Goal: Information Seeking & Learning: Learn about a topic

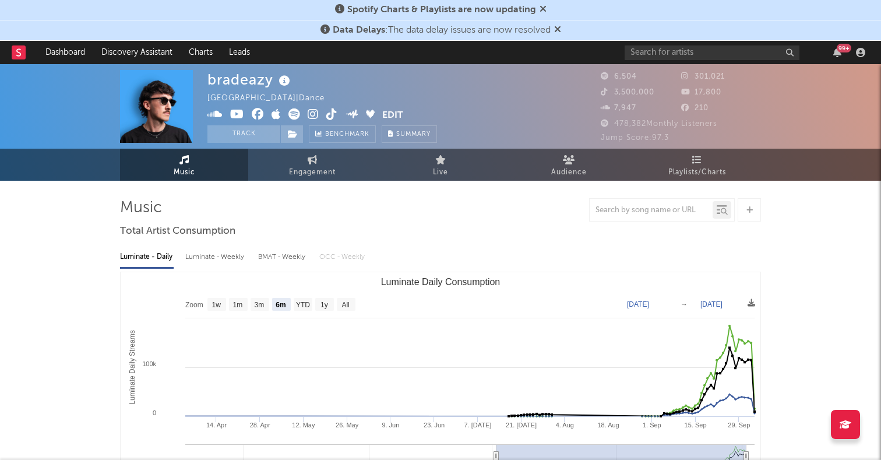
select select "6m"
click at [667, 50] on input "text" at bounding box center [712, 52] width 175 height 15
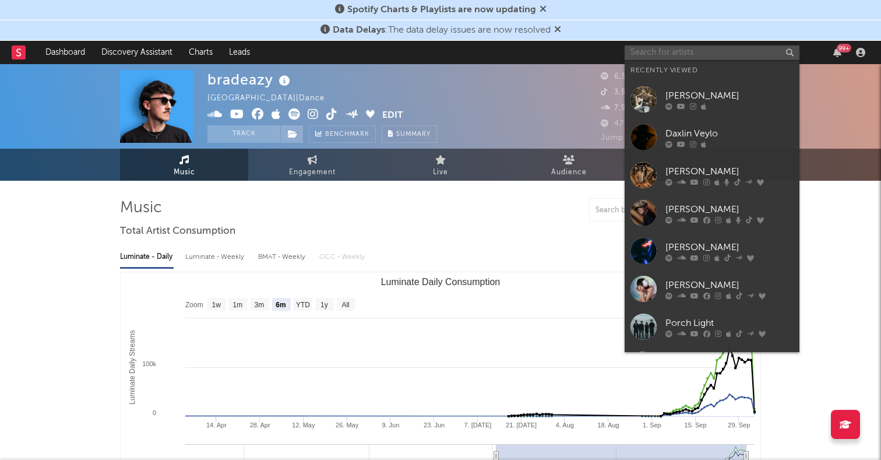
paste input "https://www.tiktok.com/@annelisarebello"
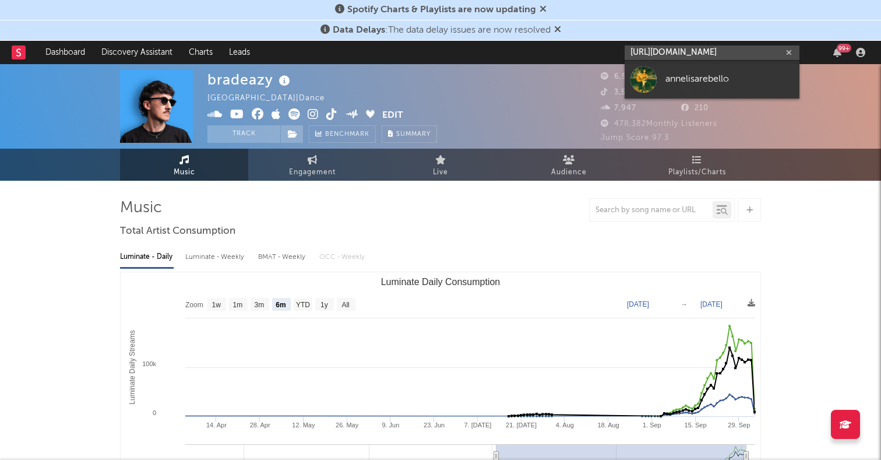
type input "https://www.tiktok.com/@annelisarebello"
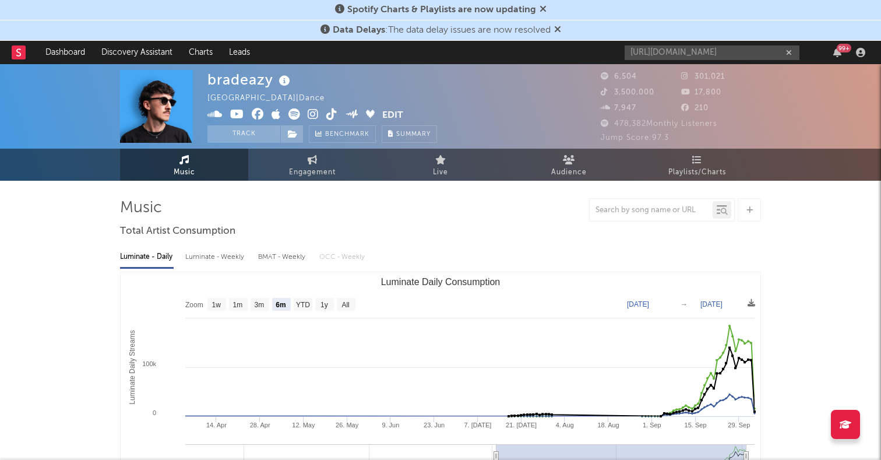
scroll to position [0, 0]
click at [640, 78] on div "6,504" at bounding box center [641, 77] width 80 height 14
click at [656, 54] on input "https://www.tiktok.com/@annelisarebello" at bounding box center [712, 52] width 175 height 15
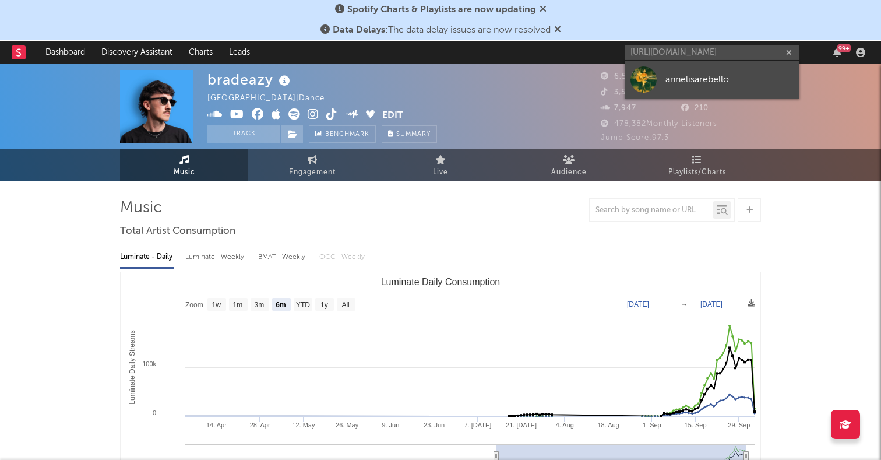
click at [653, 79] on div at bounding box center [644, 79] width 26 height 26
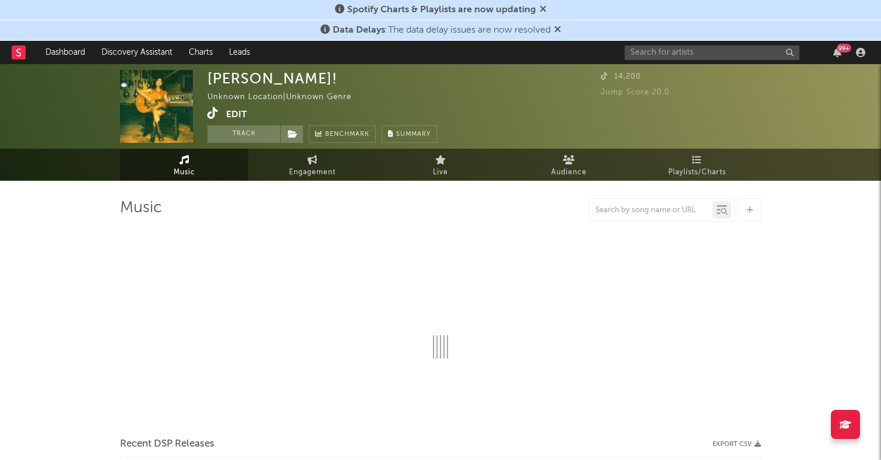
select select "1w"
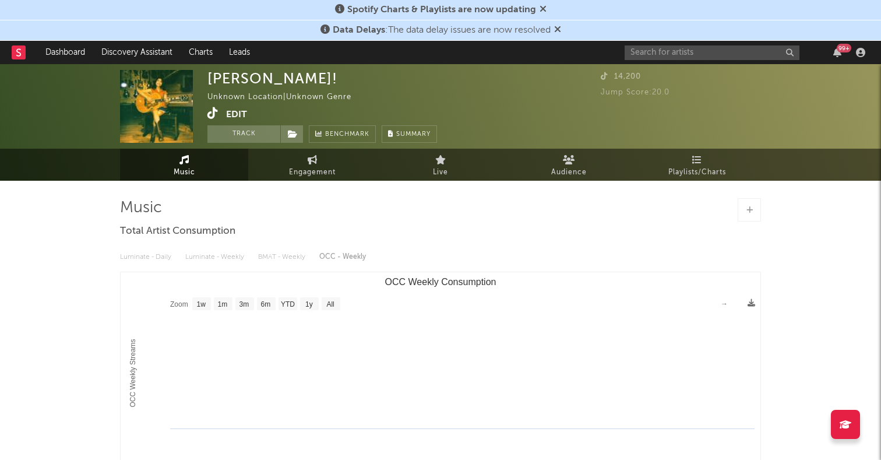
click at [216, 109] on icon at bounding box center [213, 113] width 11 height 12
click at [0, 64] on div "Spotify Charts & Playlists are now updating Data Delays : The data delay issues…" at bounding box center [440, 337] width 881 height 547
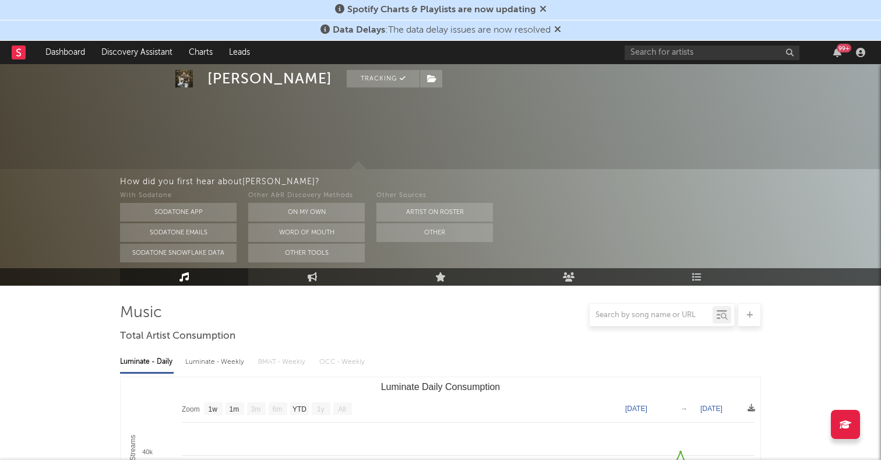
select select "1w"
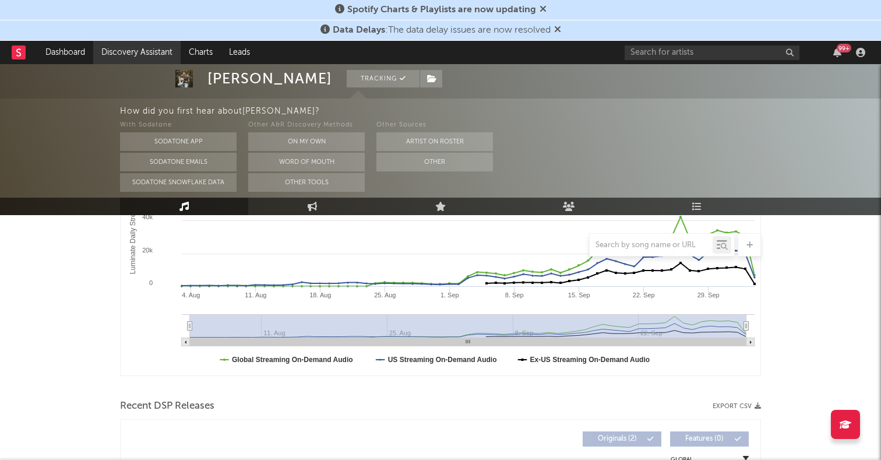
click at [133, 44] on link "Discovery Assistant" at bounding box center [136, 52] width 87 height 23
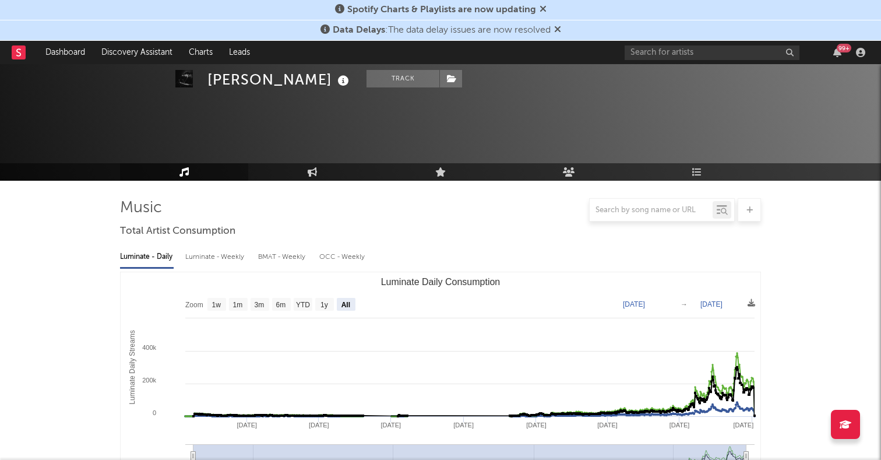
select select "All"
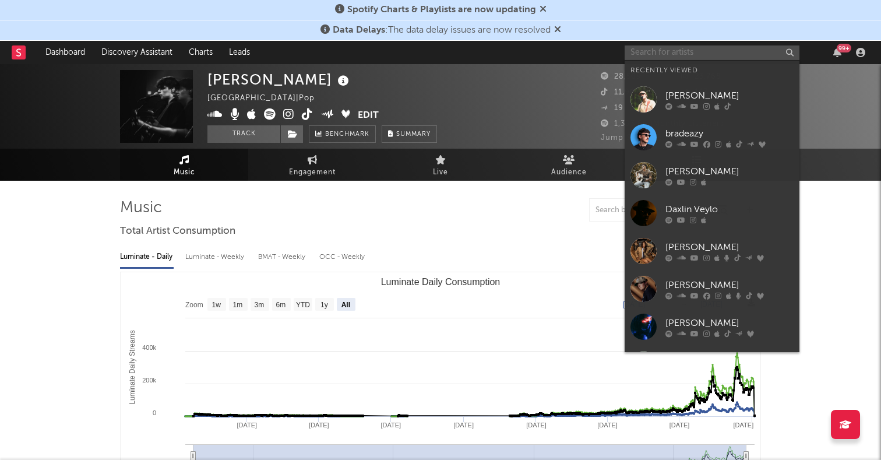
click at [675, 51] on input "text" at bounding box center [712, 52] width 175 height 15
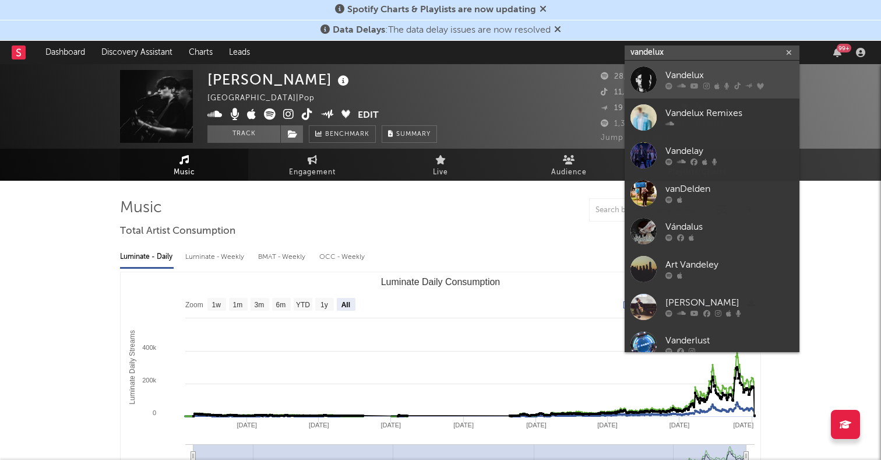
type input "vandelux"
click at [639, 83] on div at bounding box center [644, 79] width 26 height 26
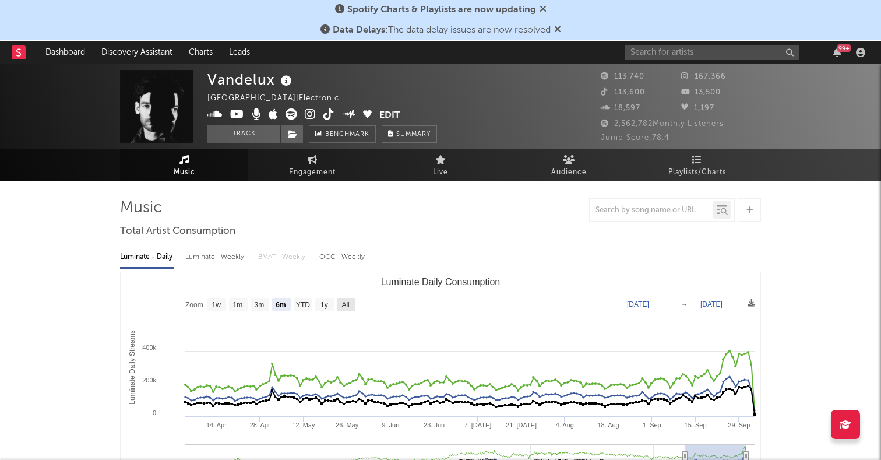
click at [353, 301] on rect "Luminate Daily Consumption" at bounding box center [346, 304] width 19 height 13
select select "All"
type input "2021-03-31"
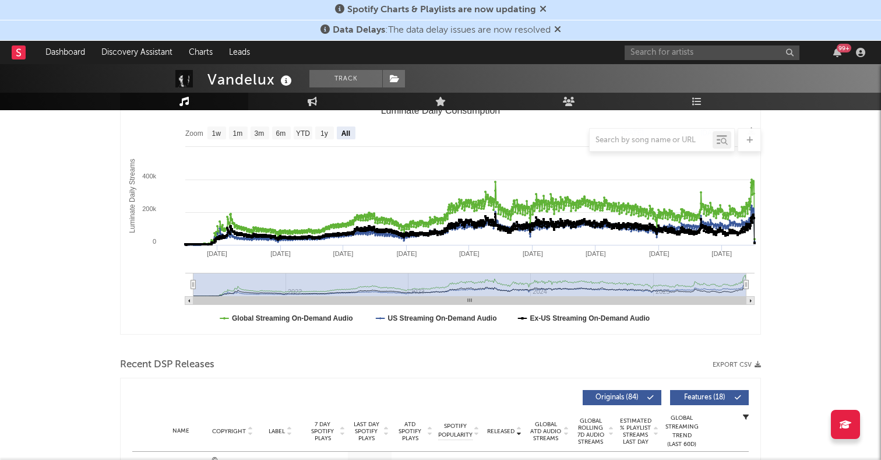
scroll to position [138, 0]
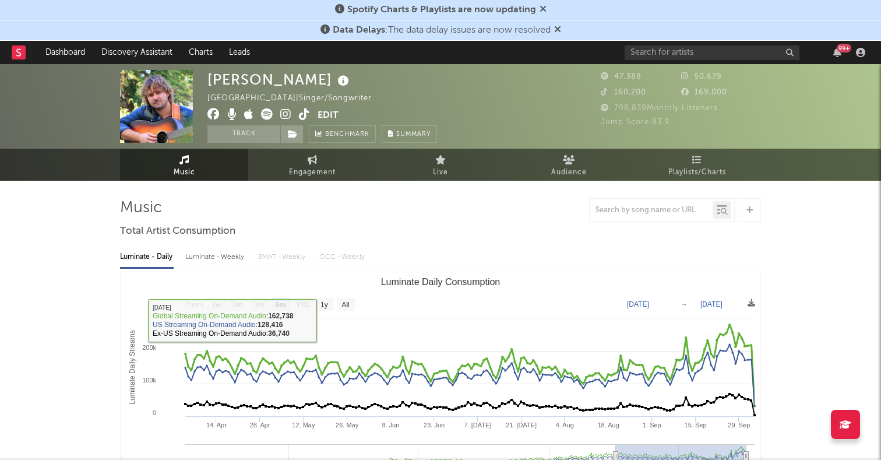
click at [347, 305] on text "All" at bounding box center [346, 305] width 8 height 8
select select "All"
type input "2023-08-20"
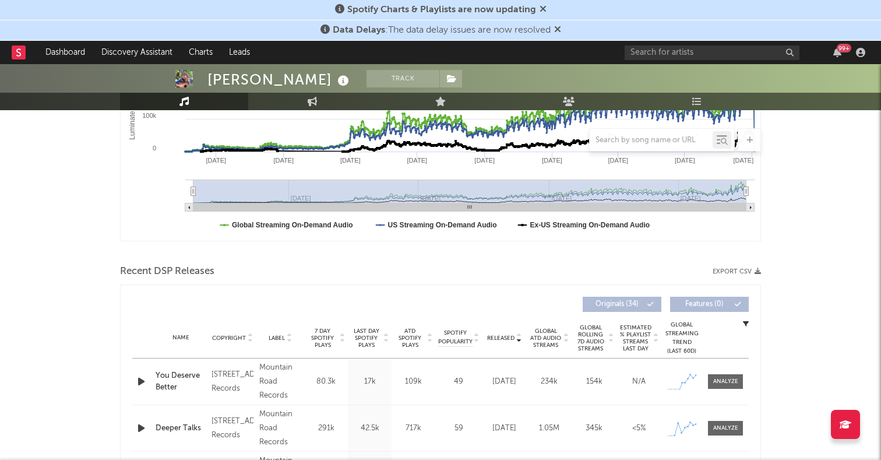
scroll to position [342, 0]
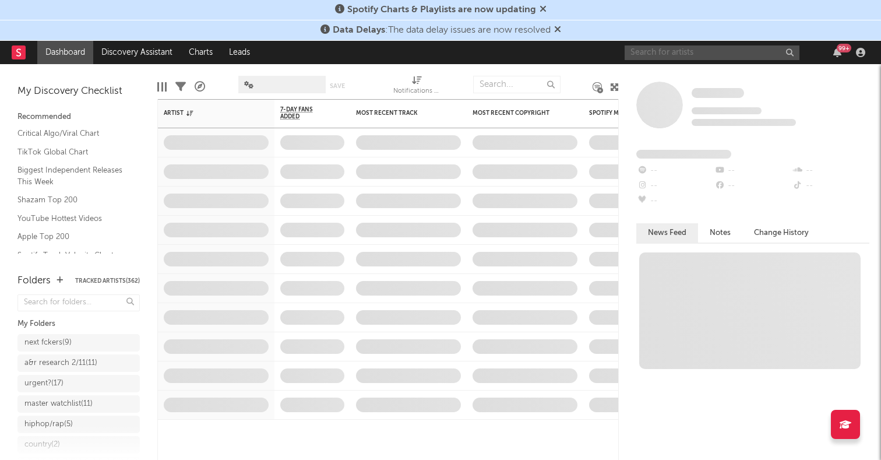
click at [676, 50] on input "text" at bounding box center [712, 52] width 175 height 15
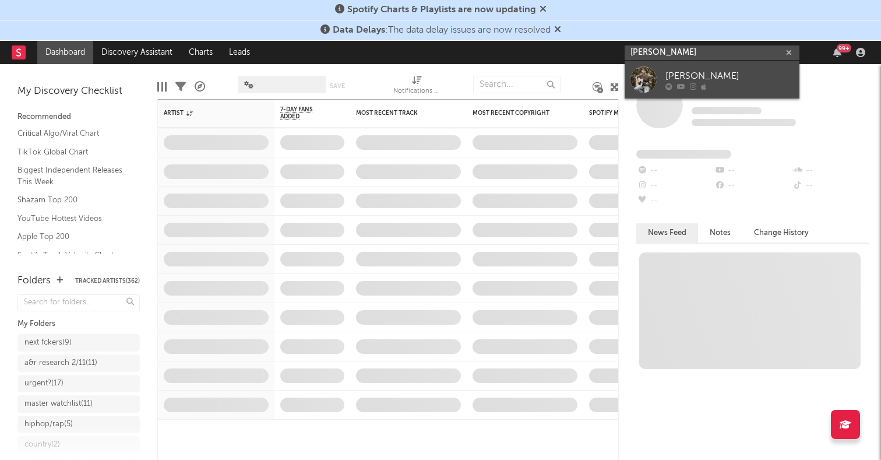
type input "[PERSON_NAME]"
click at [653, 73] on div at bounding box center [644, 79] width 26 height 26
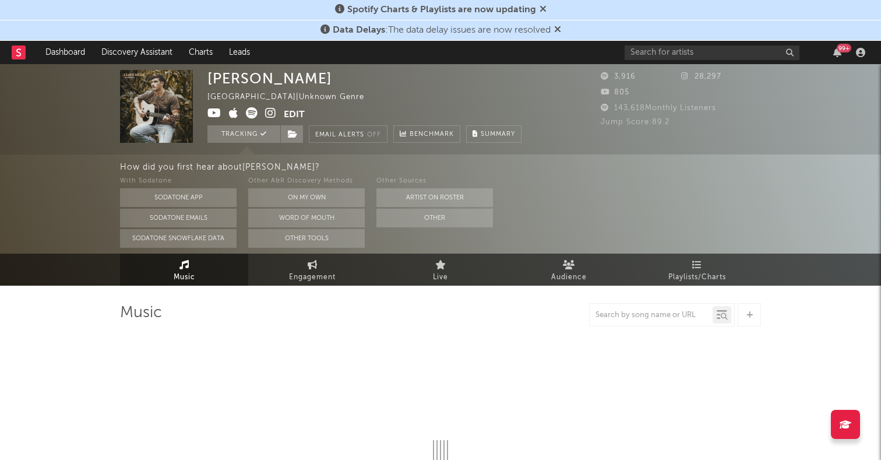
select select "1w"
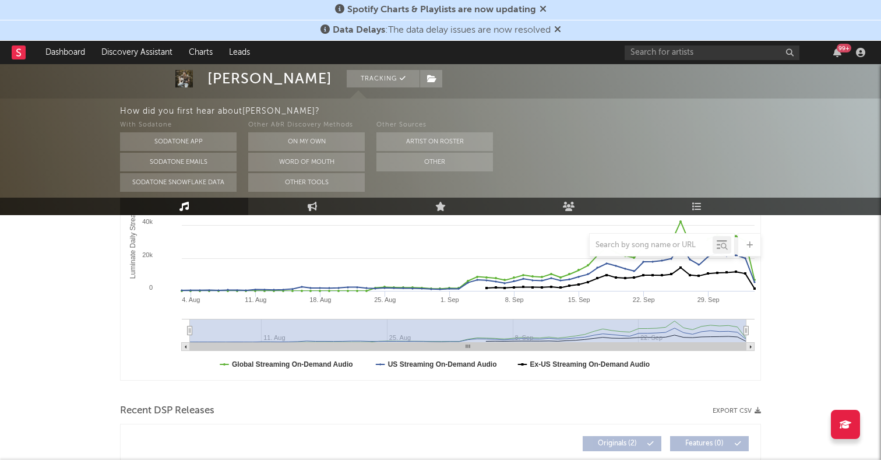
scroll to position [141, 0]
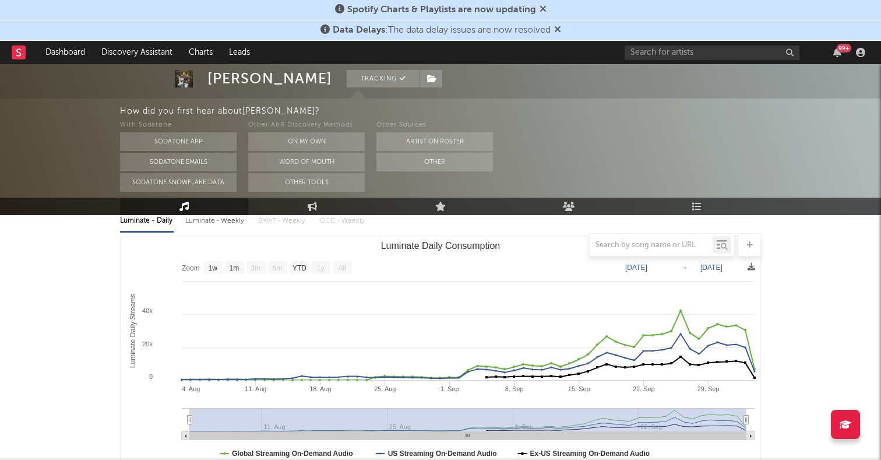
click at [351, 274] on rect "Luminate Daily Consumption" at bounding box center [441, 352] width 640 height 233
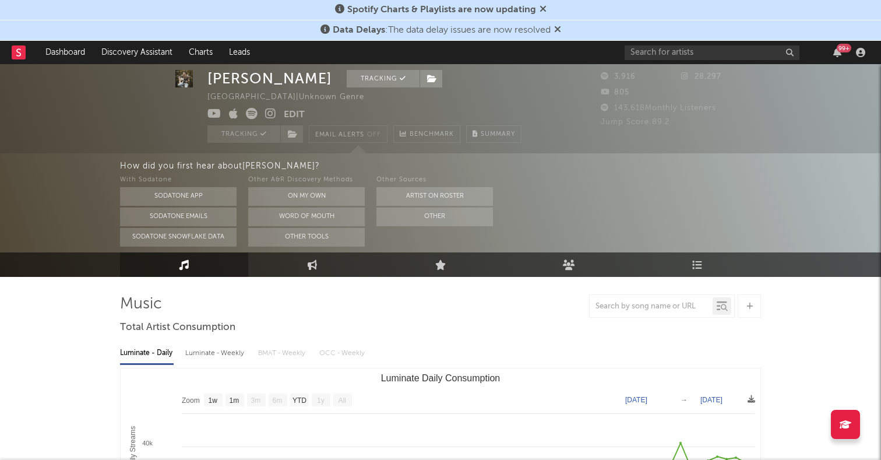
scroll to position [17, 0]
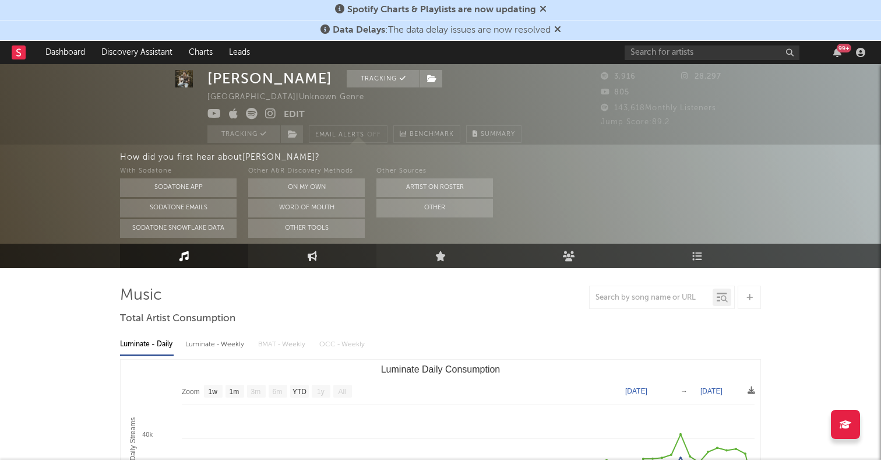
click at [319, 255] on link "Engagement" at bounding box center [312, 256] width 128 height 24
select select "1w"
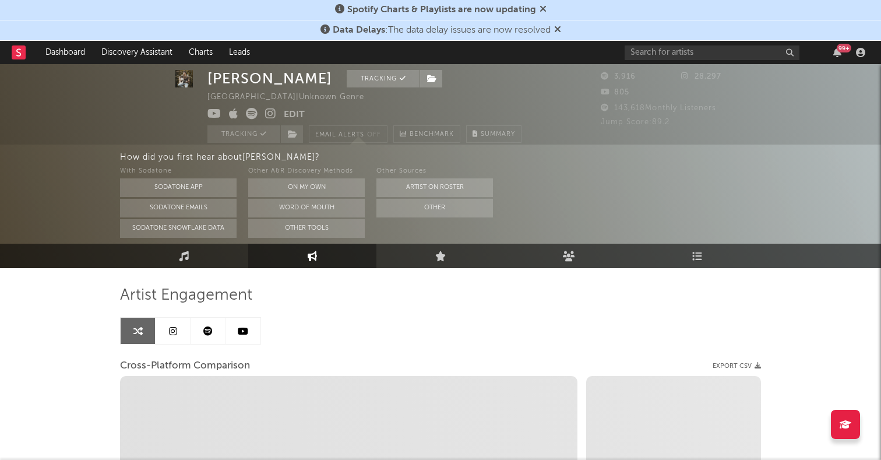
click at [165, 322] on link at bounding box center [173, 331] width 35 height 26
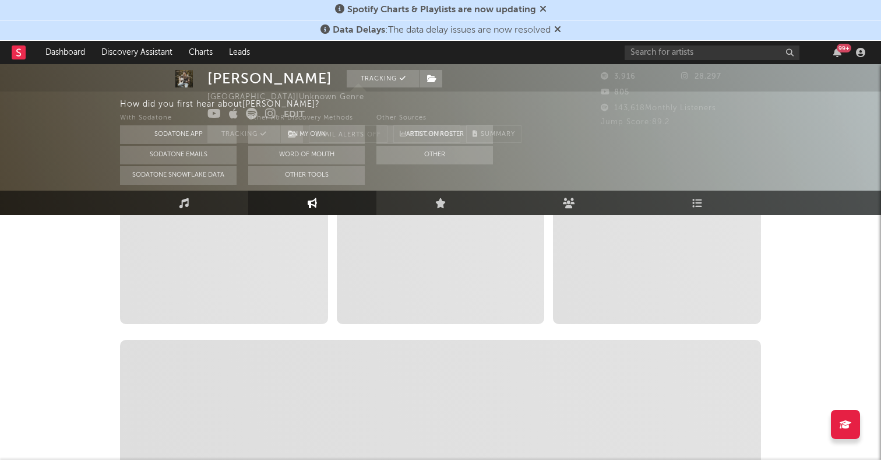
select select "6m"
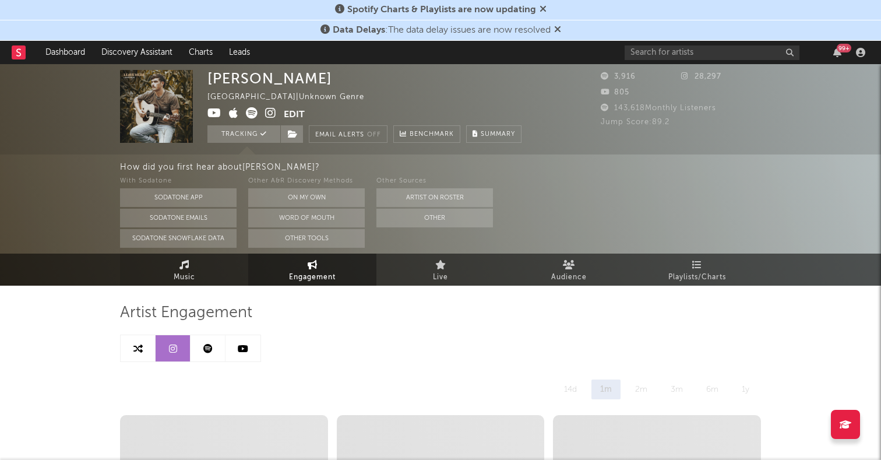
click at [190, 273] on span "Music" at bounding box center [185, 277] width 22 height 14
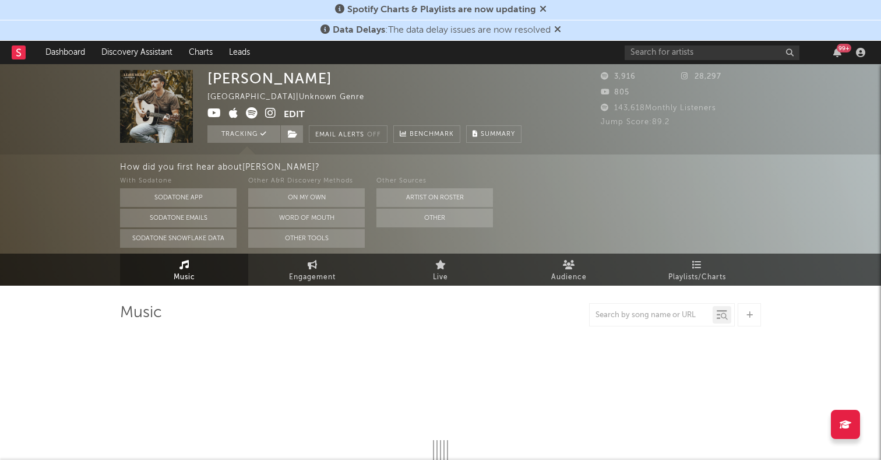
select select "1w"
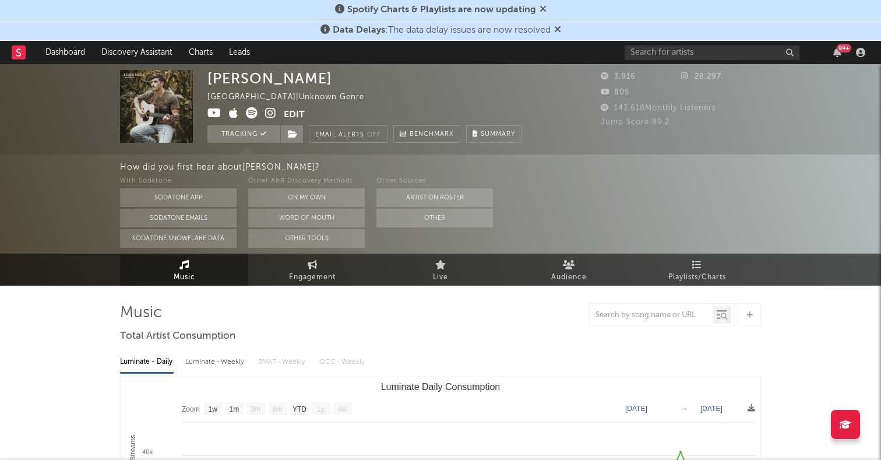
click at [274, 115] on icon at bounding box center [270, 113] width 11 height 12
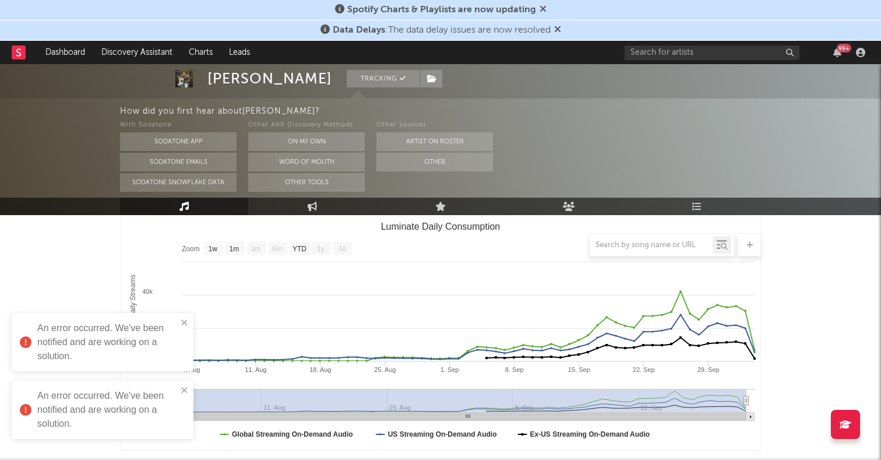
scroll to position [173, 0]
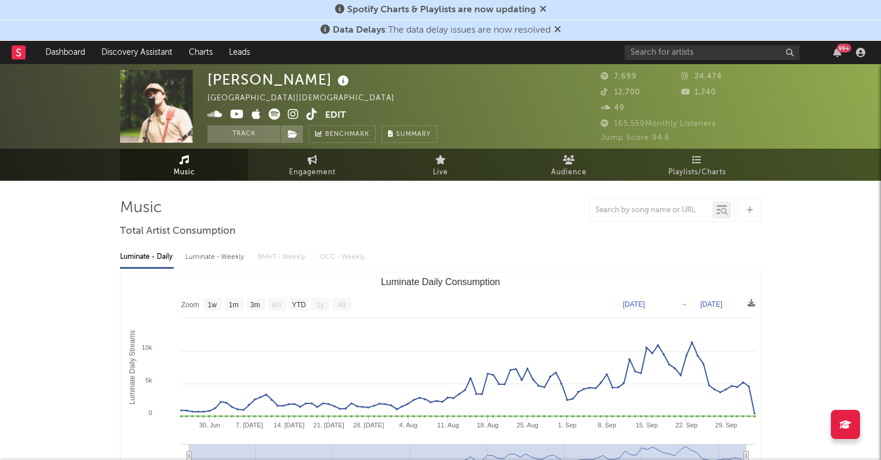
select select "1w"
click at [652, 64] on div "99 +" at bounding box center [747, 52] width 245 height 23
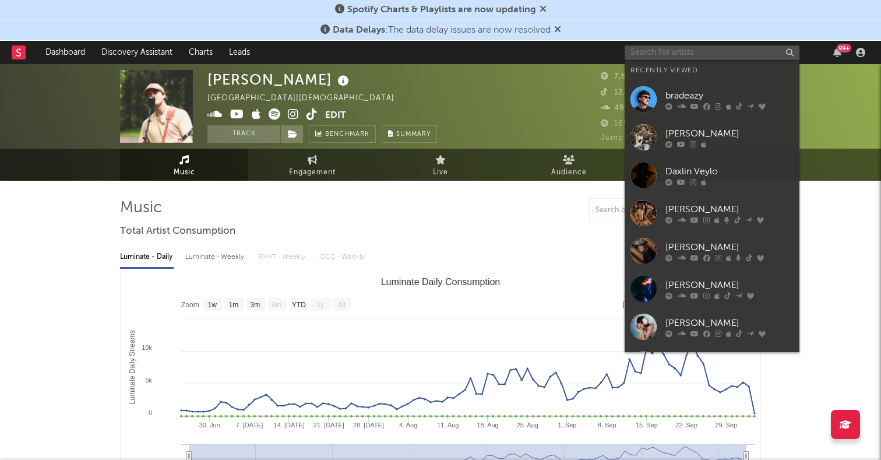
click at [652, 52] on input "text" at bounding box center [712, 52] width 175 height 15
paste input "[URL][DOMAIN_NAME]"
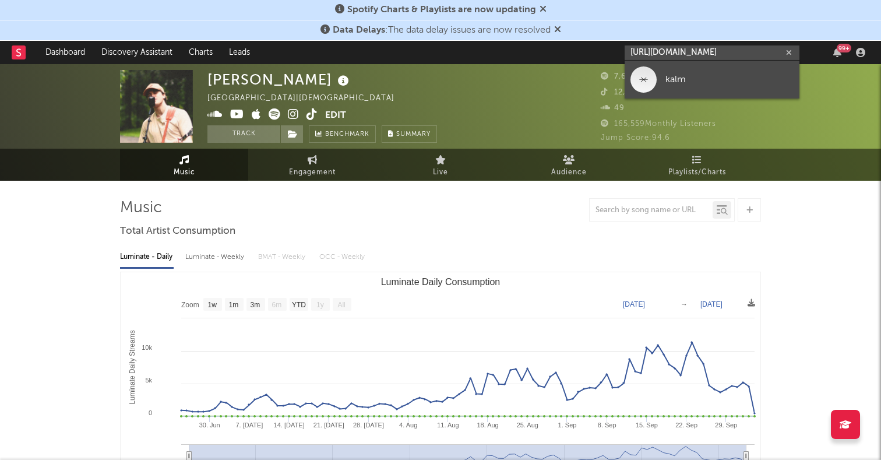
type input "[URL][DOMAIN_NAME]"
click at [642, 80] on div at bounding box center [644, 79] width 26 height 26
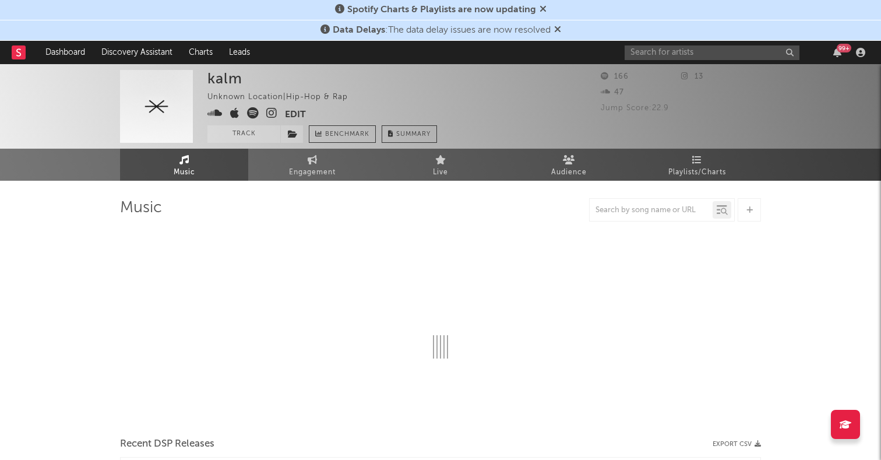
select select "1w"
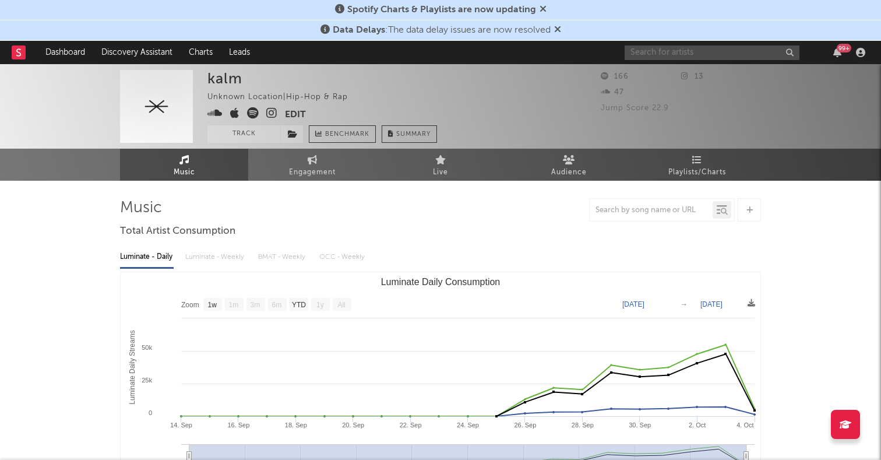
click at [672, 50] on input "text" at bounding box center [712, 52] width 175 height 15
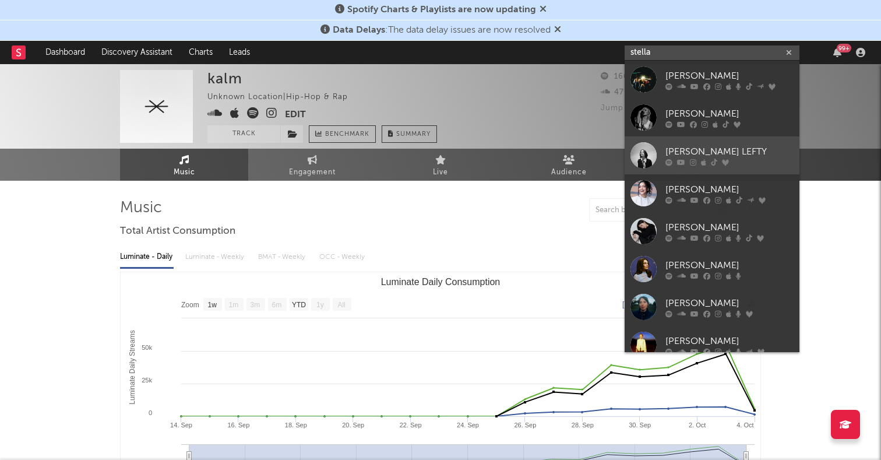
type input "stella"
click at [649, 159] on div at bounding box center [644, 155] width 26 height 26
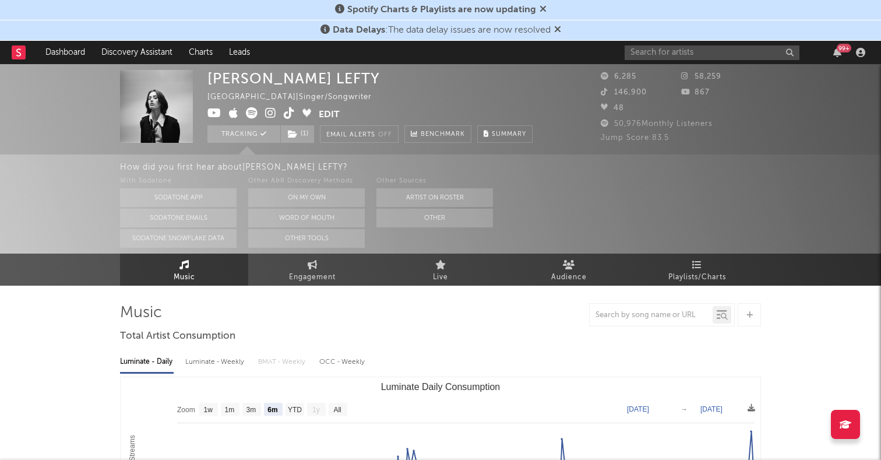
scroll to position [118, 0]
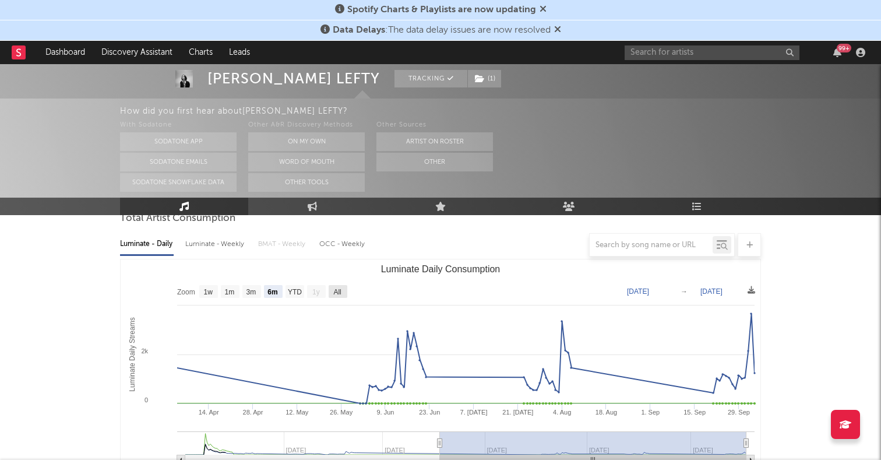
click at [335, 290] on text "All" at bounding box center [337, 292] width 8 height 8
select select "All"
type input "2024-11-03"
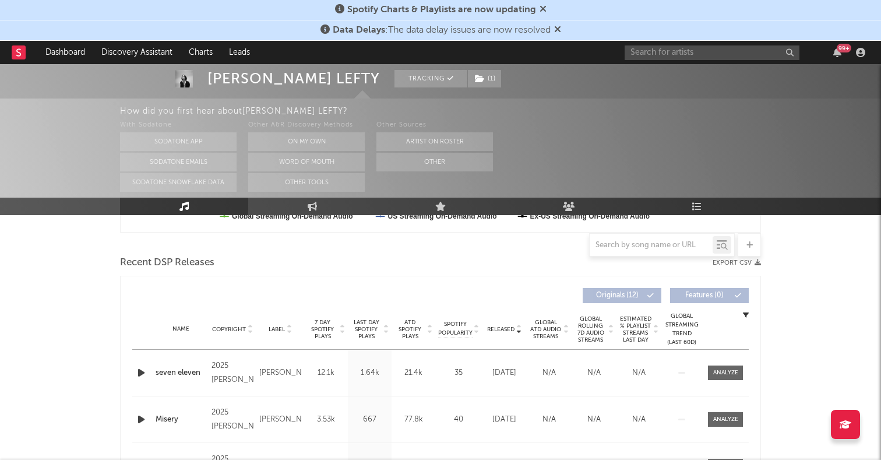
scroll to position [470, 0]
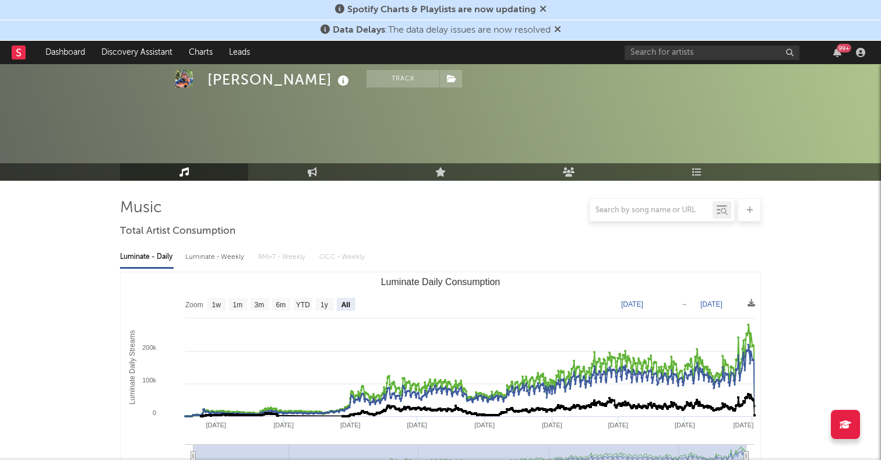
select select "All"
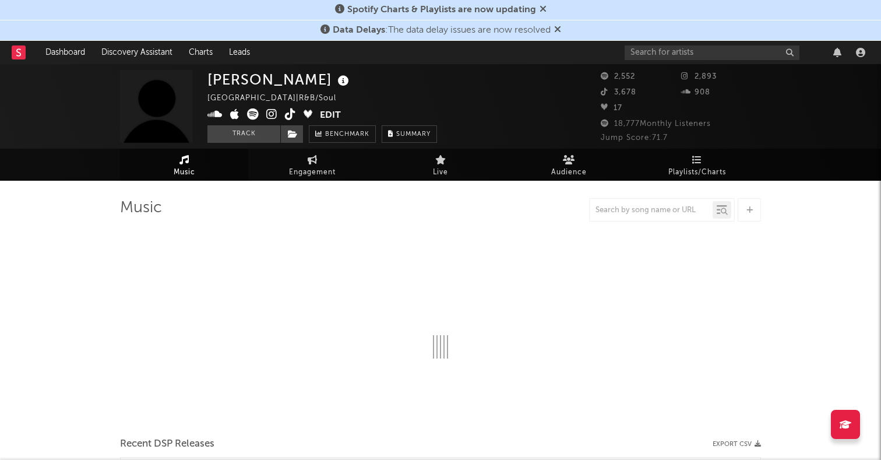
select select "1w"
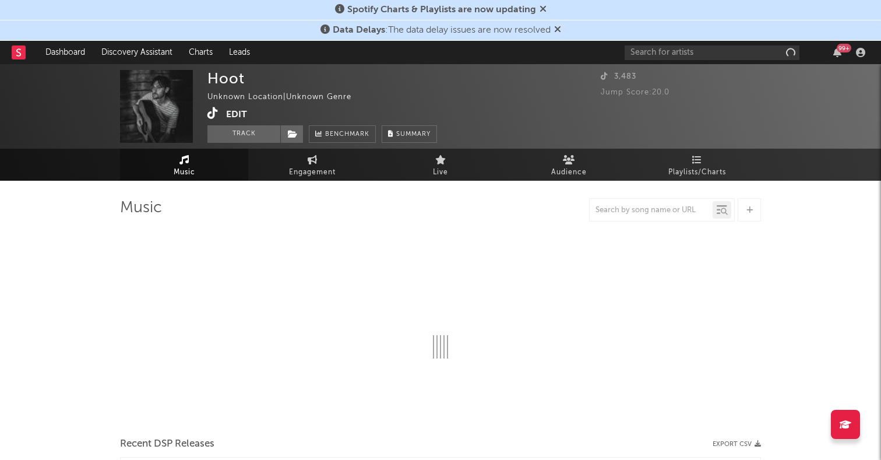
select select "1w"
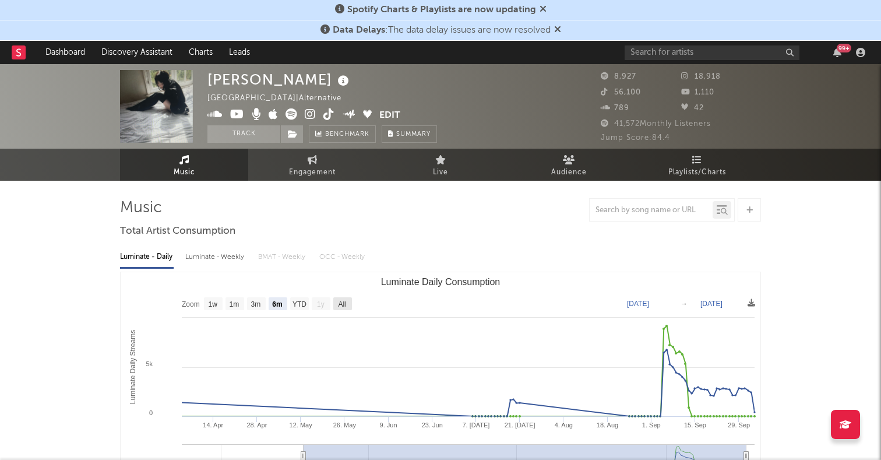
click at [343, 302] on text "All" at bounding box center [342, 304] width 8 height 8
select select "All"
type input "[DATE]"
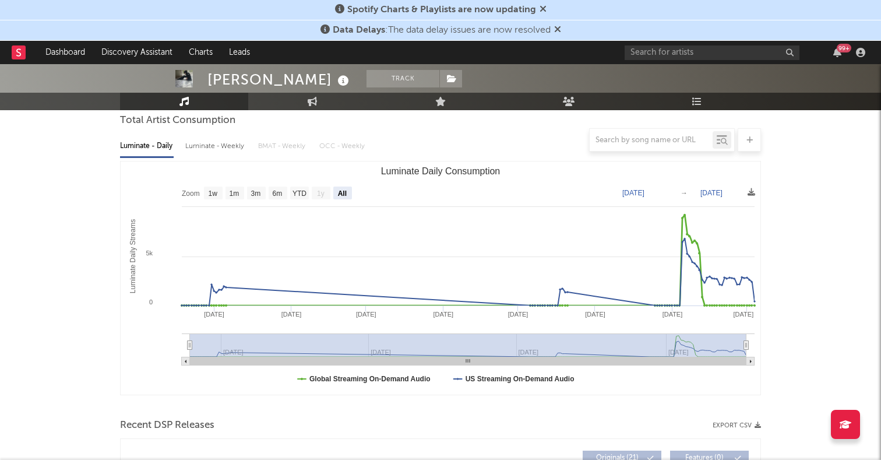
scroll to position [325, 0]
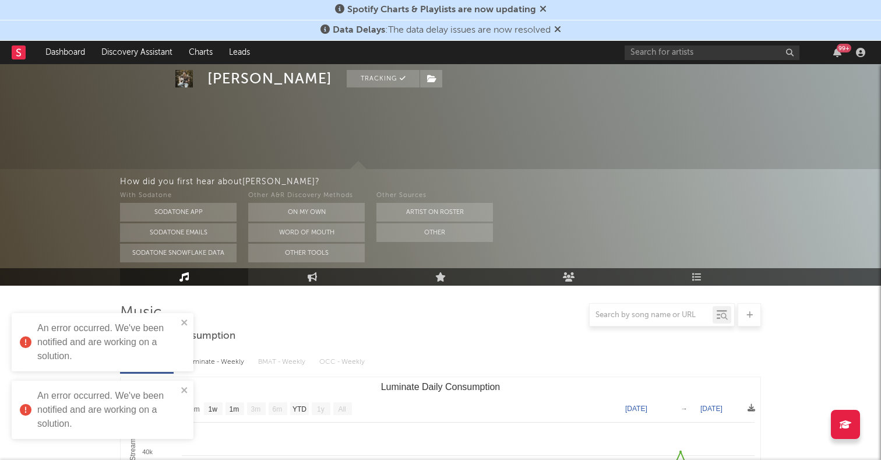
select select "1w"
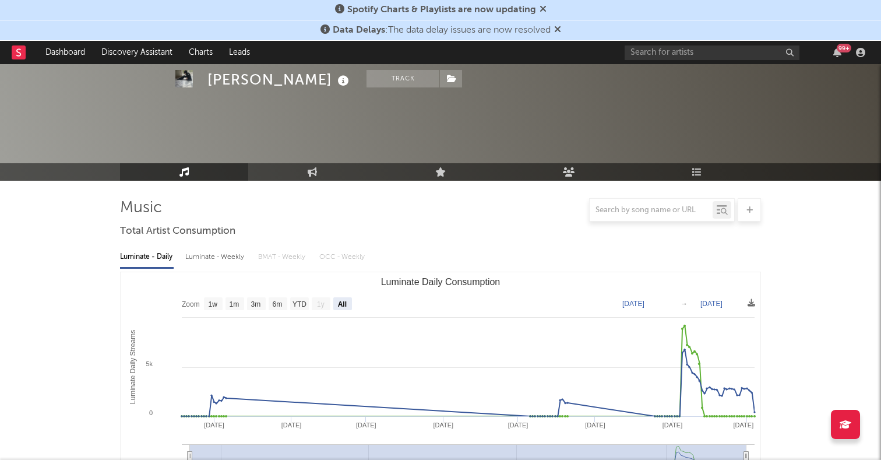
select select "All"
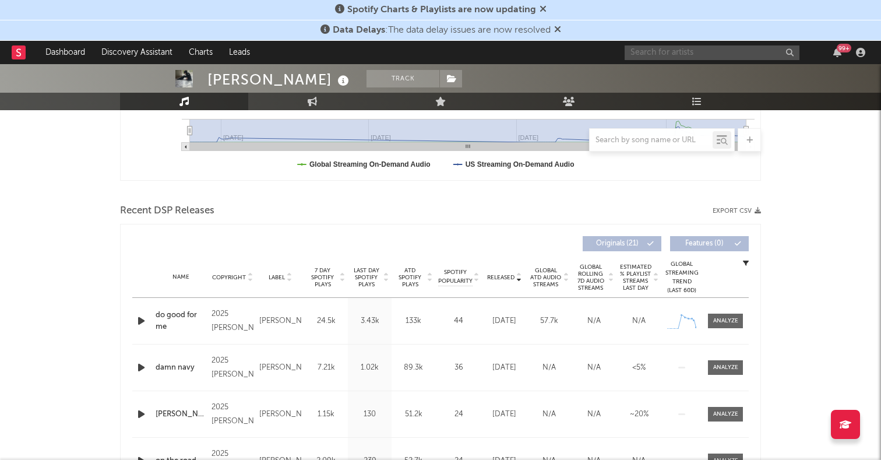
click at [695, 59] on input "text" at bounding box center [712, 52] width 175 height 15
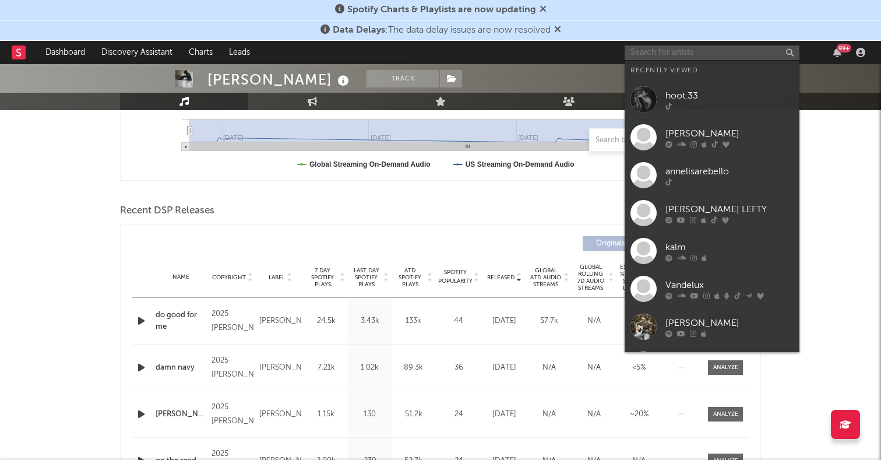
paste input "Any Young Mechanic"
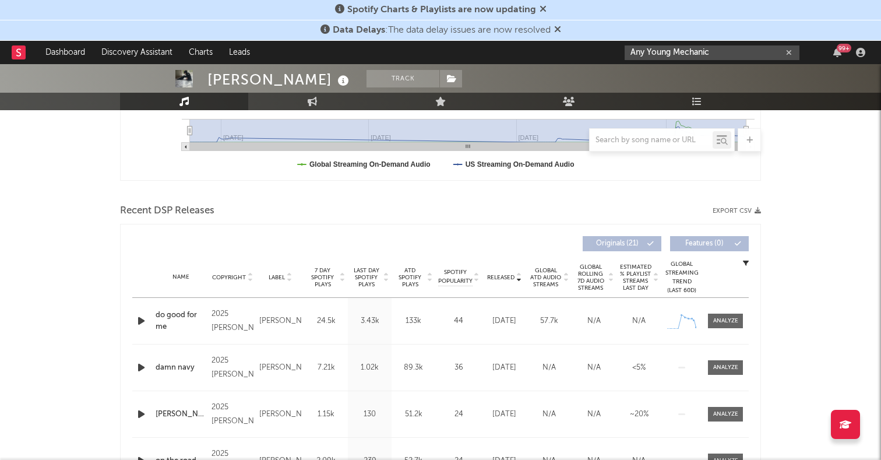
type input "Any Young Mechanic"
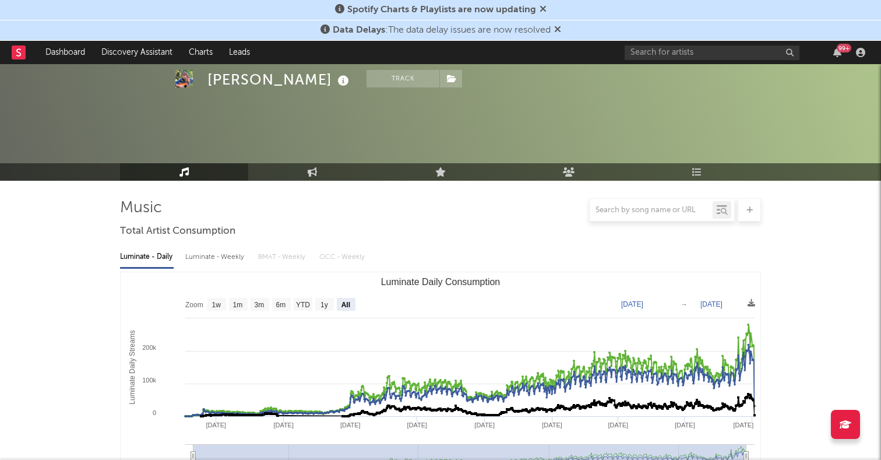
select select "All"
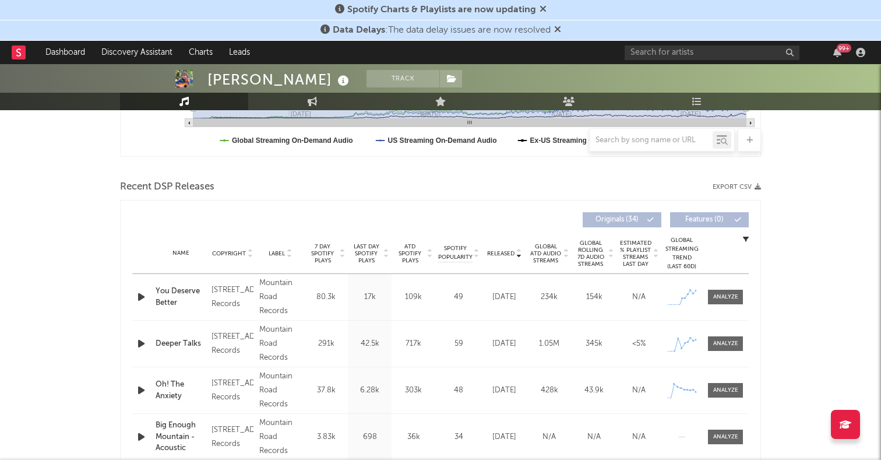
scroll to position [392, 0]
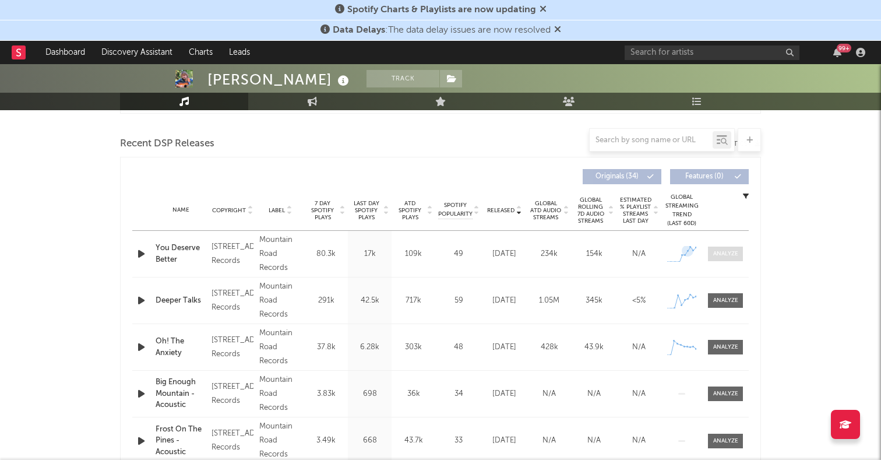
click at [734, 249] on div at bounding box center [725, 253] width 25 height 9
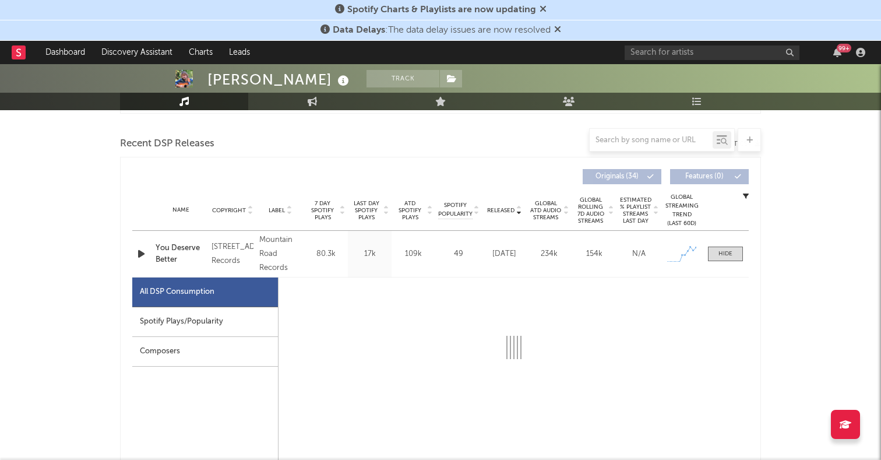
select select "1w"
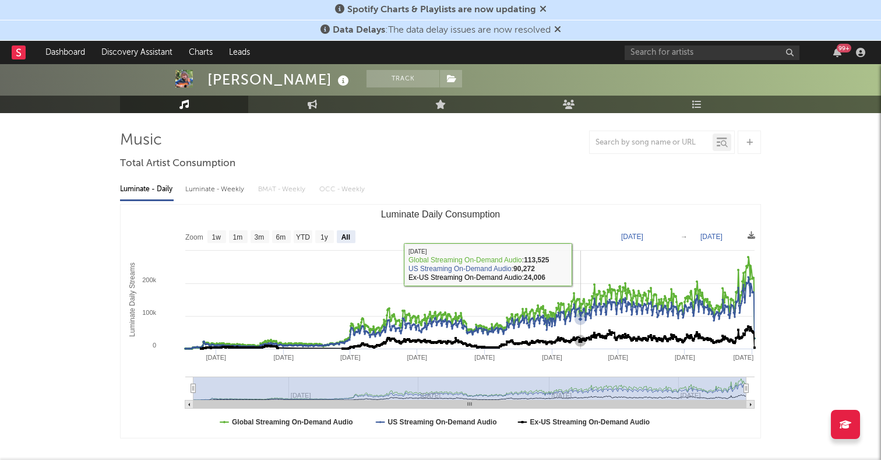
scroll to position [35, 0]
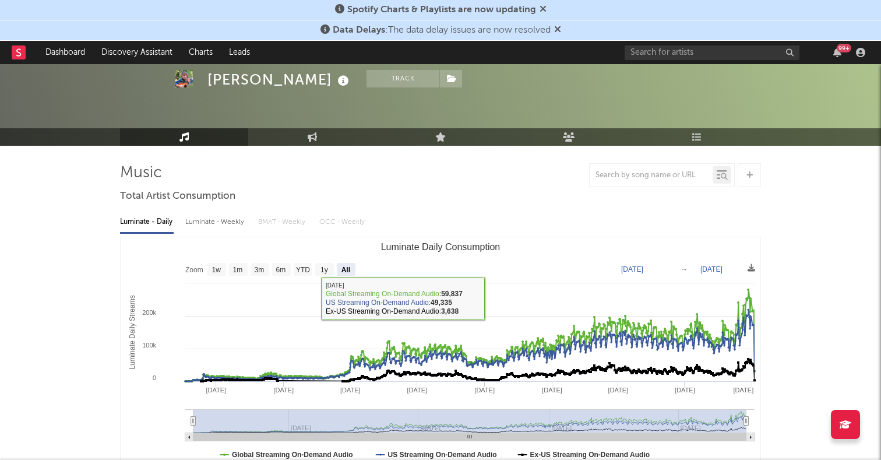
click at [199, 136] on link "Music" at bounding box center [184, 136] width 128 height 17
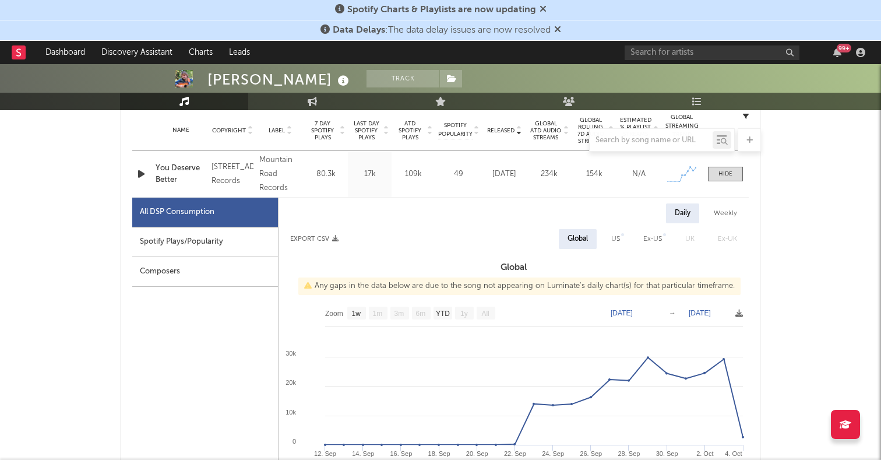
scroll to position [432, 0]
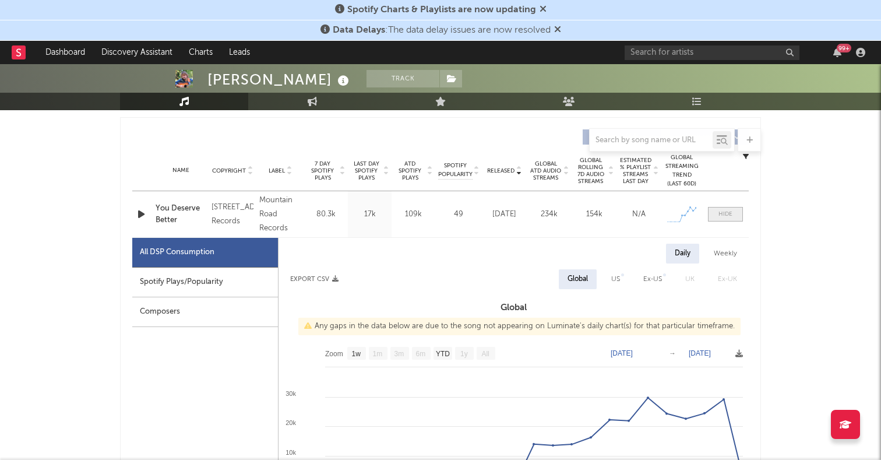
click at [736, 215] on span at bounding box center [725, 214] width 35 height 15
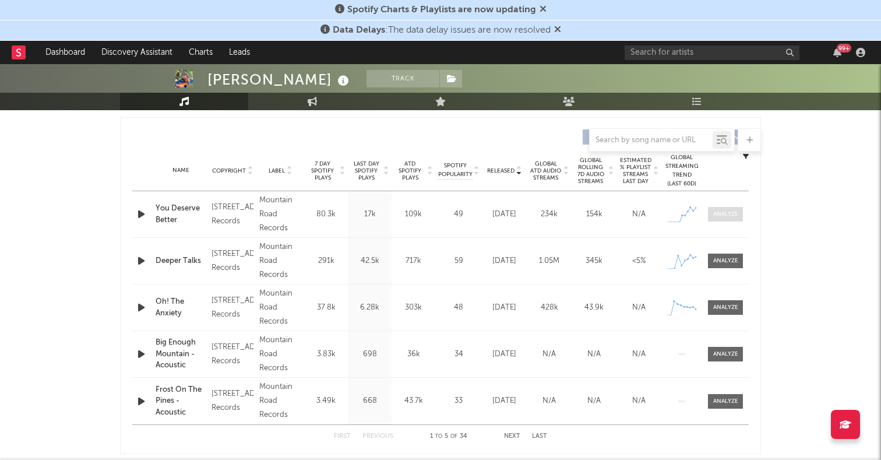
click at [736, 215] on div at bounding box center [725, 214] width 25 height 9
select select "1w"
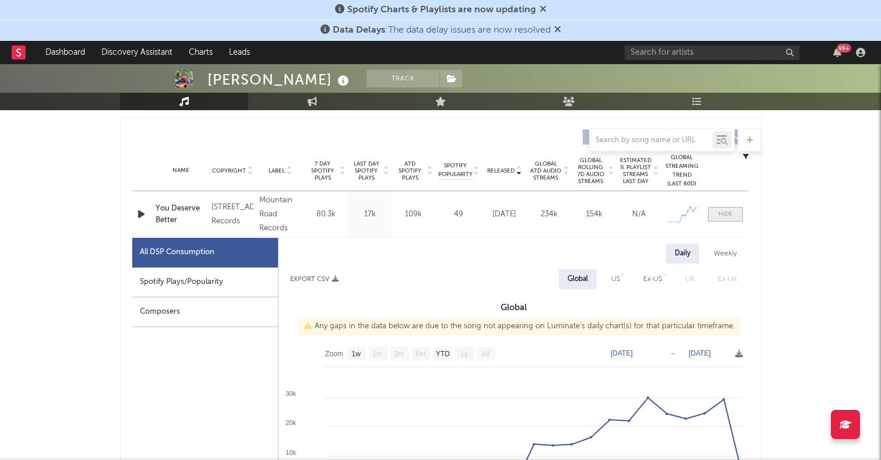
click at [736, 215] on span at bounding box center [725, 214] width 35 height 15
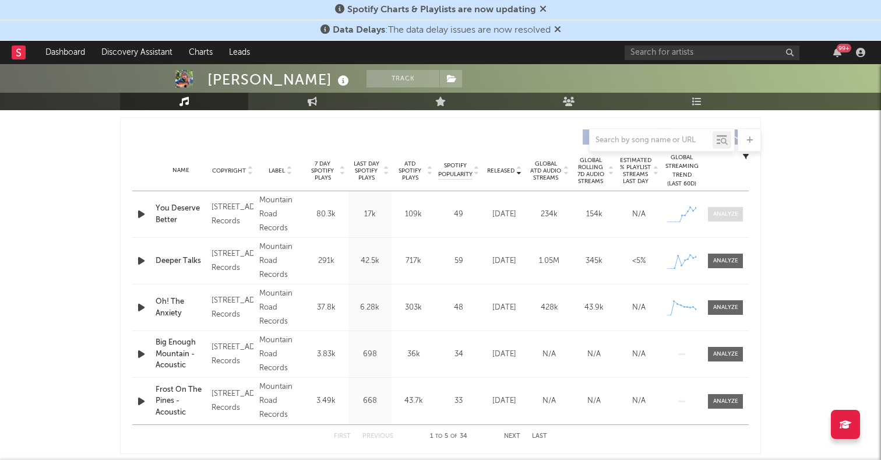
click at [736, 215] on div at bounding box center [725, 214] width 25 height 9
select select "1w"
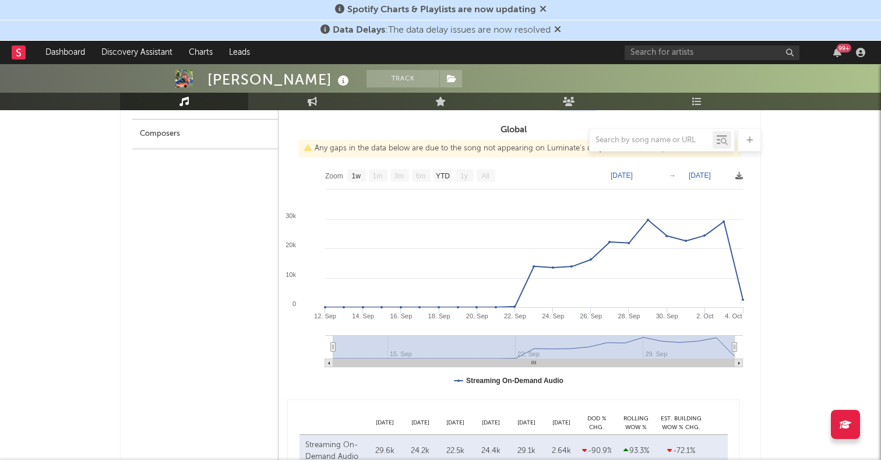
scroll to position [620, 0]
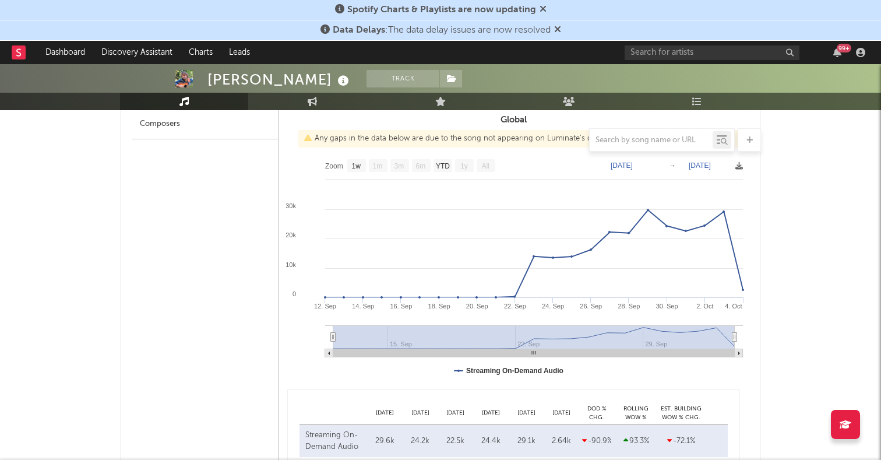
click at [211, 241] on div "All DSP Consumption Spotify Plays/Popularity Composers" at bounding box center [205, 327] width 146 height 554
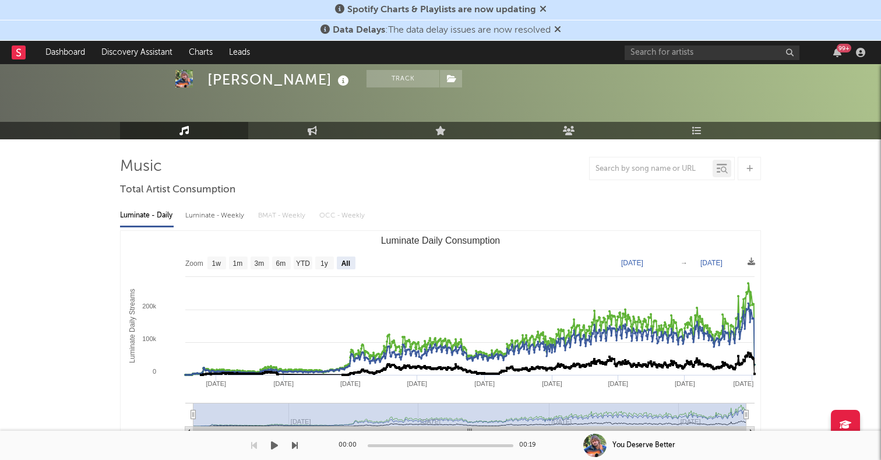
scroll to position [40, 0]
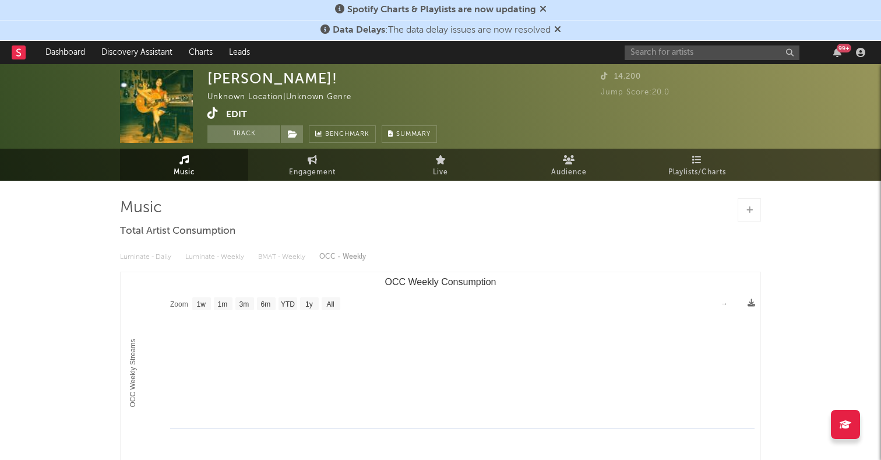
select select "1w"
click at [646, 61] on div "99 +" at bounding box center [747, 52] width 245 height 23
click at [652, 55] on input "text" at bounding box center [712, 52] width 175 height 15
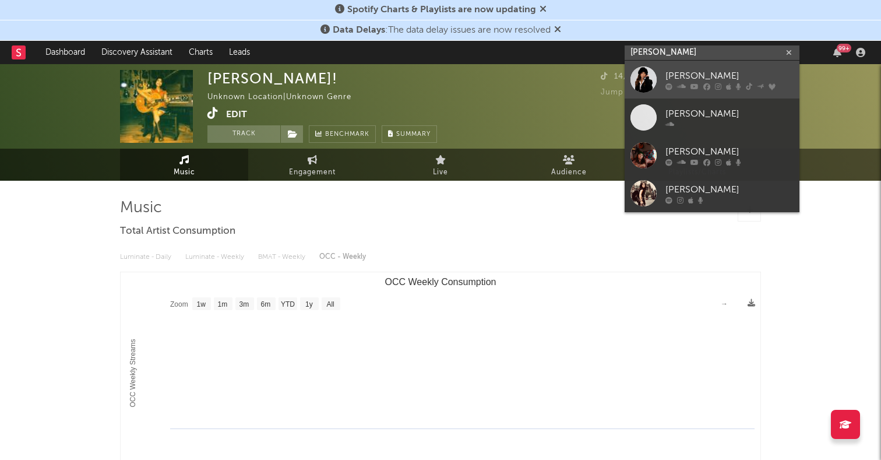
type input "rachel grae"
click at [643, 78] on div at bounding box center [644, 79] width 26 height 26
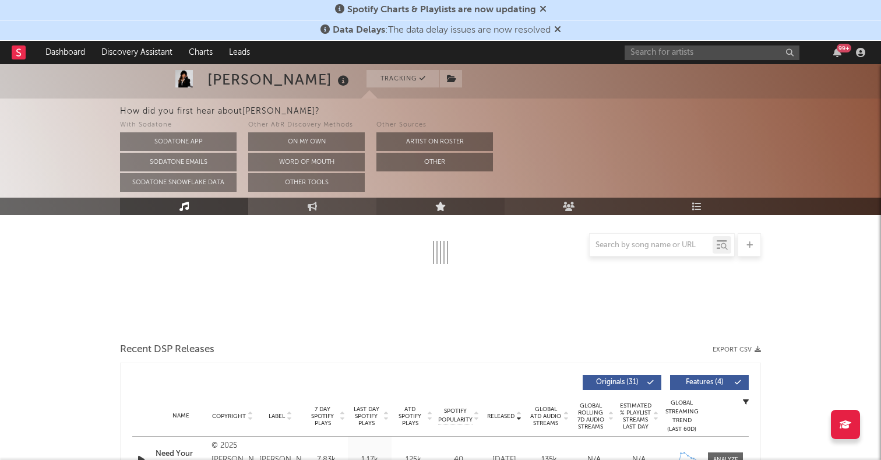
select select "6m"
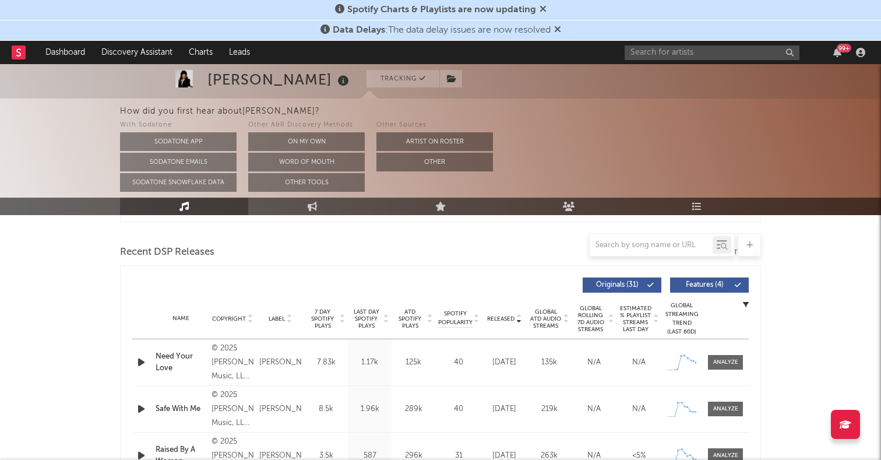
scroll to position [590, 0]
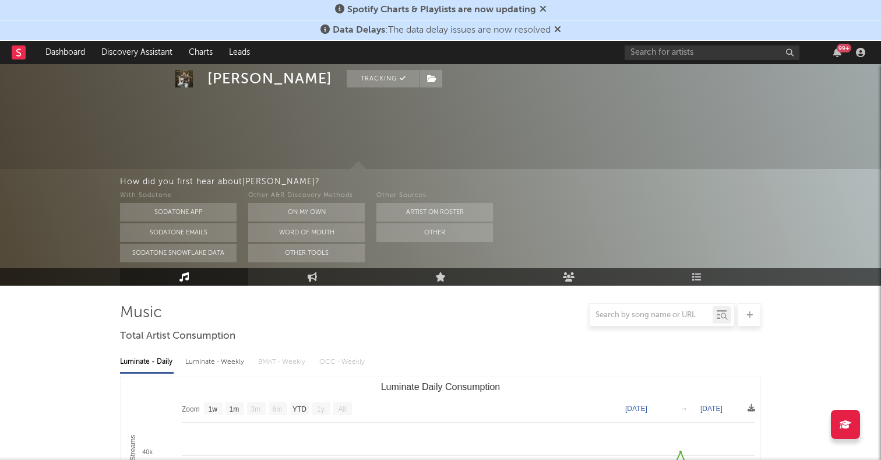
select select "1w"
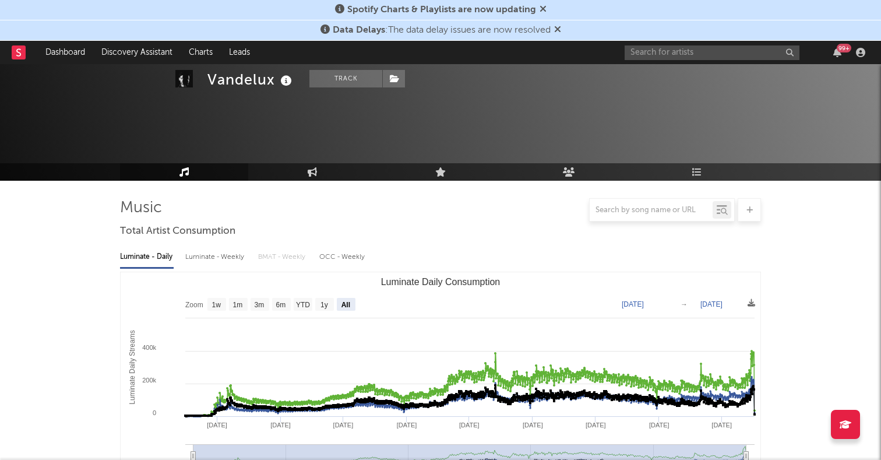
select select "All"
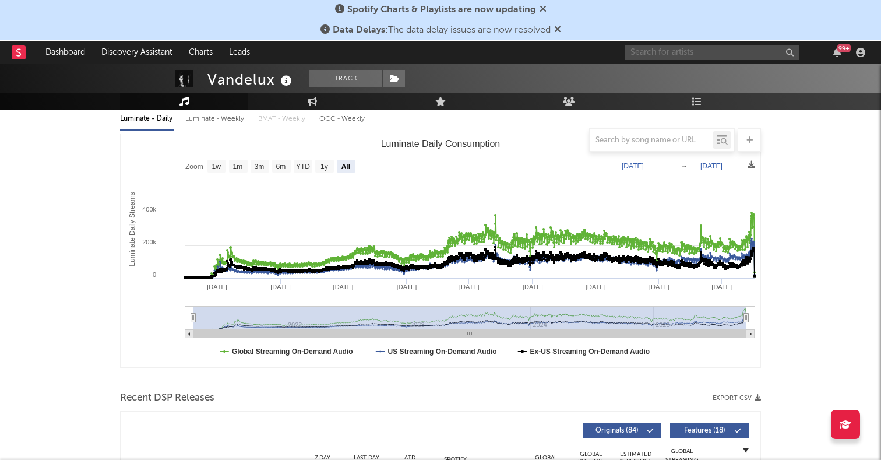
click at [672, 55] on input "text" at bounding box center [712, 52] width 175 height 15
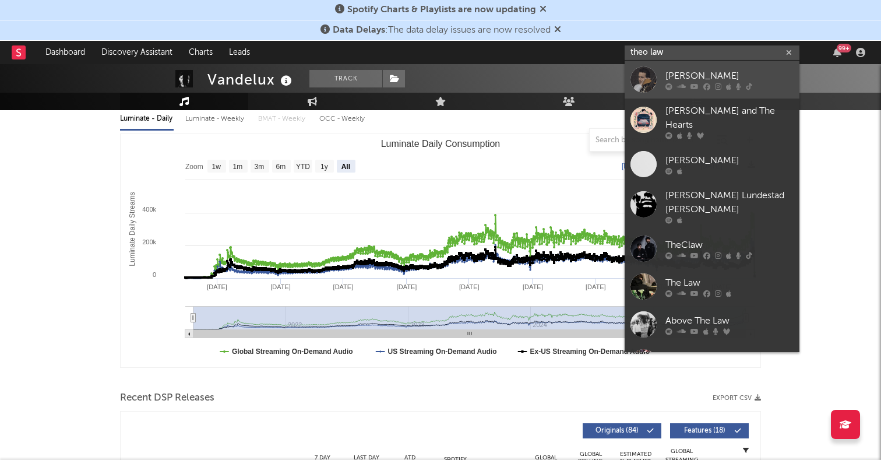
type input "theo law"
click at [647, 85] on div at bounding box center [644, 79] width 26 height 26
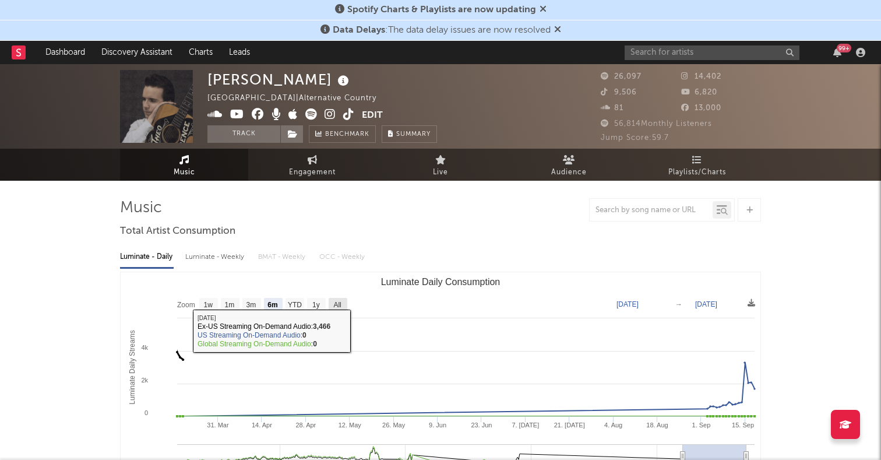
click at [343, 300] on rect "Luminate Daily Consumption" at bounding box center [338, 304] width 19 height 13
select select "All"
type input "2021-03-31"
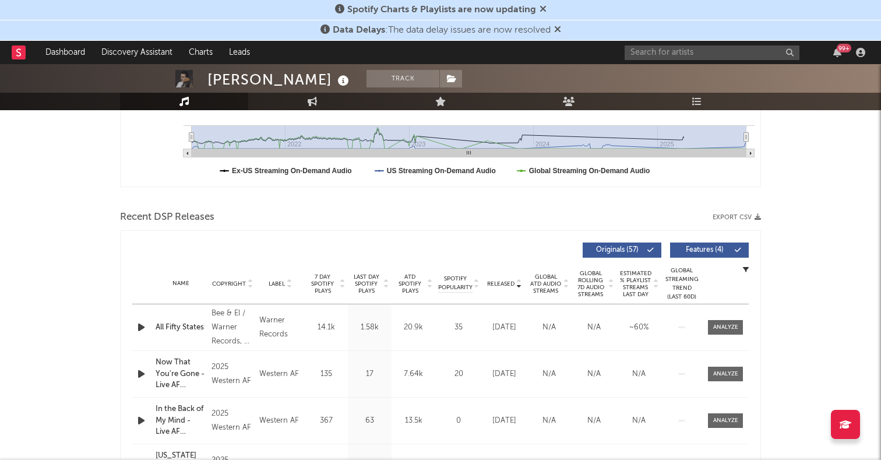
scroll to position [385, 0]
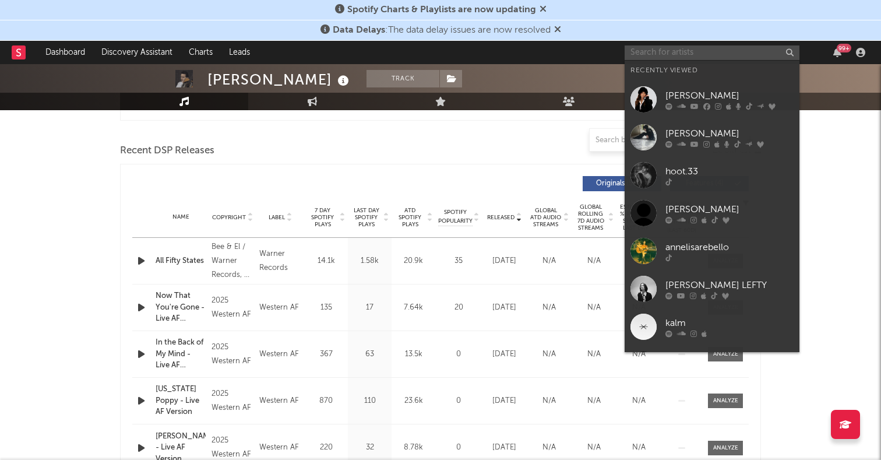
click at [674, 59] on input "text" at bounding box center [712, 52] width 175 height 15
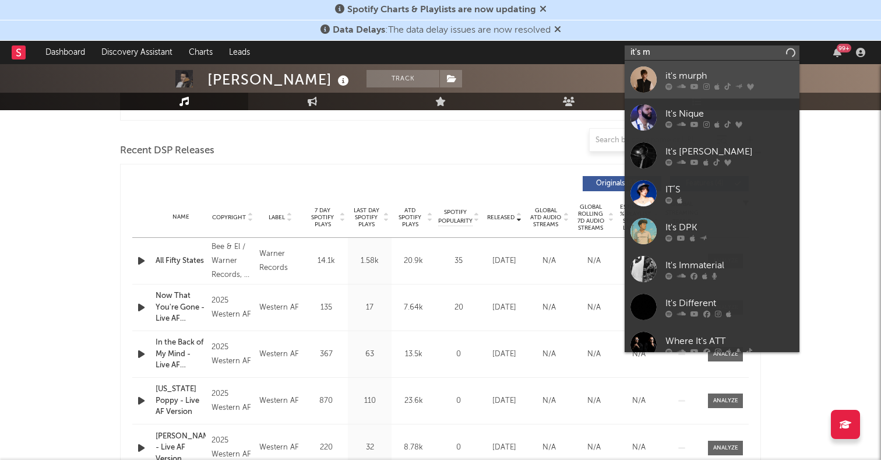
type input "it's m"
click at [653, 85] on div at bounding box center [644, 79] width 26 height 26
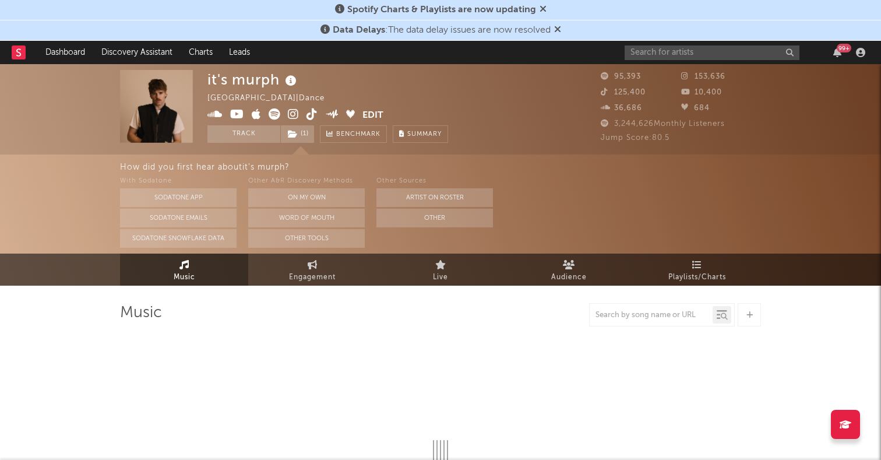
click at [289, 111] on icon at bounding box center [293, 114] width 11 height 12
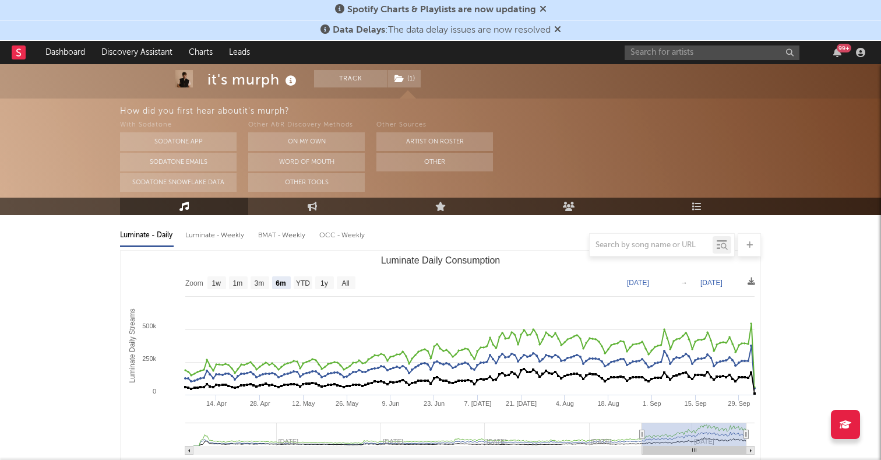
scroll to position [124, 0]
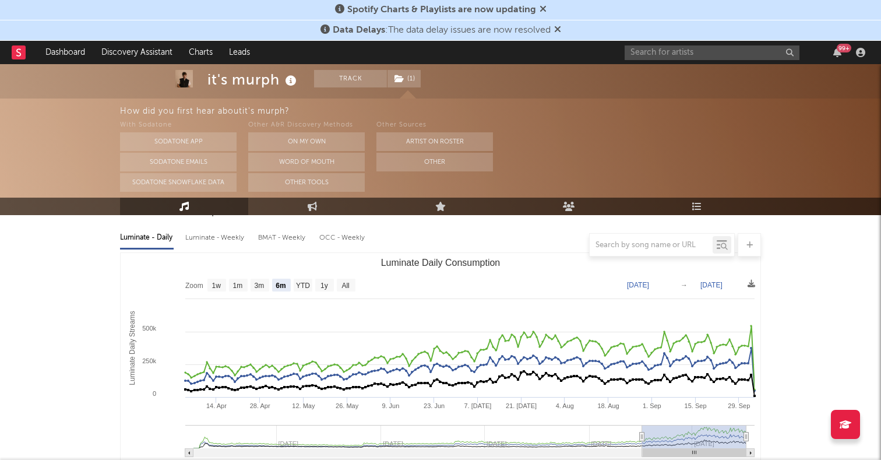
click at [346, 283] on text "All" at bounding box center [346, 286] width 8 height 8
select select "All"
type input "2023-02-05"
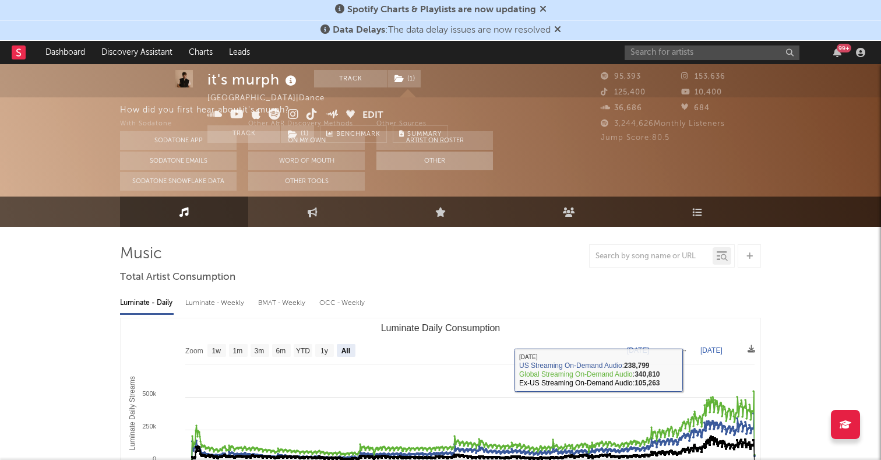
scroll to position [0, 0]
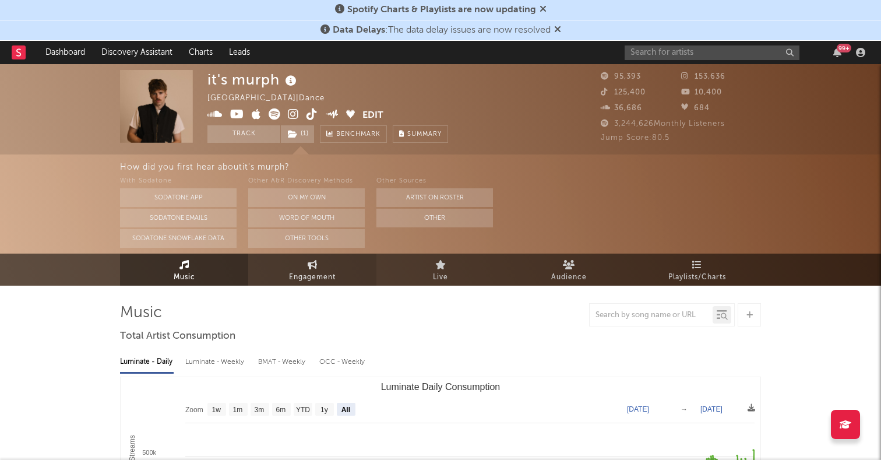
click at [304, 260] on link "Engagement" at bounding box center [312, 270] width 128 height 32
select select "1w"
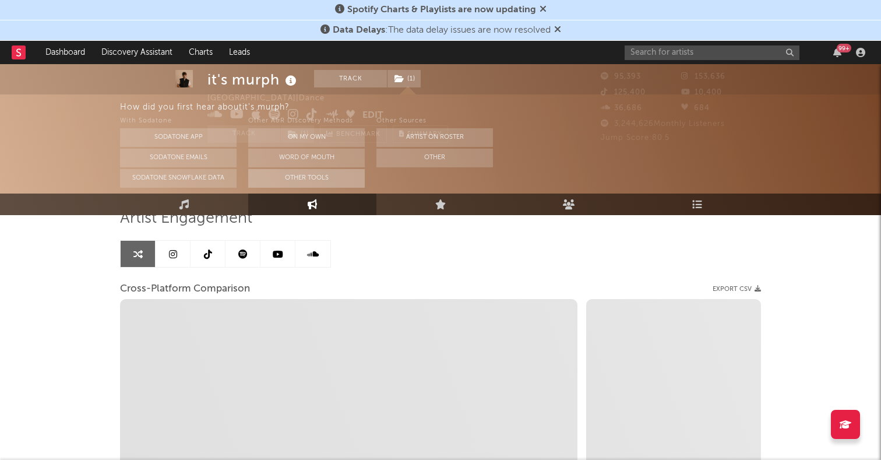
scroll to position [145, 0]
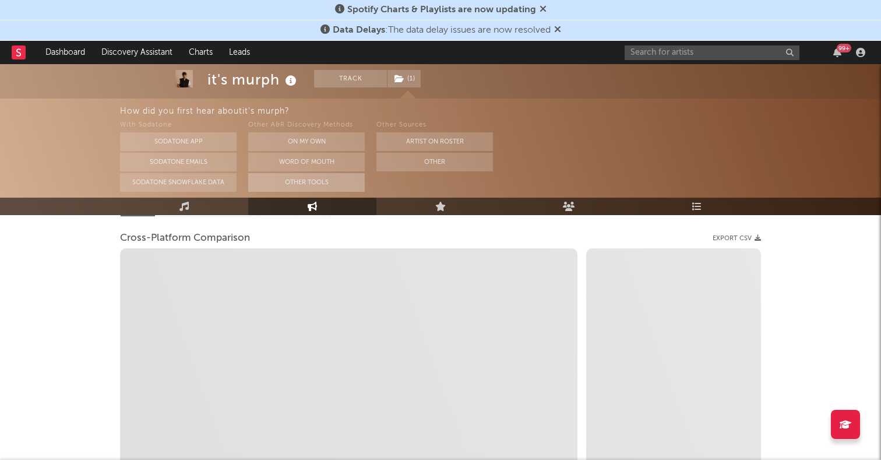
select select "1m"
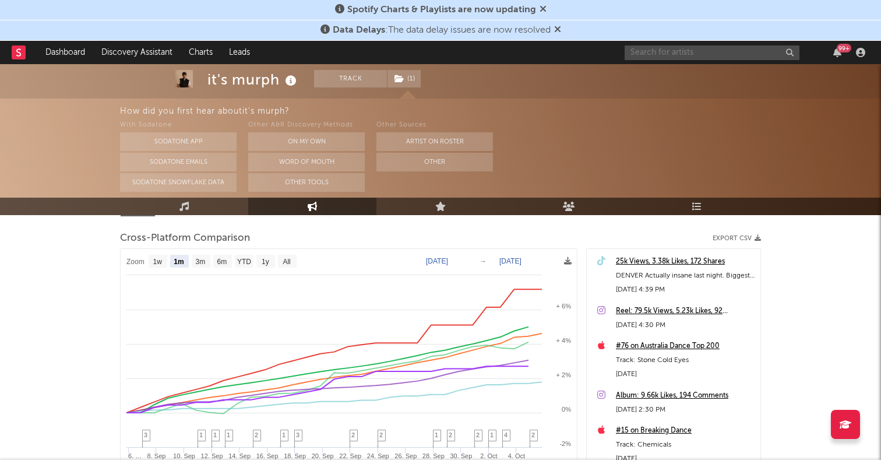
click at [658, 57] on input "text" at bounding box center [712, 52] width 175 height 15
click at [697, 57] on input "alexandria" at bounding box center [712, 52] width 175 height 15
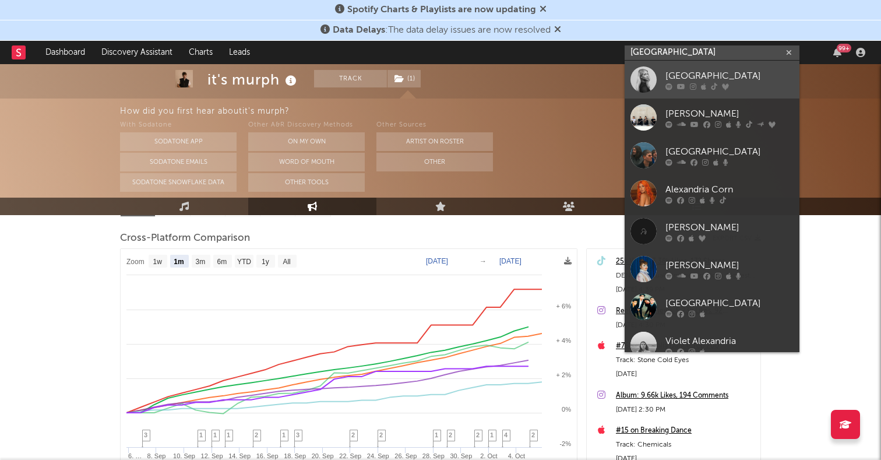
type input "alexandria"
click at [648, 77] on div at bounding box center [644, 79] width 26 height 26
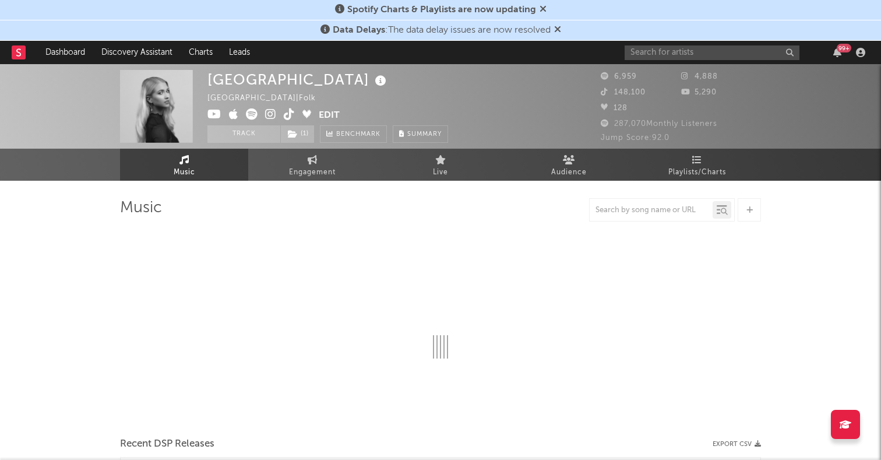
select select "6m"
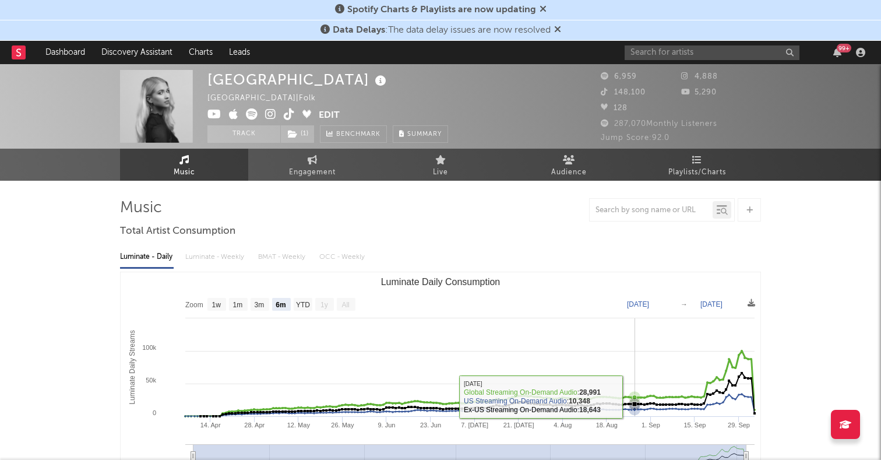
select select "6m"
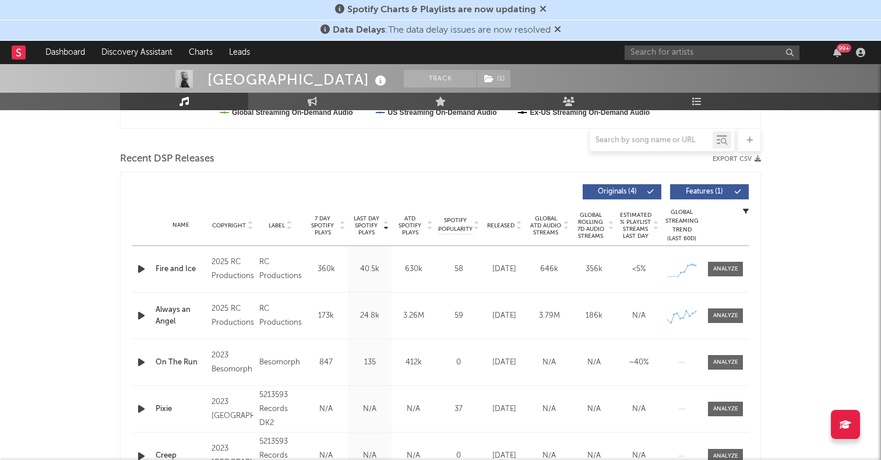
scroll to position [396, 0]
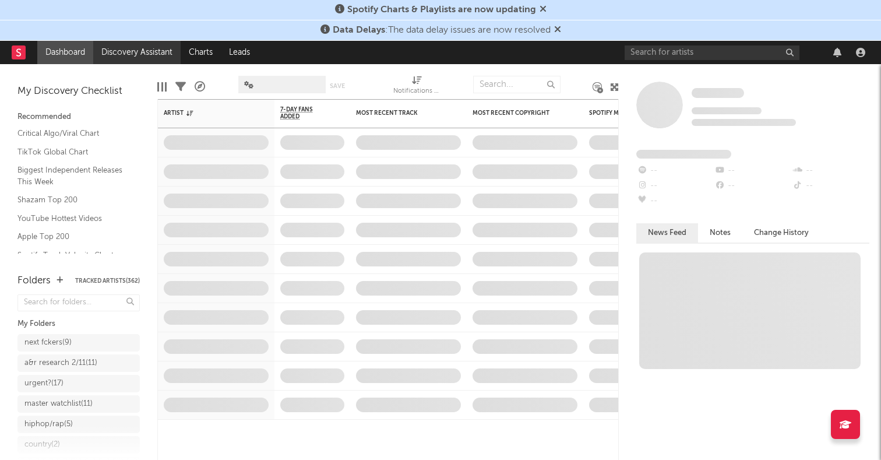
click at [130, 52] on link "Discovery Assistant" at bounding box center [136, 52] width 87 height 23
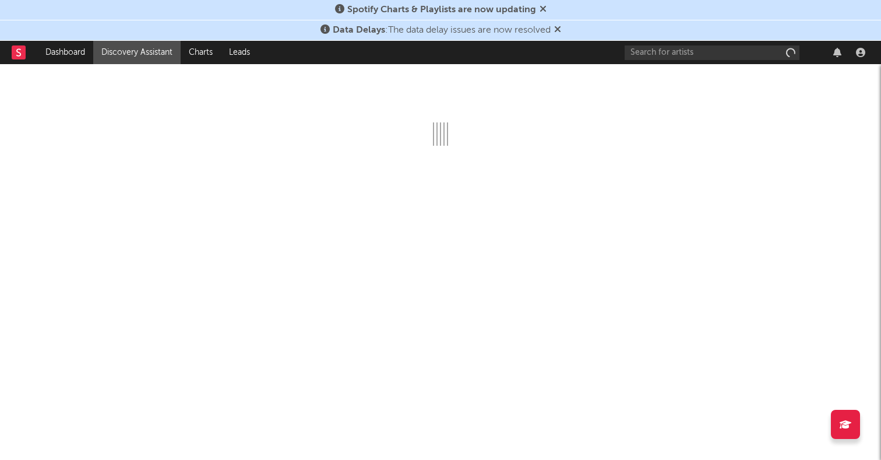
click at [479, 17] on div "Spotify Charts & Playlists are now updating" at bounding box center [440, 10] width 881 height 20
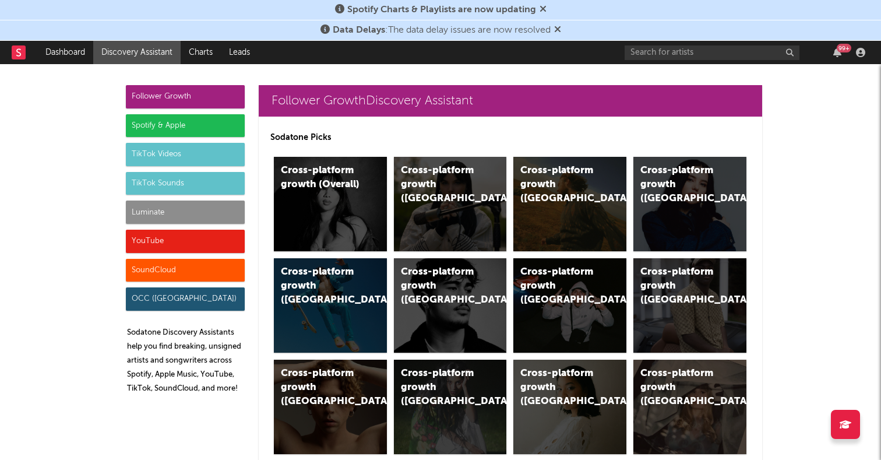
click at [167, 148] on div "TikTok Videos" at bounding box center [185, 154] width 119 height 23
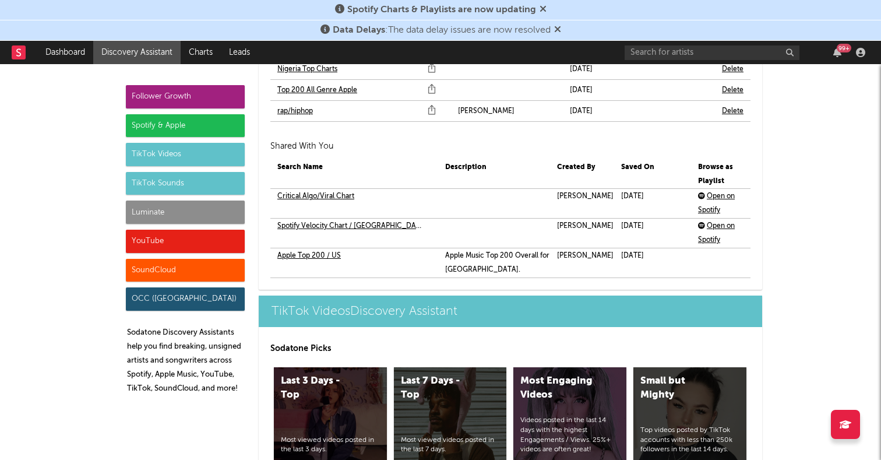
scroll to position [2990, 0]
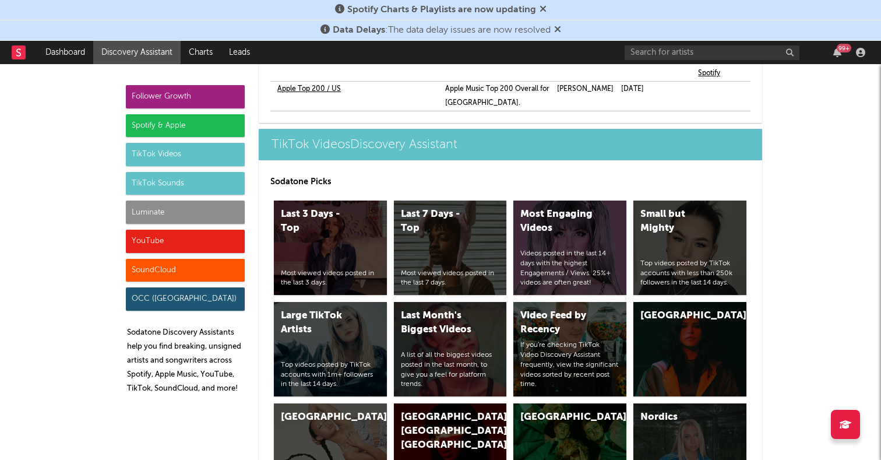
click at [166, 126] on div "Spotify & Apple" at bounding box center [185, 125] width 119 height 23
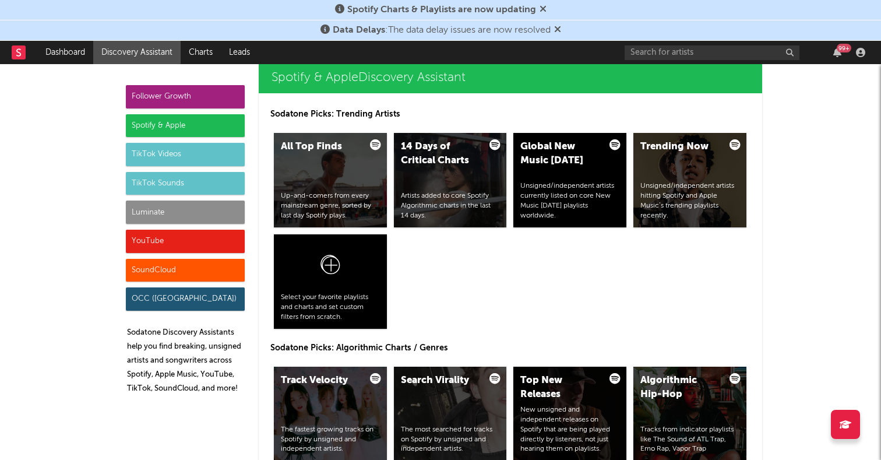
scroll to position [1260, 0]
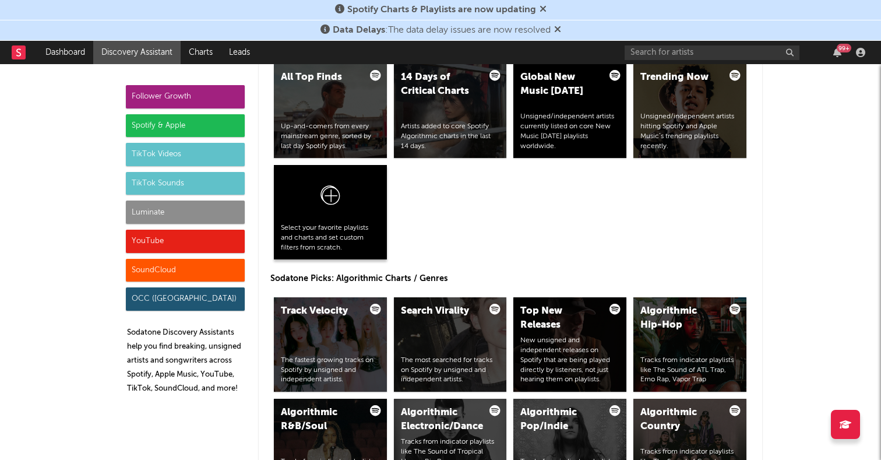
click at [333, 210] on icon at bounding box center [330, 197] width 22 height 27
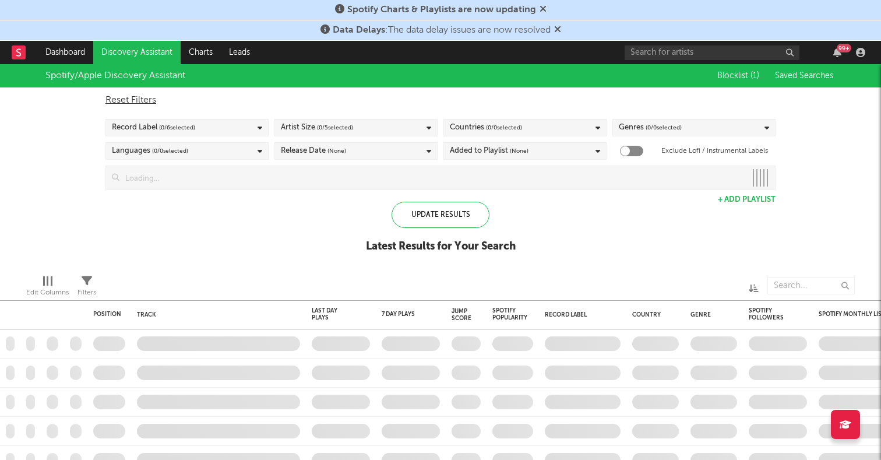
click at [277, 176] on input at bounding box center [432, 177] width 627 height 23
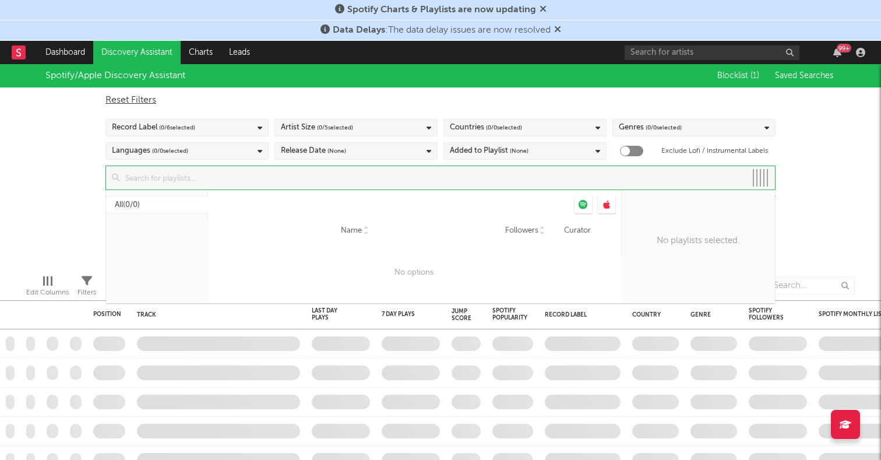
checkbox input "true"
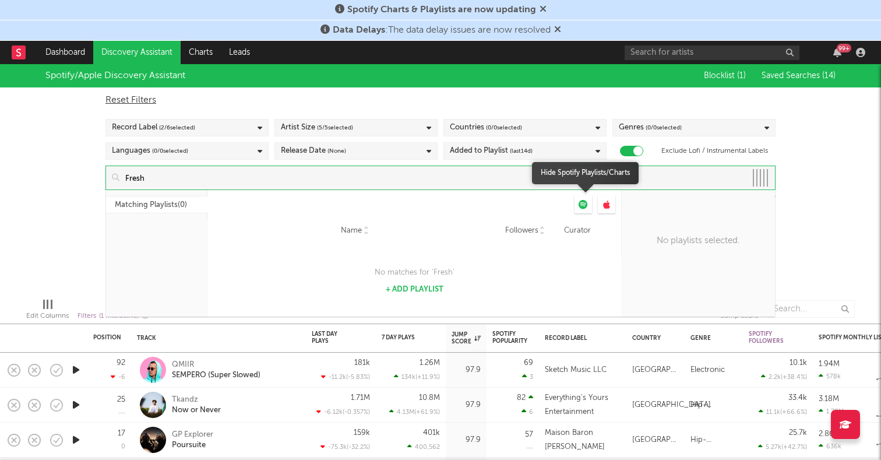
click at [583, 208] on icon at bounding box center [583, 204] width 9 height 9
click at [536, 178] on input "Fresh" at bounding box center [432, 177] width 627 height 23
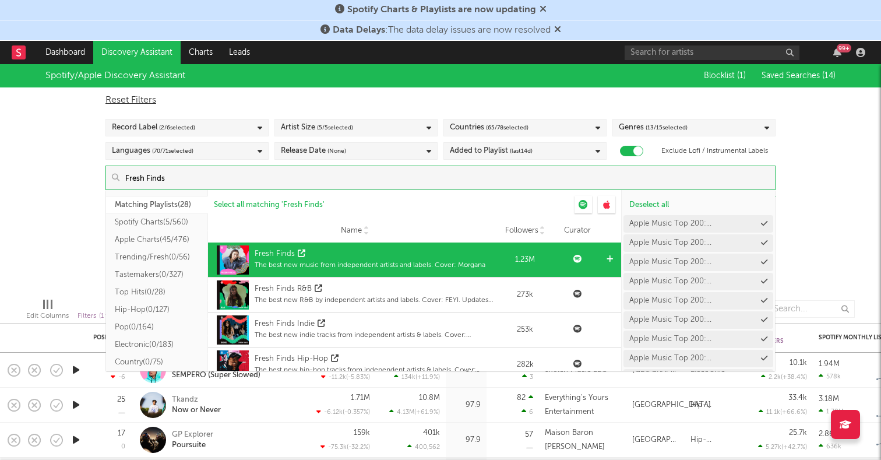
type input "Fresh Finds"
click at [610, 259] on icon at bounding box center [610, 259] width 6 height 8
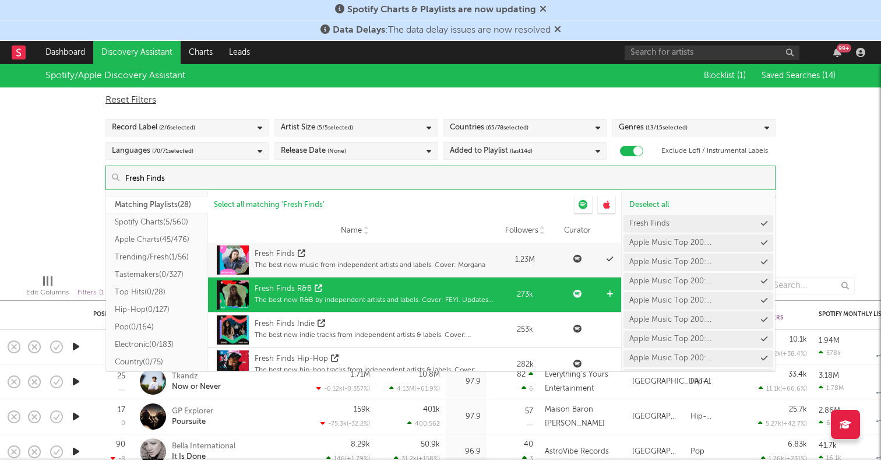
click at [610, 295] on icon at bounding box center [610, 294] width 6 height 8
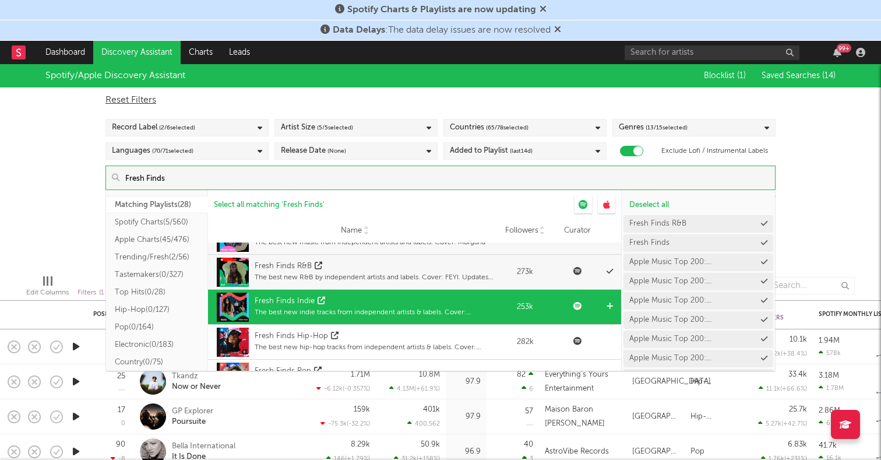
click at [609, 303] on icon at bounding box center [610, 307] width 6 height 8
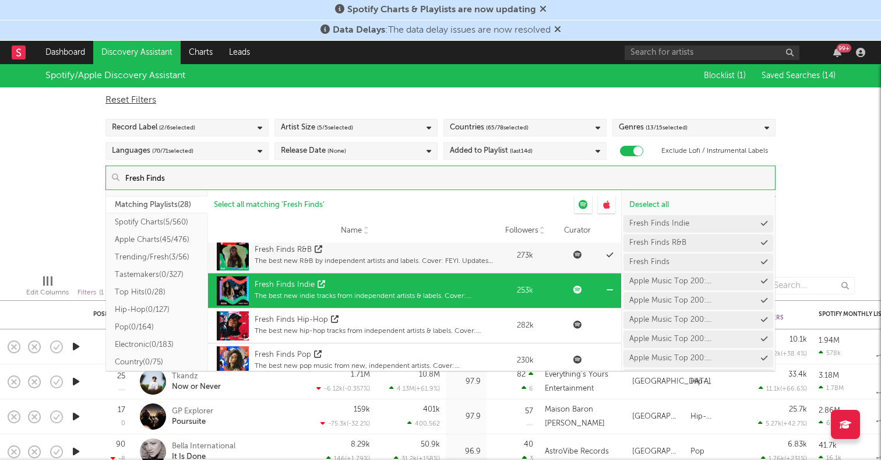
scroll to position [46, 0]
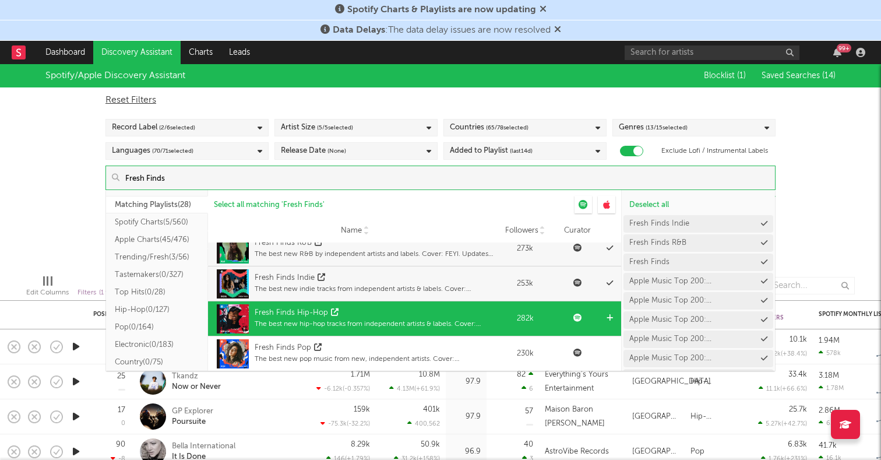
click at [609, 314] on icon at bounding box center [610, 318] width 6 height 8
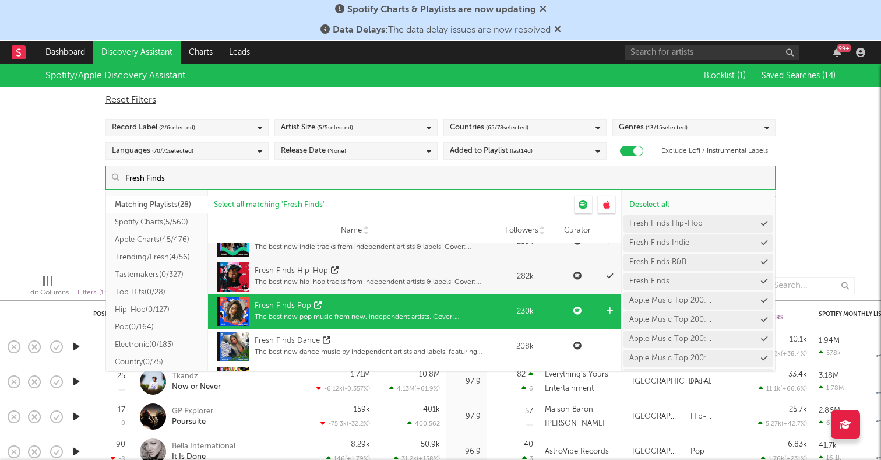
click at [610, 307] on icon at bounding box center [610, 311] width 6 height 8
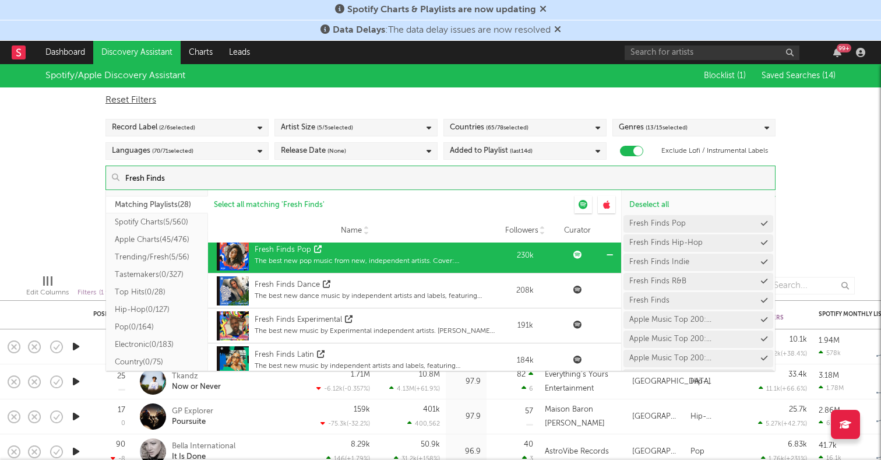
scroll to position [149, 0]
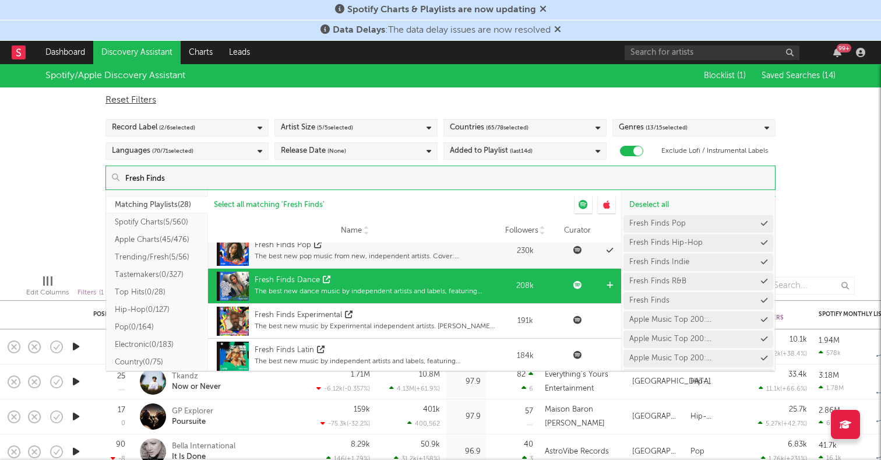
click at [607, 284] on icon at bounding box center [610, 286] width 6 height 8
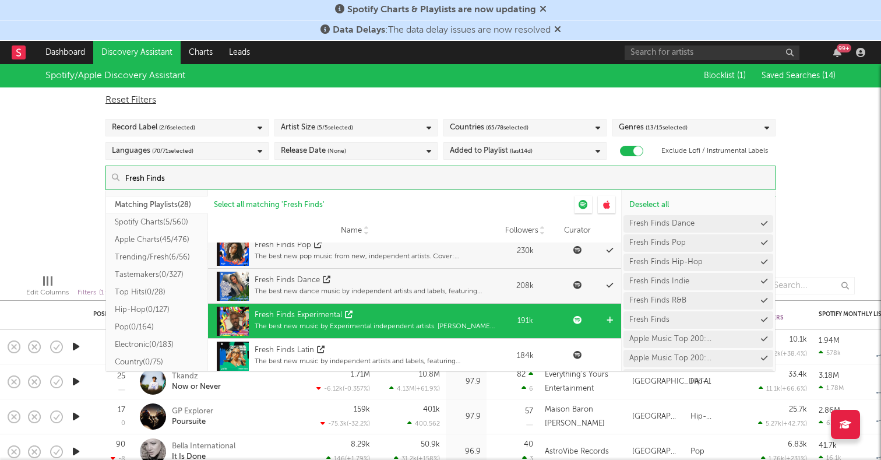
click at [609, 320] on icon at bounding box center [610, 321] width 6 height 8
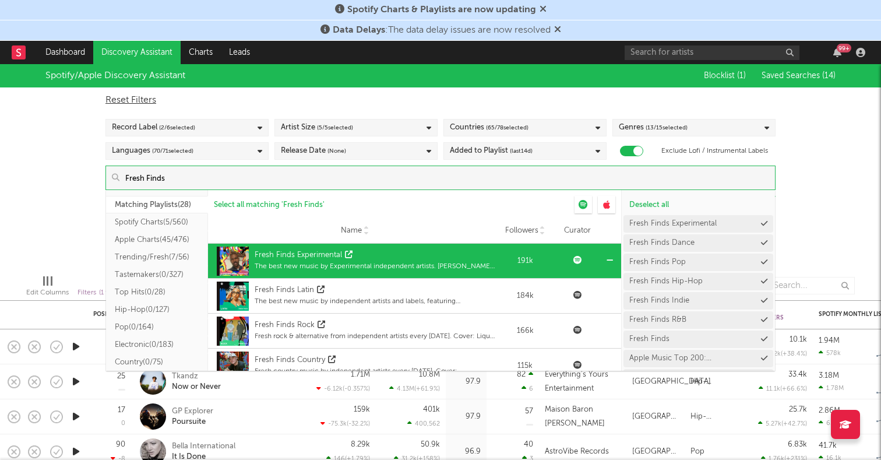
scroll to position [223, 0]
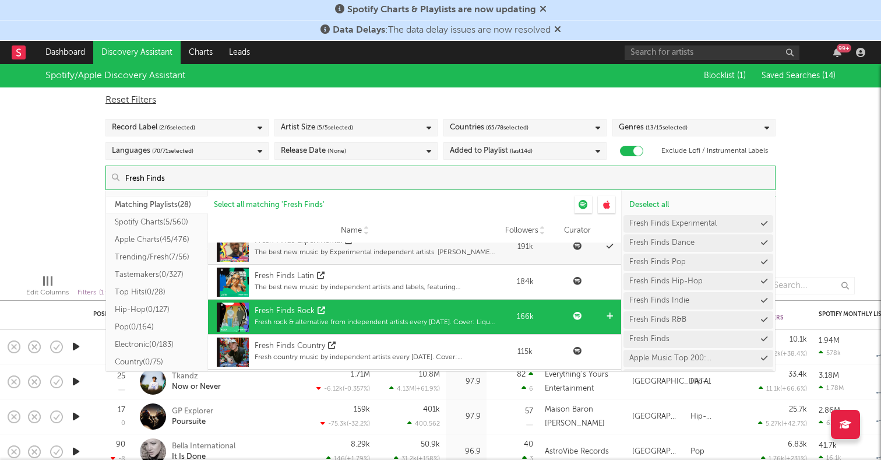
click at [609, 318] on icon at bounding box center [610, 316] width 6 height 8
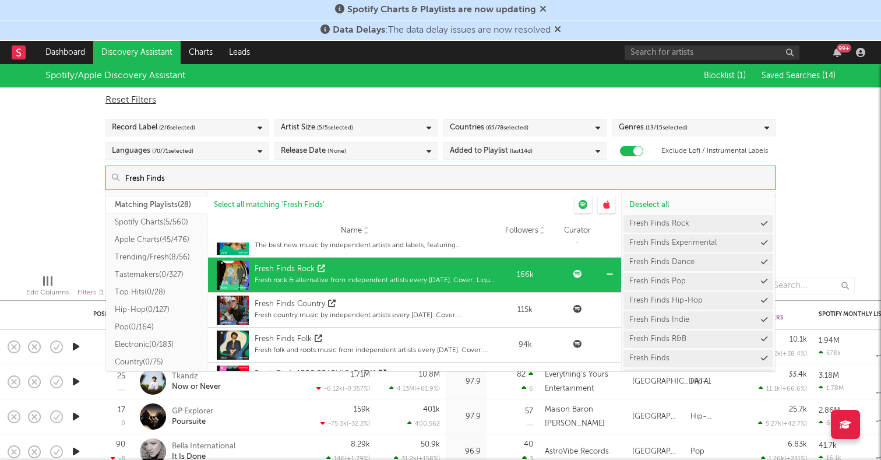
scroll to position [279, 0]
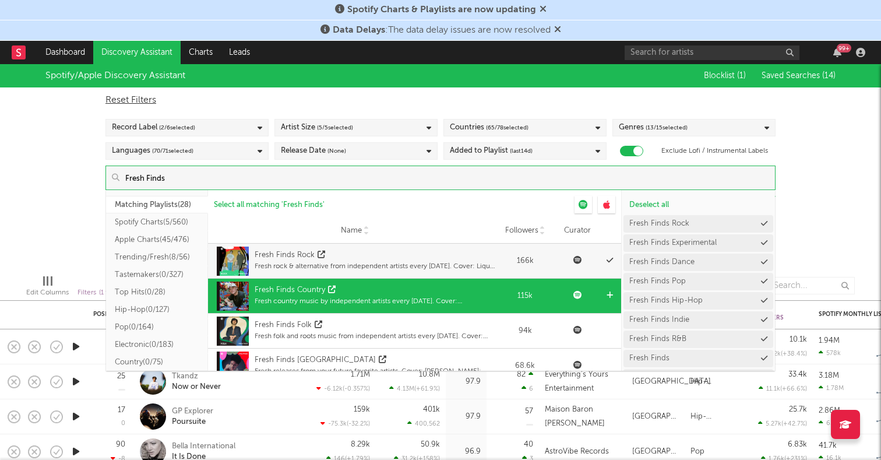
click at [609, 292] on icon at bounding box center [610, 295] width 6 height 8
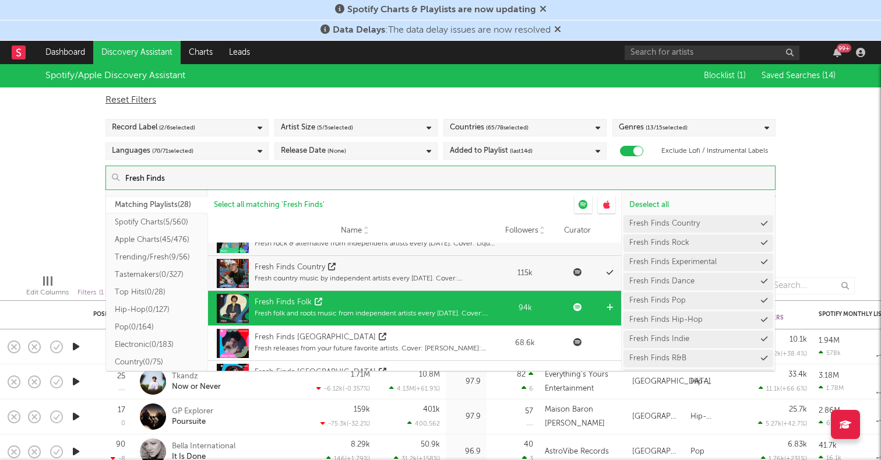
click at [609, 307] on icon at bounding box center [610, 308] width 6 height 8
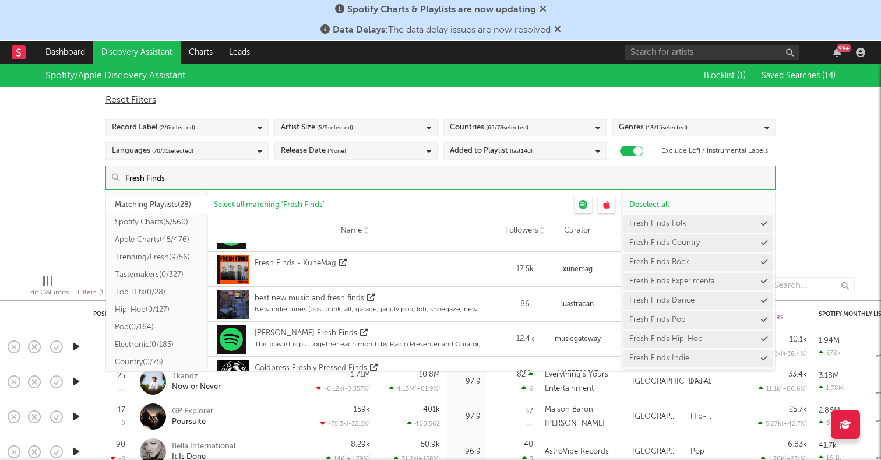
scroll to position [851, 0]
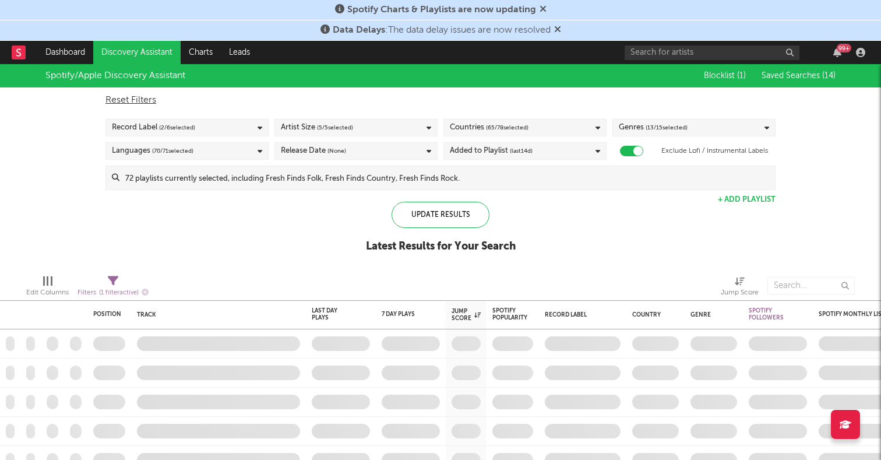
click at [835, 212] on div "Spotify/Apple Discovery Assistant Blocklist ( 1 ) Saved Searches ( 14 ) Reset F…" at bounding box center [440, 164] width 881 height 201
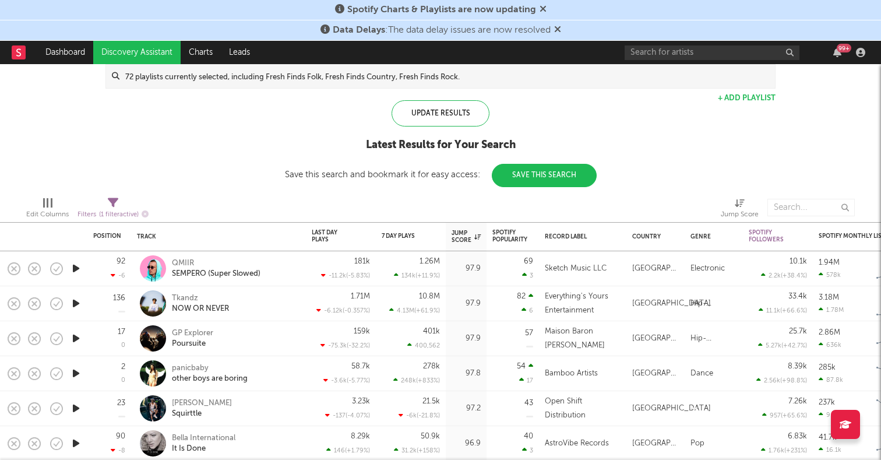
click at [78, 333] on icon "button" at bounding box center [76, 338] width 12 height 15
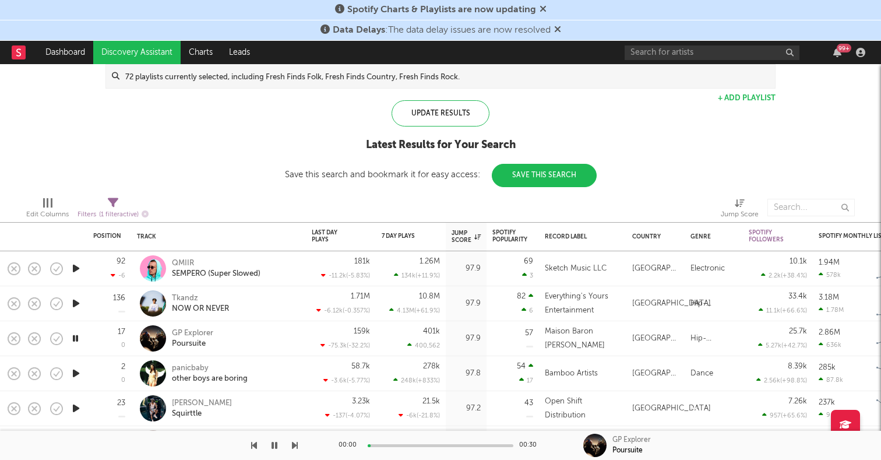
click at [75, 373] on icon "button" at bounding box center [76, 373] width 12 height 15
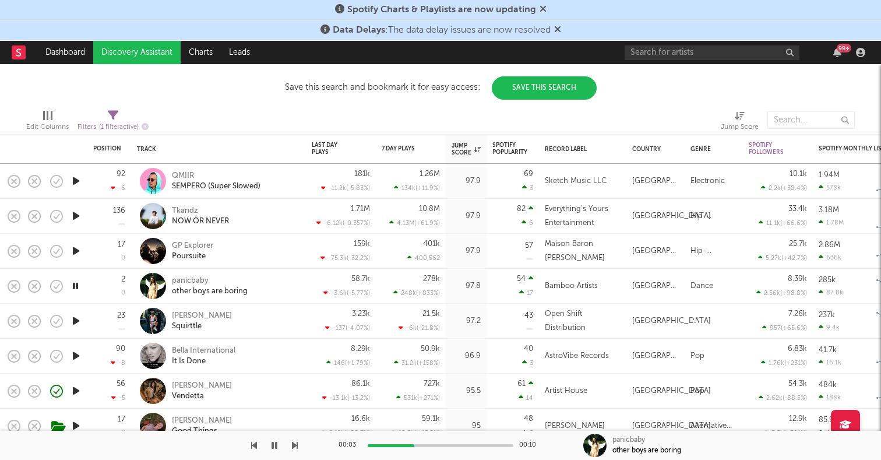
click at [77, 320] on icon "button" at bounding box center [76, 321] width 12 height 15
click at [77, 350] on icon "button" at bounding box center [76, 356] width 12 height 15
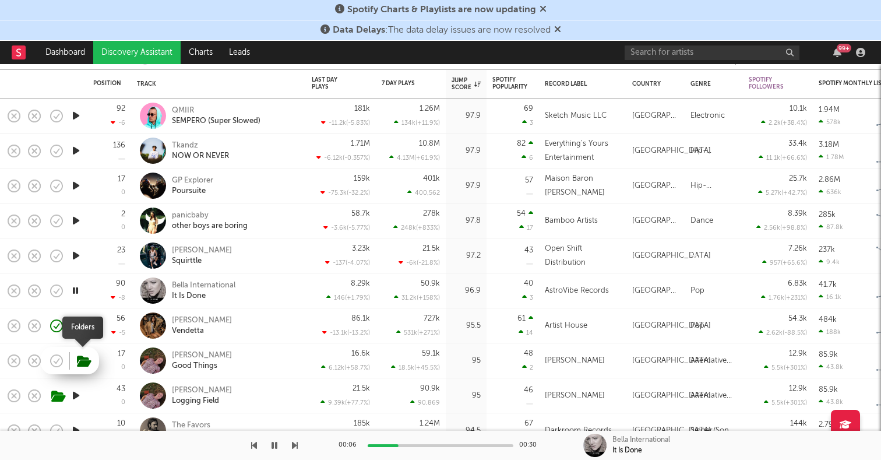
click at [87, 365] on icon "button" at bounding box center [84, 361] width 15 height 13
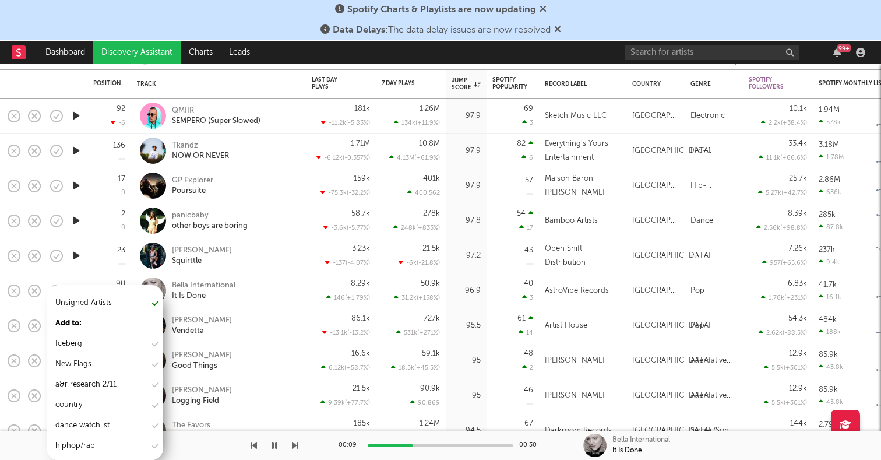
scroll to position [96, 0]
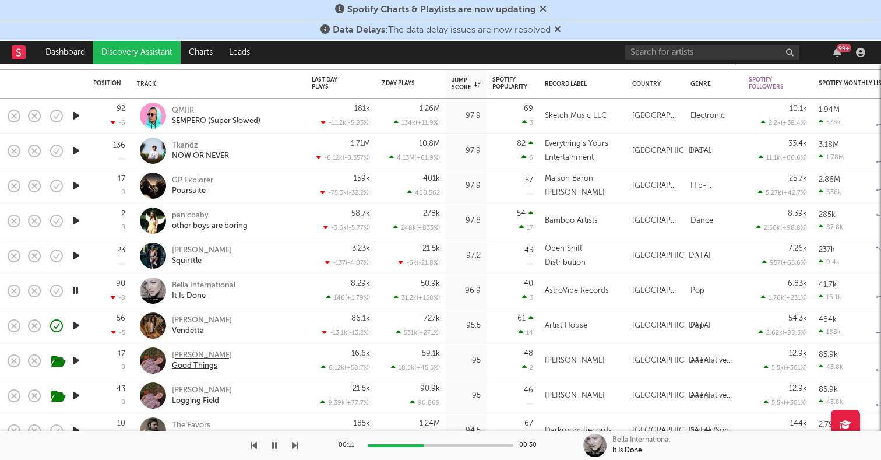
click at [220, 353] on div "[PERSON_NAME]" at bounding box center [202, 355] width 60 height 10
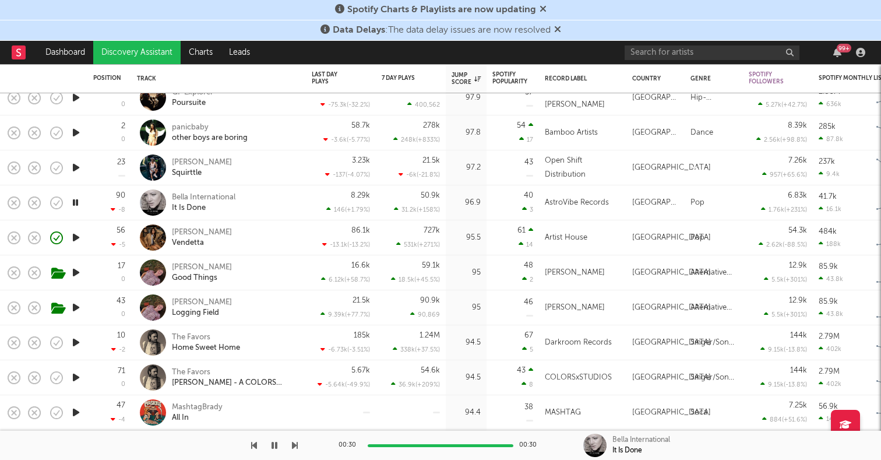
click at [72, 276] on icon "button" at bounding box center [76, 272] width 12 height 15
click at [183, 267] on div "[PERSON_NAME]" at bounding box center [202, 267] width 60 height 10
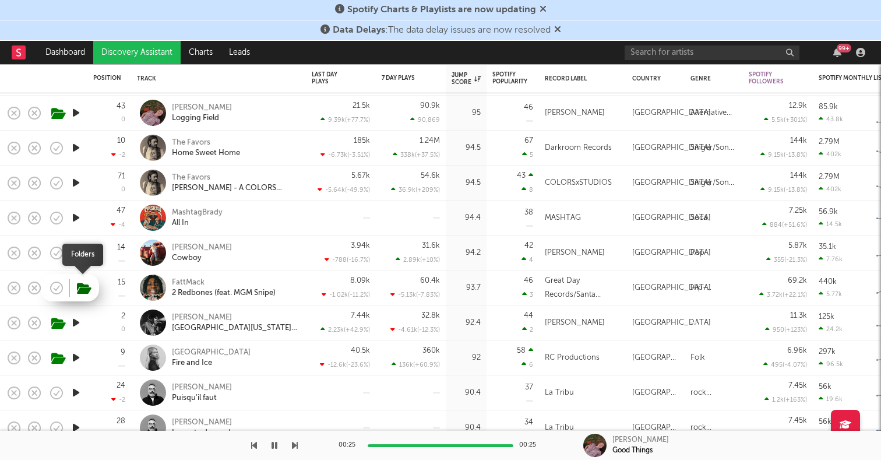
click at [81, 289] on icon "button" at bounding box center [84, 288] width 15 height 13
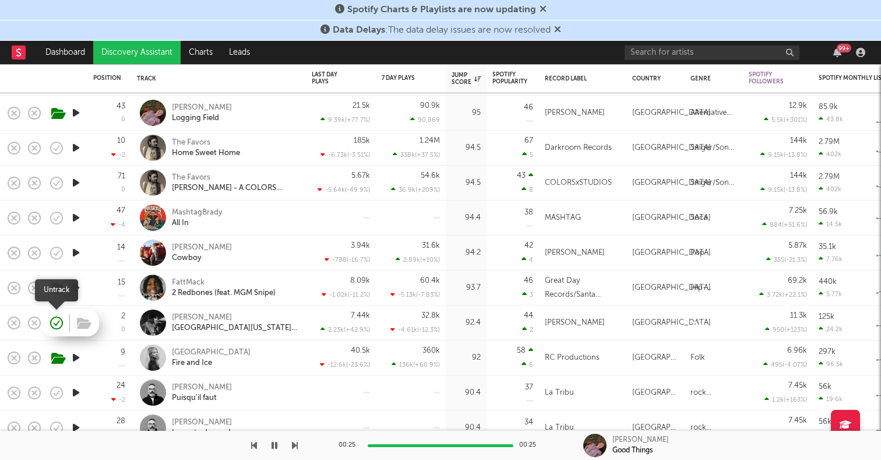
click at [62, 322] on icon "button" at bounding box center [57, 323] width 12 height 12
click at [79, 324] on icon "button" at bounding box center [84, 323] width 15 height 13
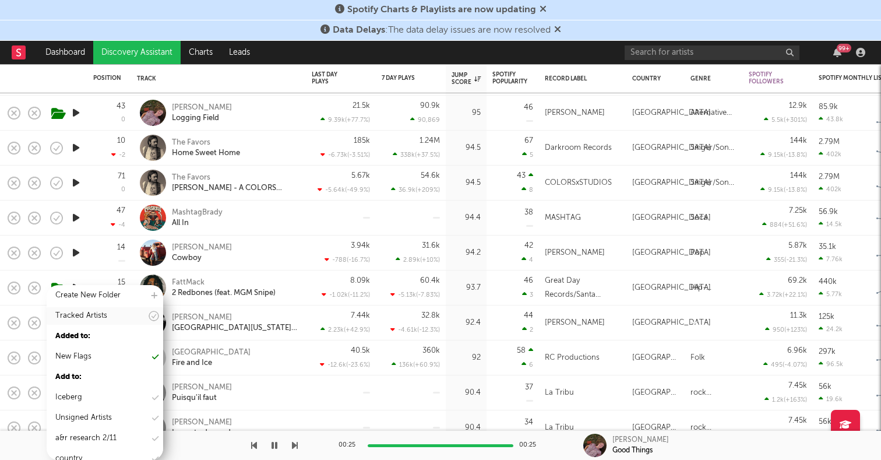
scroll to position [0, 0]
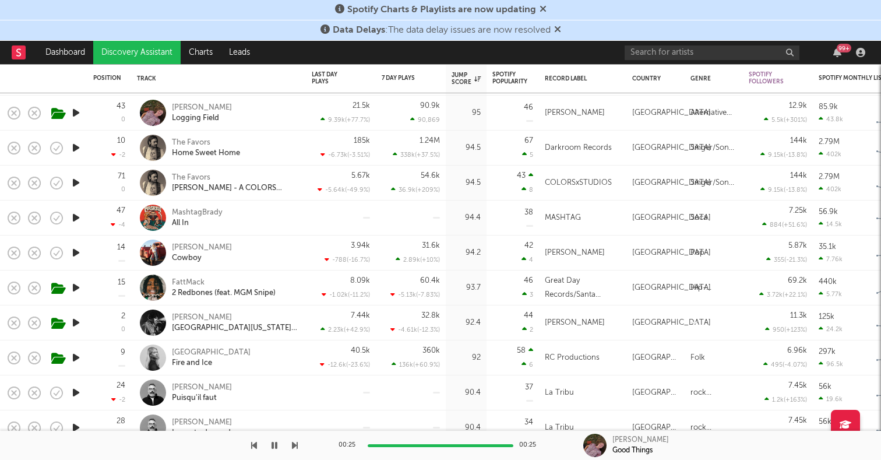
click at [289, 318] on div "Solon Holt East Texas and You" at bounding box center [234, 322] width 125 height 21
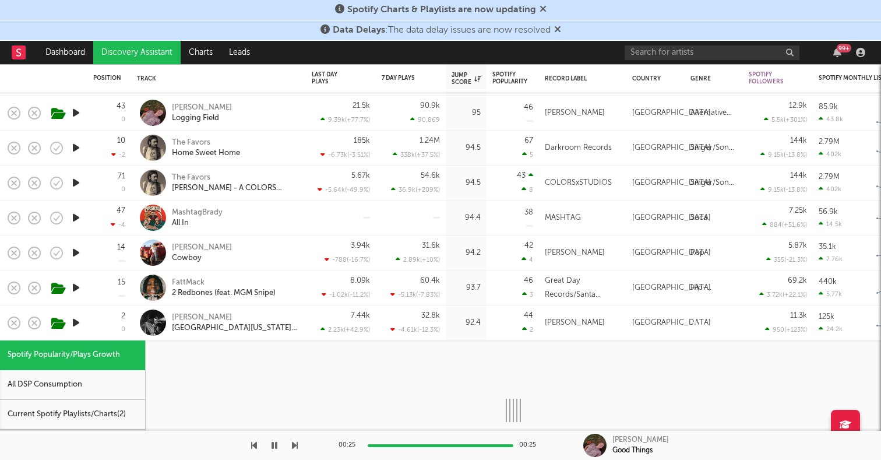
click at [289, 318] on div "Solon Holt East Texas and You" at bounding box center [234, 322] width 125 height 21
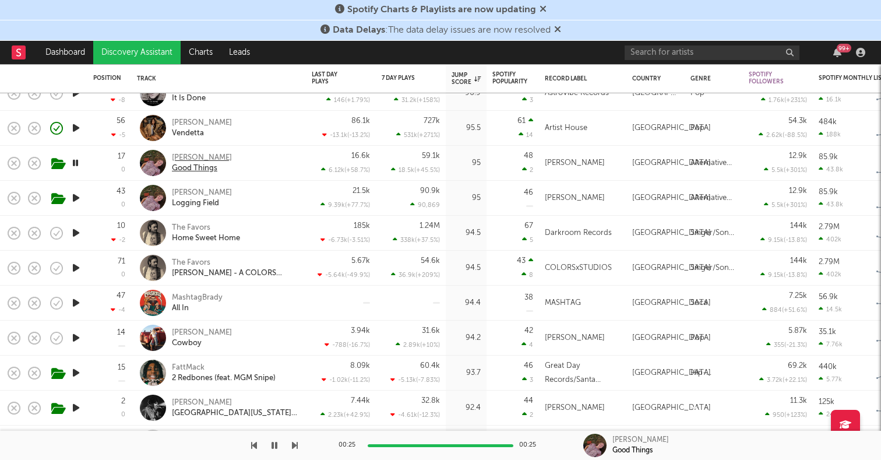
click at [188, 159] on div "[PERSON_NAME]" at bounding box center [202, 158] width 60 height 10
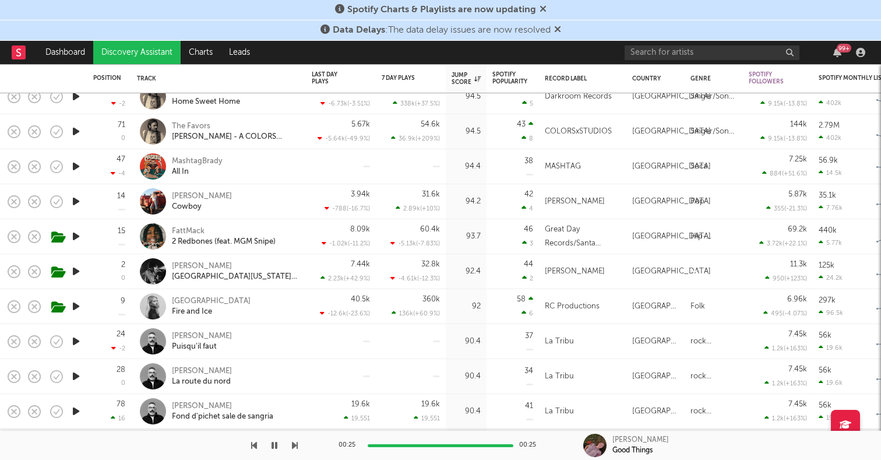
click at [78, 199] on icon "button" at bounding box center [76, 201] width 12 height 15
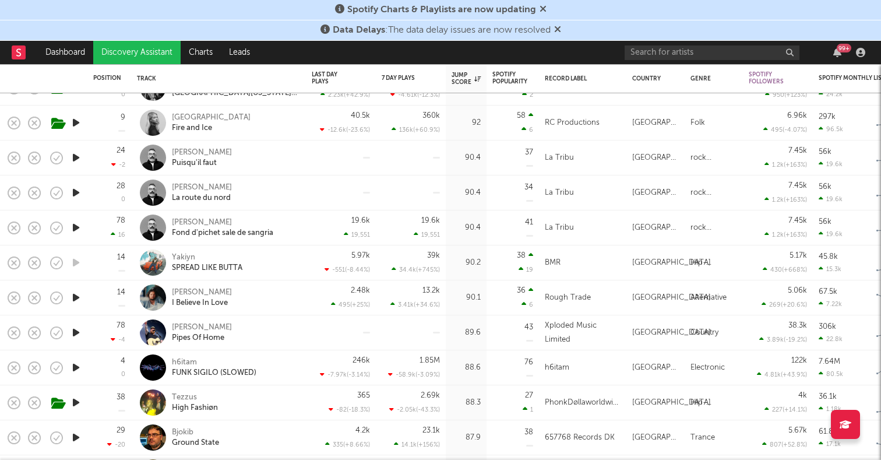
click at [73, 300] on icon "button" at bounding box center [76, 297] width 12 height 15
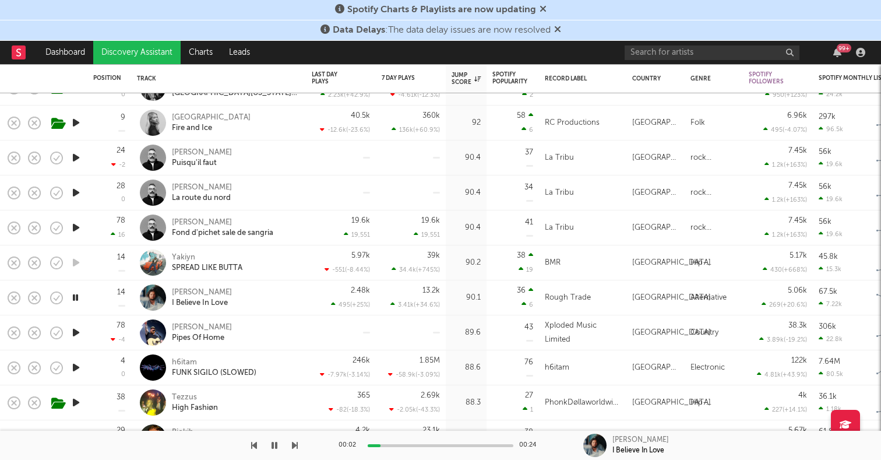
click at [73, 298] on icon "button" at bounding box center [75, 297] width 11 height 15
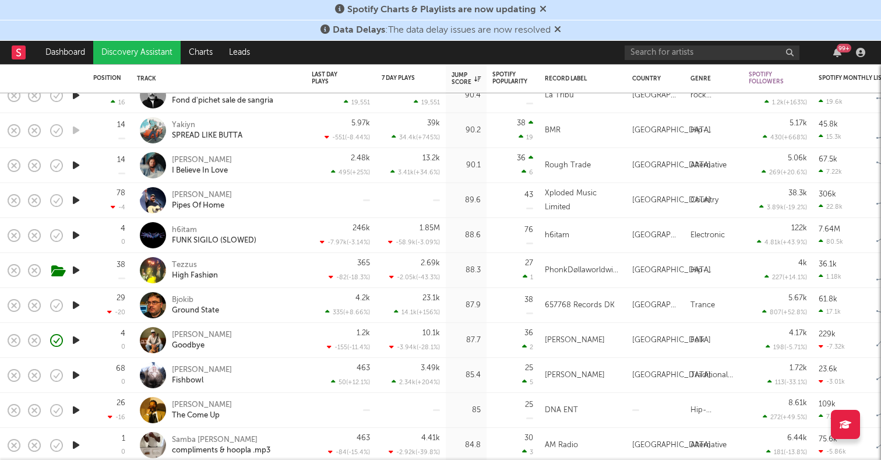
click at [76, 166] on icon "button" at bounding box center [76, 165] width 12 height 15
click at [80, 337] on icon "button" at bounding box center [76, 340] width 12 height 15
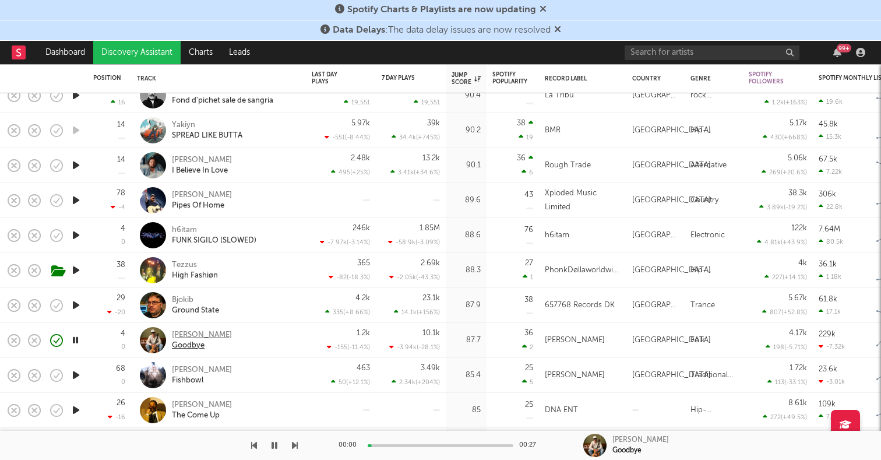
click at [194, 331] on div "[PERSON_NAME]" at bounding box center [202, 335] width 60 height 10
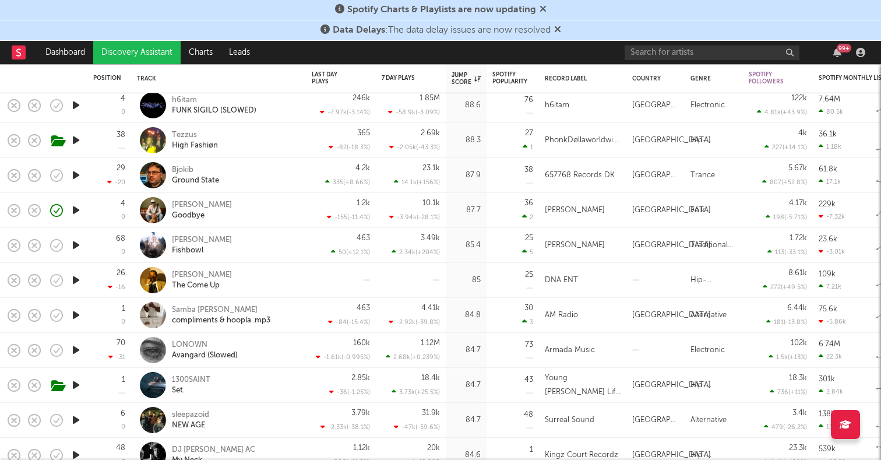
click at [78, 242] on icon "button" at bounding box center [76, 245] width 12 height 15
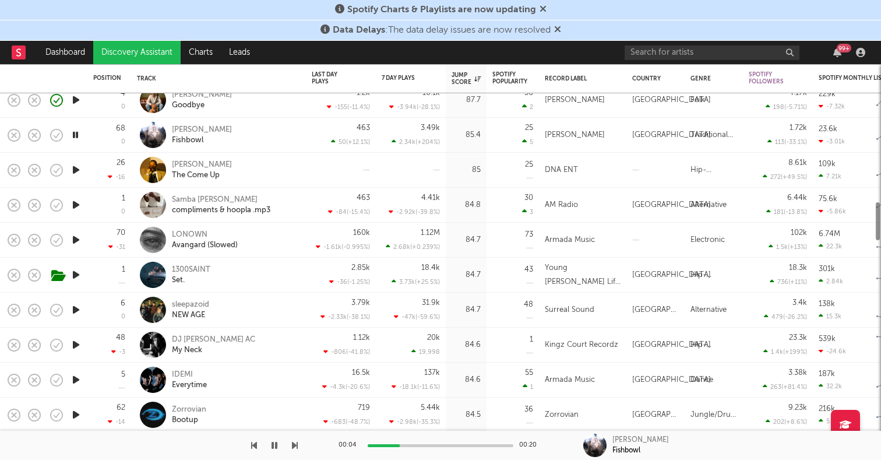
click at [75, 311] on icon "button" at bounding box center [76, 310] width 12 height 15
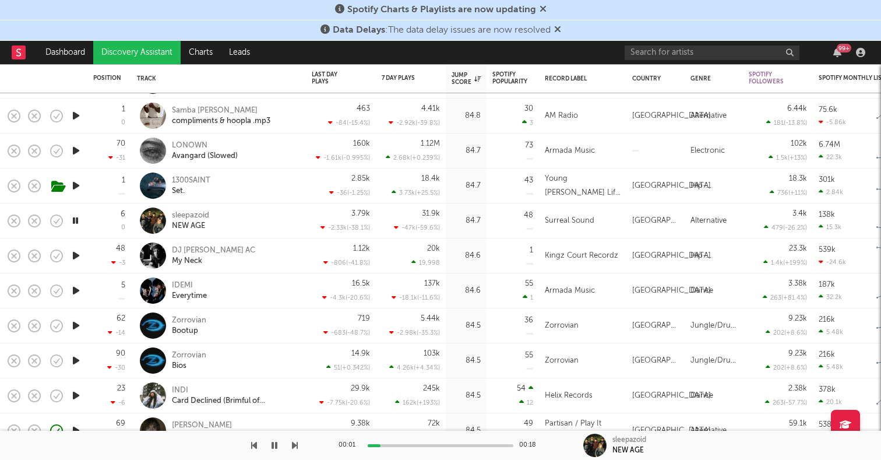
click at [75, 320] on icon "button" at bounding box center [76, 325] width 12 height 15
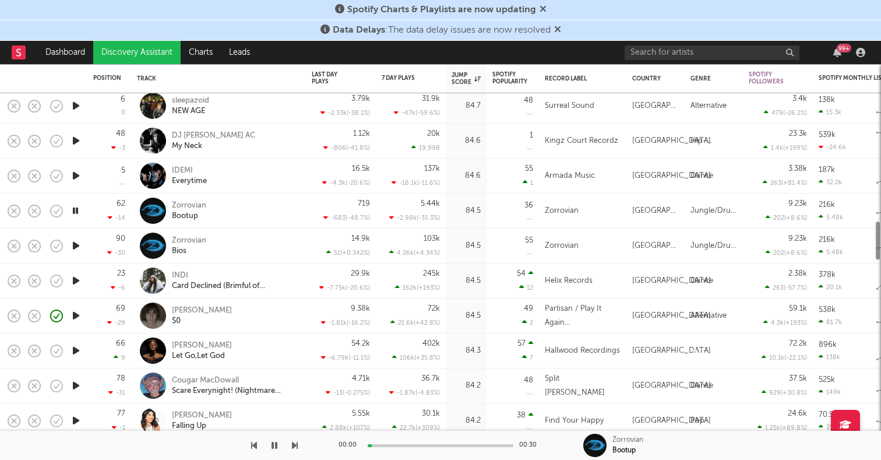
click at [75, 320] on icon "button" at bounding box center [76, 315] width 12 height 15
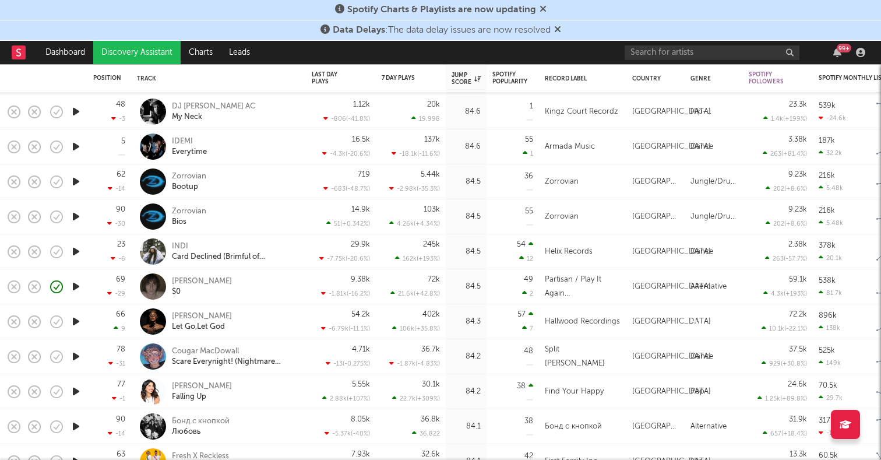
click at [75, 320] on icon "button" at bounding box center [76, 321] width 12 height 15
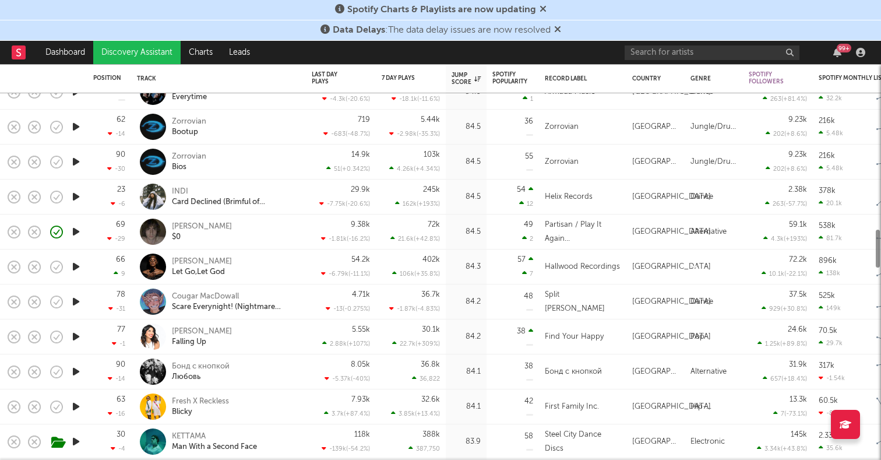
click at [76, 266] on icon "button" at bounding box center [76, 266] width 12 height 15
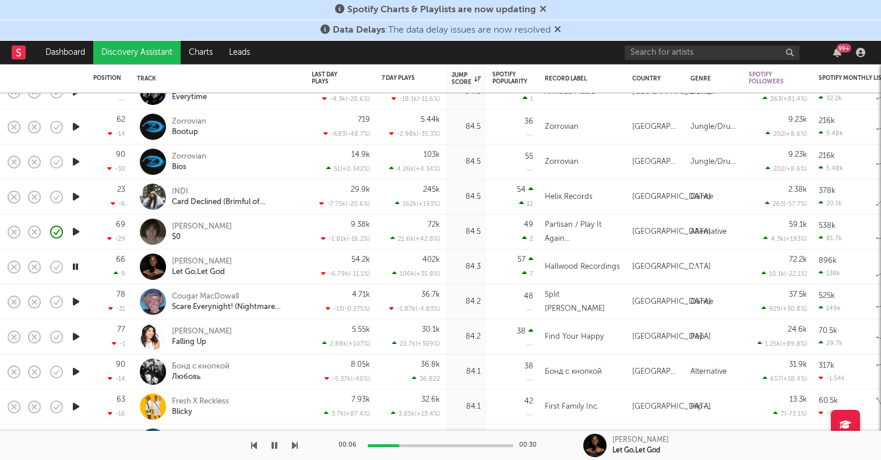
click at [76, 266] on icon "button" at bounding box center [75, 266] width 11 height 15
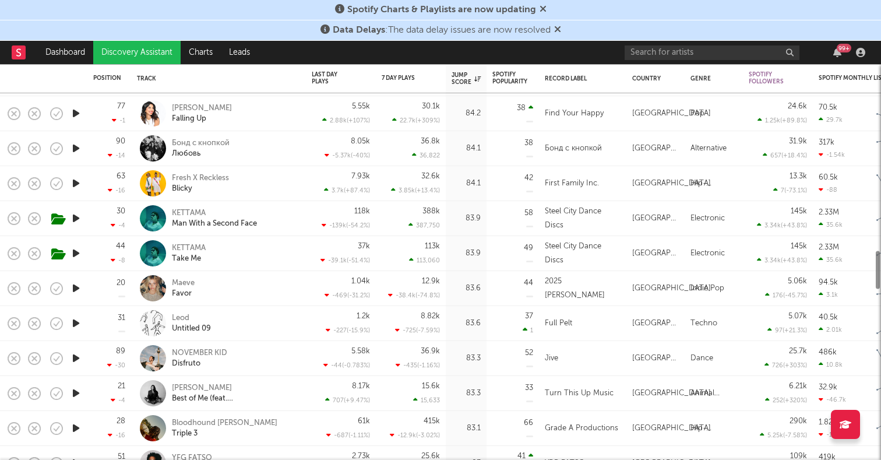
click at [76, 293] on icon "button" at bounding box center [76, 288] width 12 height 15
click at [178, 286] on div "Maeve" at bounding box center [183, 283] width 23 height 10
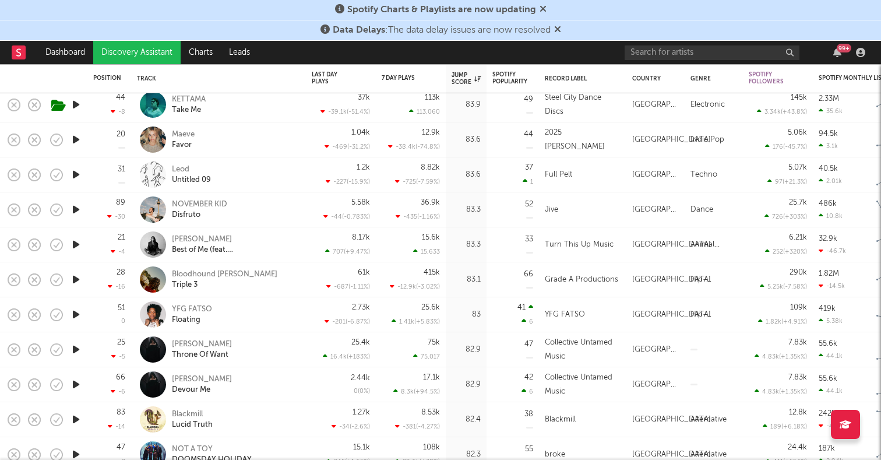
click at [80, 246] on icon "button" at bounding box center [76, 244] width 12 height 15
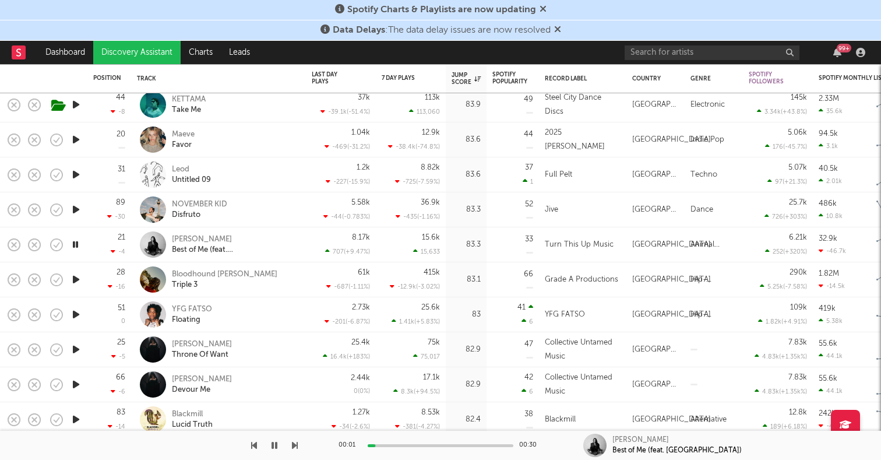
click at [80, 246] on icon "button" at bounding box center [75, 244] width 11 height 15
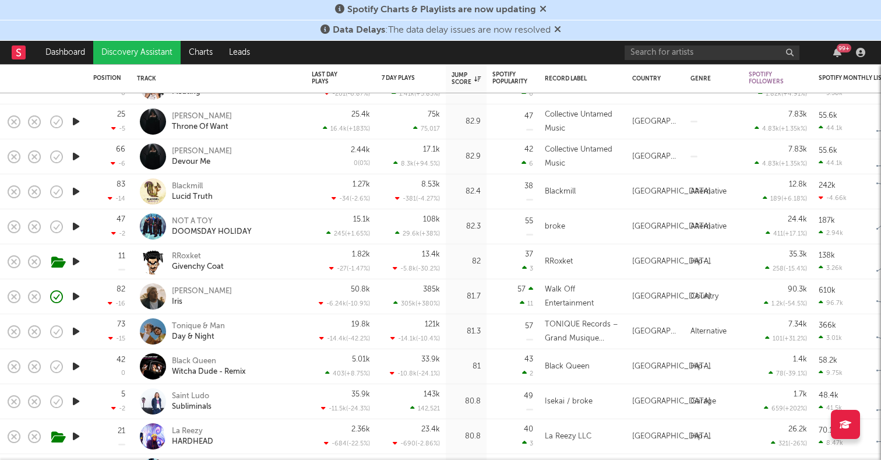
click at [79, 296] on icon "button" at bounding box center [76, 296] width 12 height 15
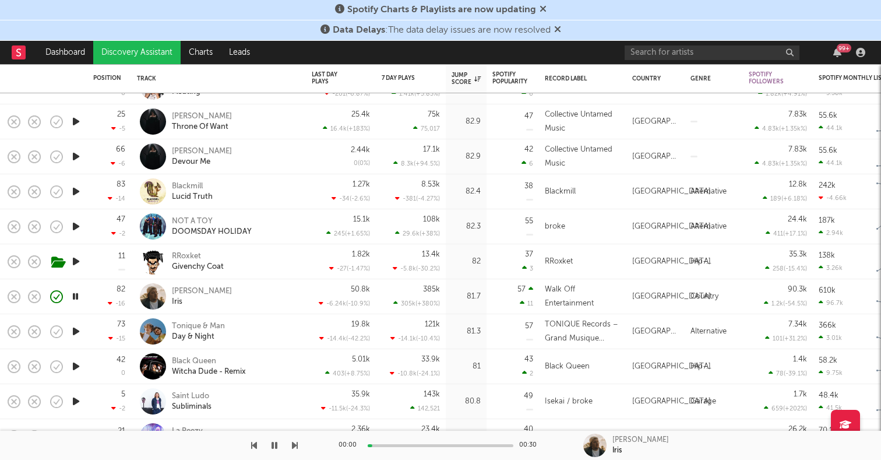
click at [79, 296] on icon "button" at bounding box center [75, 296] width 11 height 15
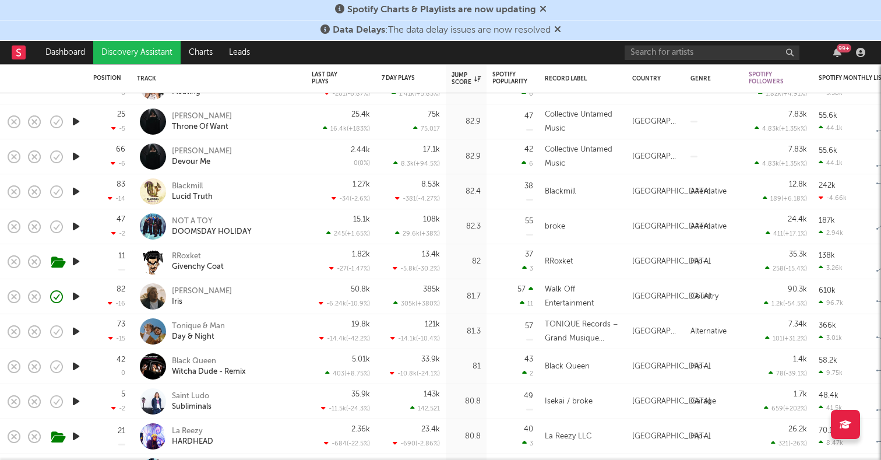
click at [72, 327] on icon "button" at bounding box center [76, 331] width 12 height 15
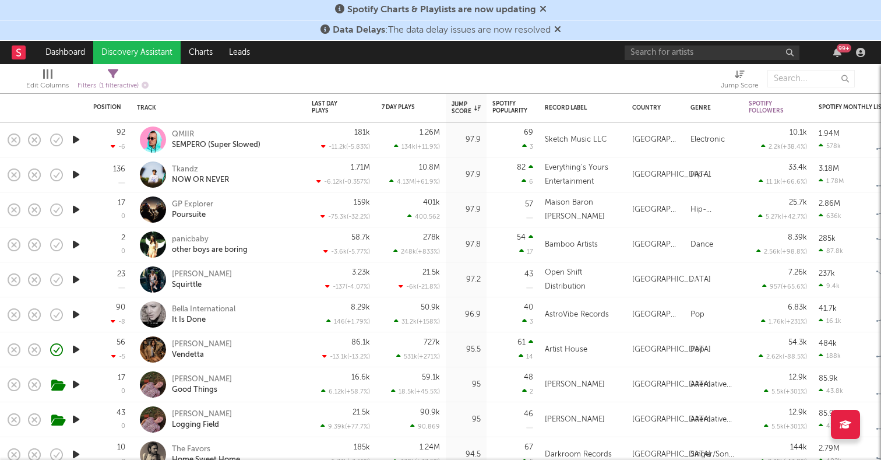
click at [78, 244] on icon "button" at bounding box center [76, 244] width 12 height 15
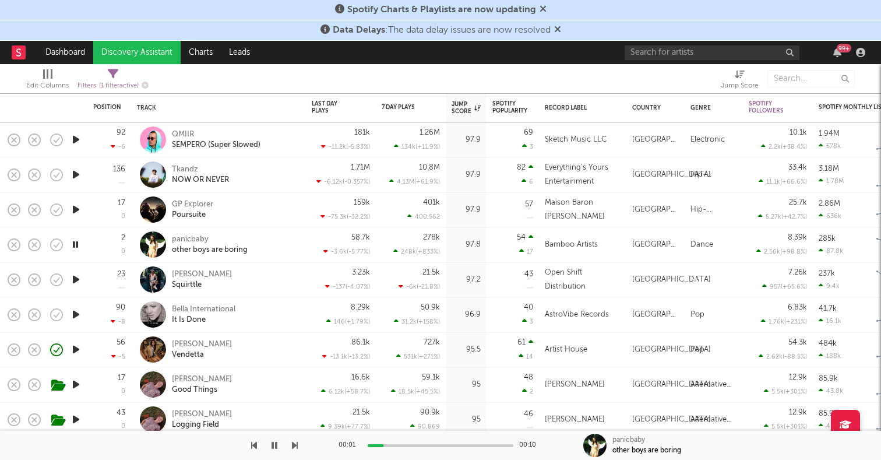
click at [78, 244] on icon "button" at bounding box center [75, 244] width 11 height 15
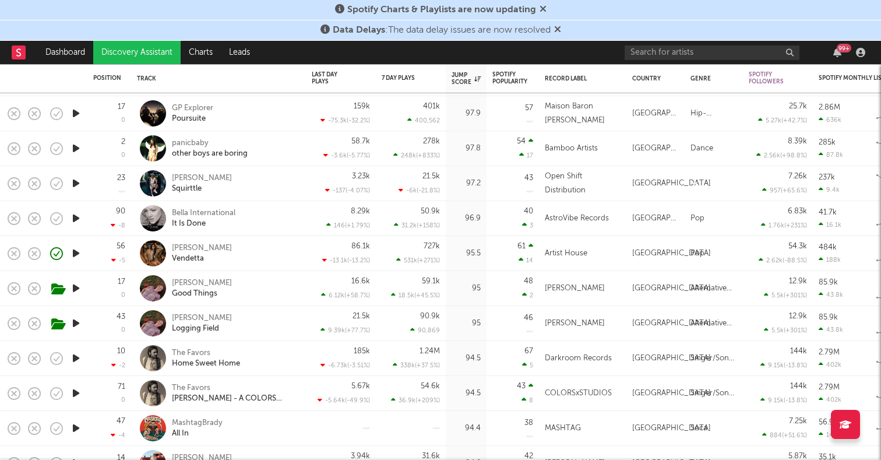
click at [80, 286] on icon "button" at bounding box center [76, 288] width 12 height 15
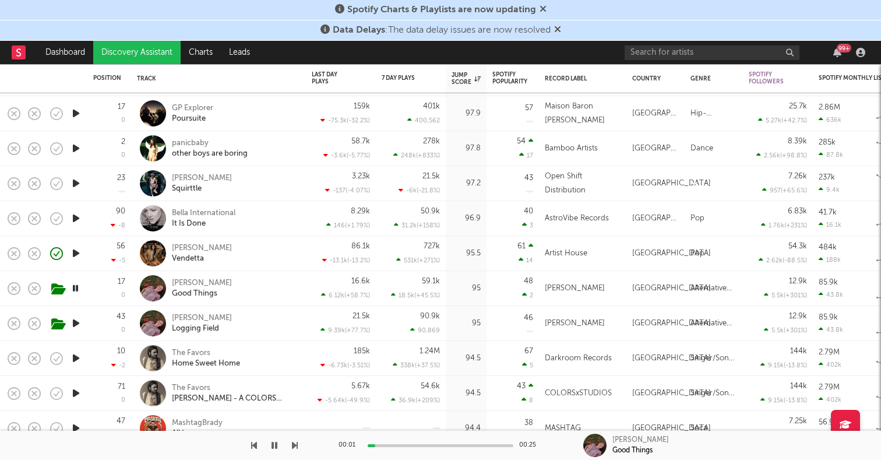
click at [80, 286] on icon "button" at bounding box center [75, 288] width 11 height 15
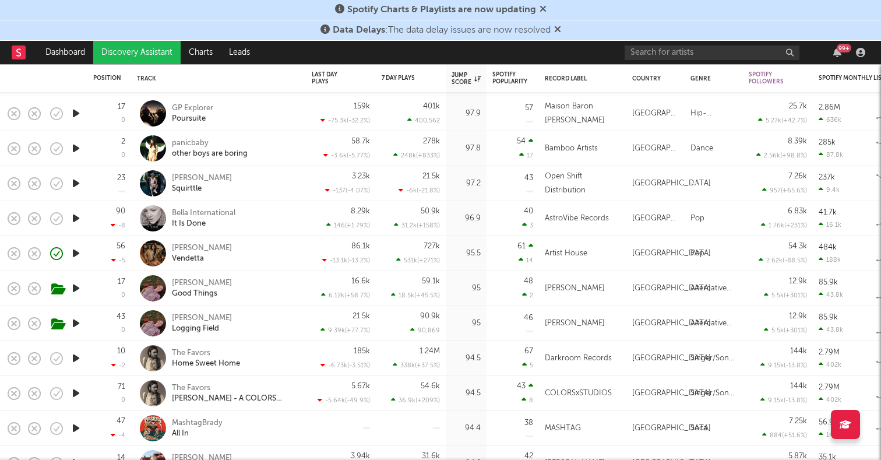
click at [76, 255] on icon "button" at bounding box center [76, 253] width 12 height 15
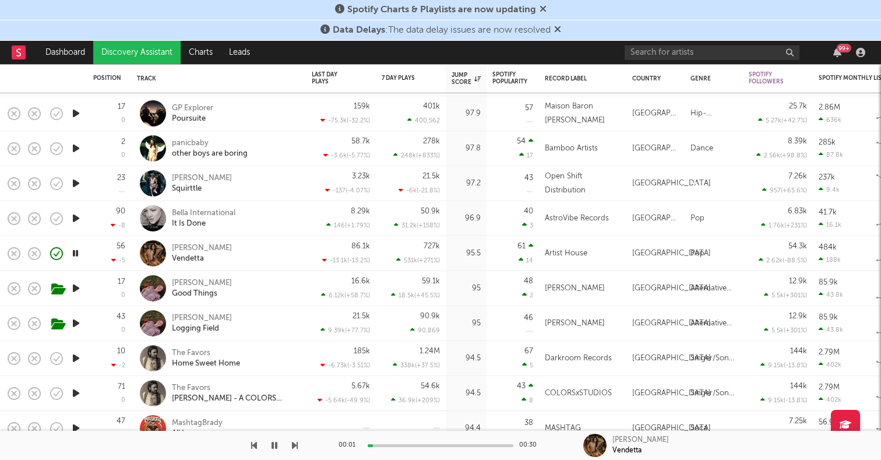
click at [76, 255] on icon "button" at bounding box center [75, 253] width 11 height 15
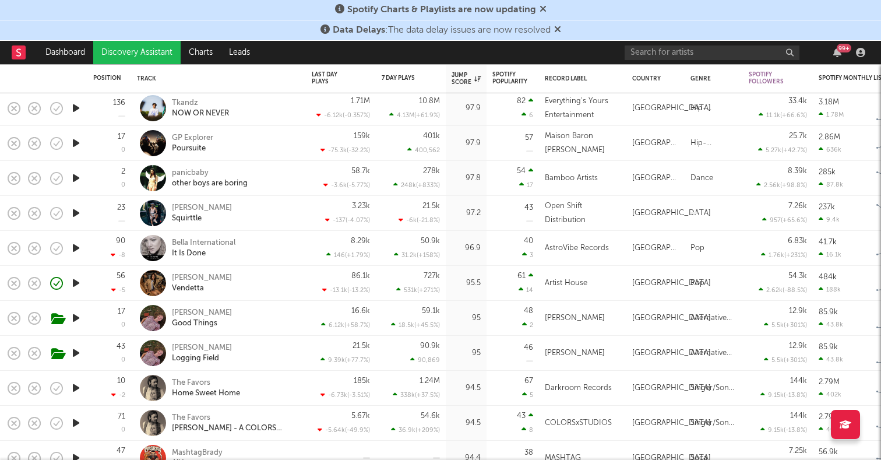
click at [74, 141] on icon "button" at bounding box center [76, 143] width 12 height 15
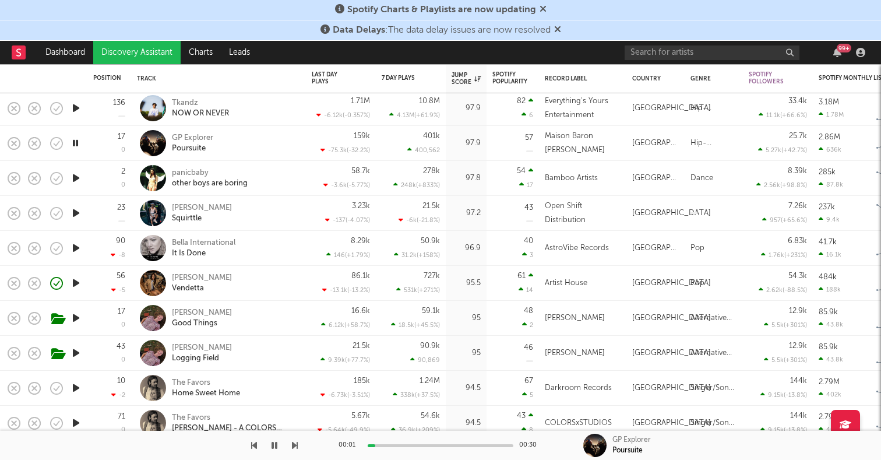
click at [74, 141] on icon "button" at bounding box center [75, 143] width 11 height 15
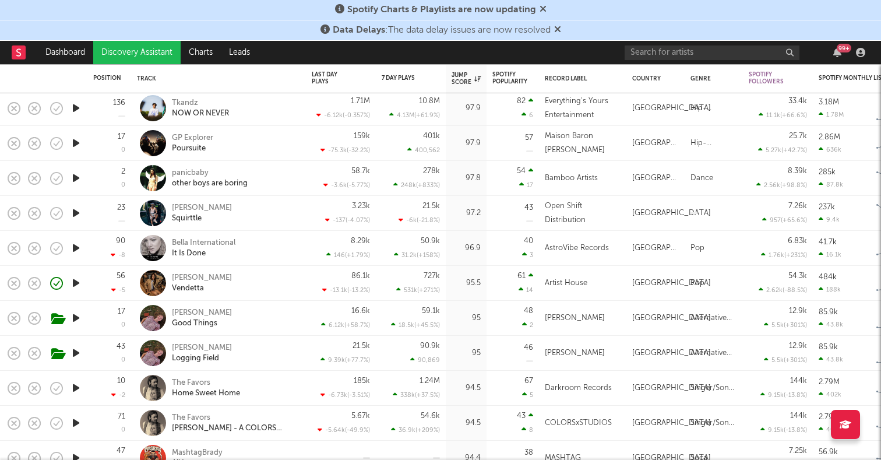
click at [78, 181] on icon "button" at bounding box center [76, 178] width 12 height 15
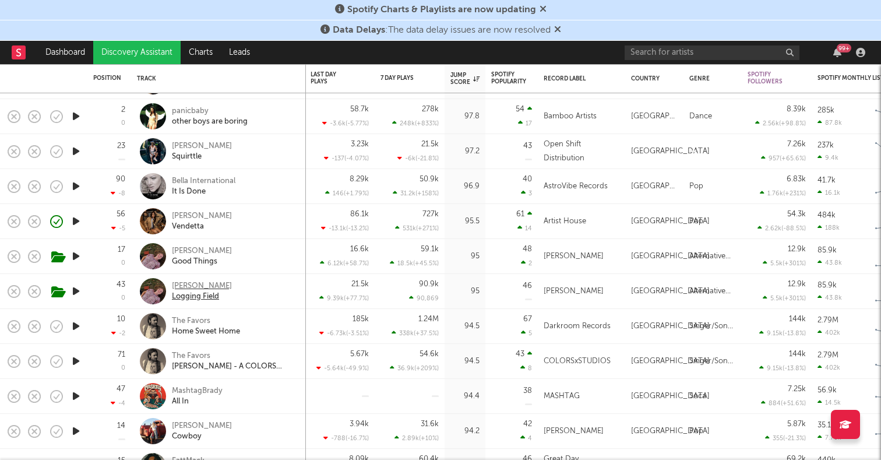
click at [188, 282] on div "Annabelle Dinda" at bounding box center [202, 286] width 60 height 10
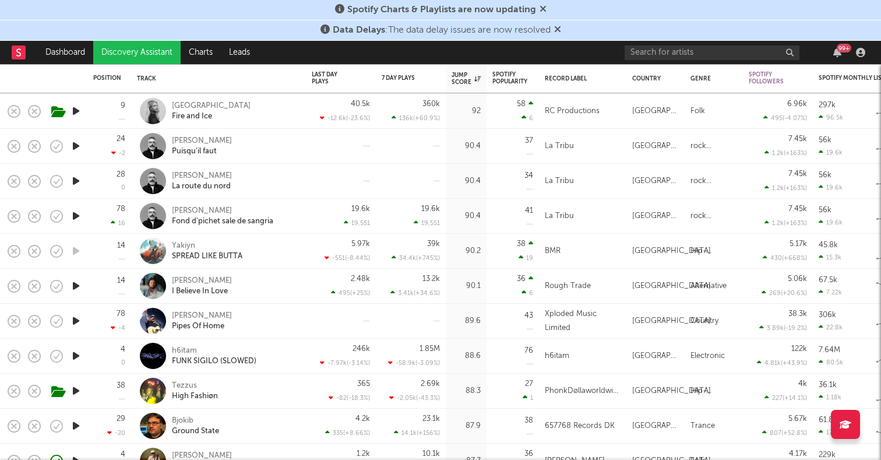
click at [80, 289] on icon "button" at bounding box center [76, 286] width 12 height 15
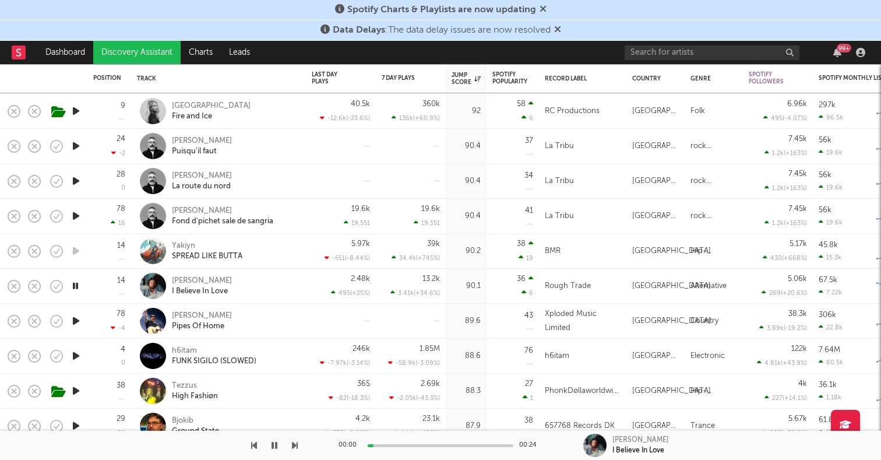
click at [73, 287] on icon "button" at bounding box center [75, 286] width 11 height 15
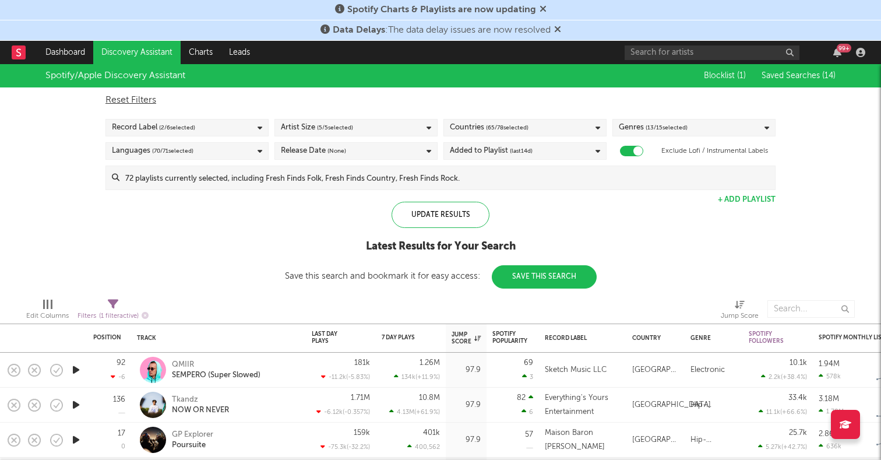
click at [523, 284] on button "Save This Search" at bounding box center [544, 276] width 105 height 23
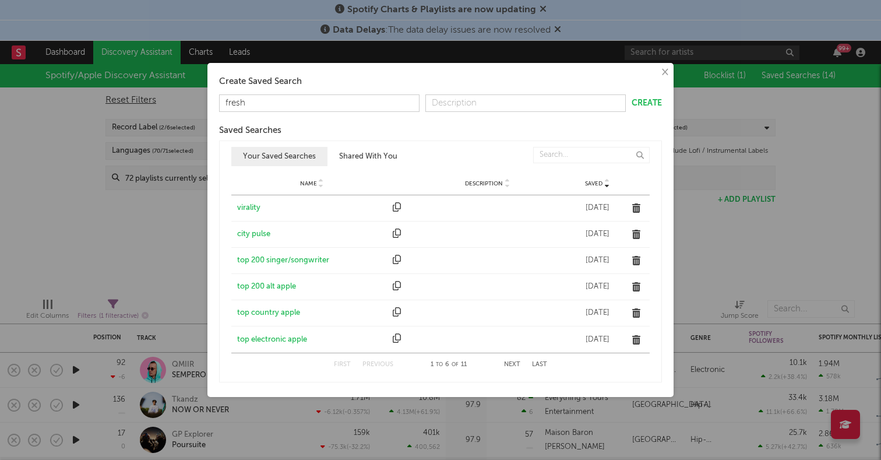
type input "fresh"
click at [648, 110] on form "fresh Create" at bounding box center [440, 102] width 443 height 17
click at [647, 101] on button "Create" at bounding box center [647, 103] width 30 height 8
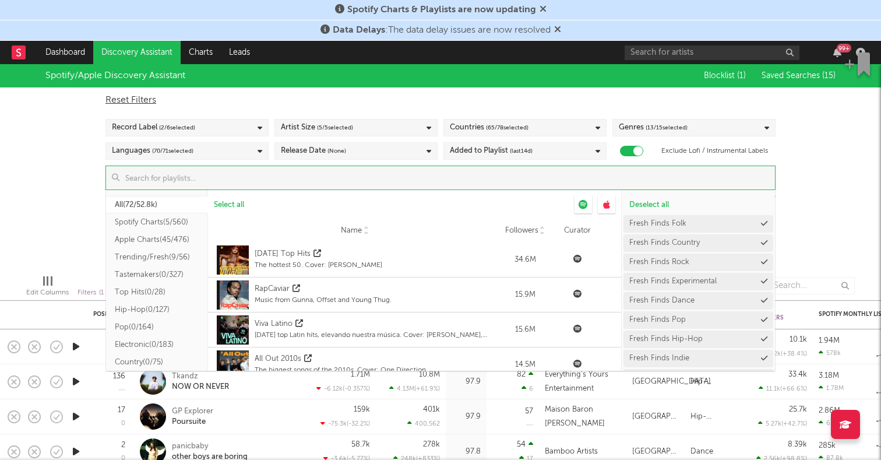
click at [340, 168] on input at bounding box center [447, 177] width 656 height 23
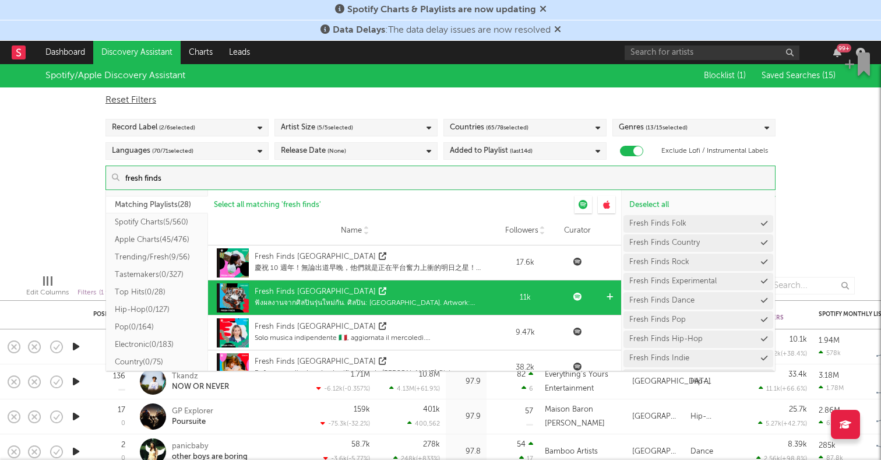
scroll to position [851, 0]
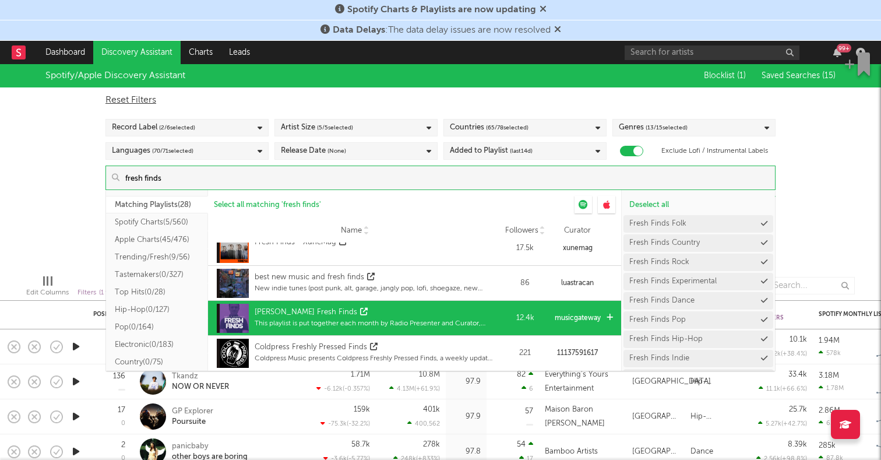
type input "fresh finds"
click at [308, 310] on div "Charlie Ashcroft's Fresh Finds" at bounding box center [306, 313] width 103 height 12
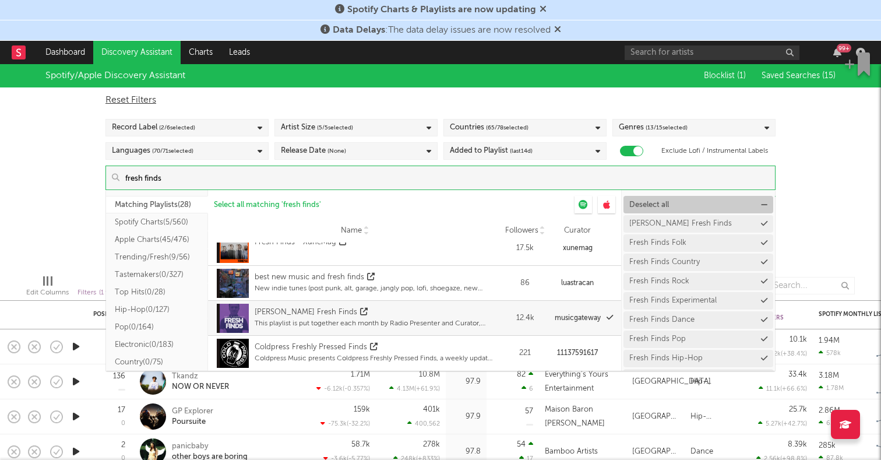
click at [653, 208] on span "Deselect all" at bounding box center [650, 205] width 40 height 8
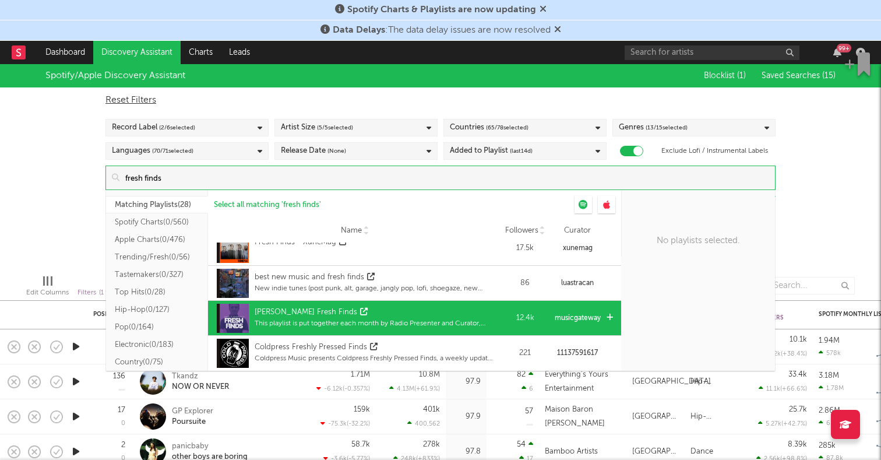
click at [351, 316] on div "Charlie Ashcroft's Fresh Finds" at bounding box center [306, 313] width 103 height 12
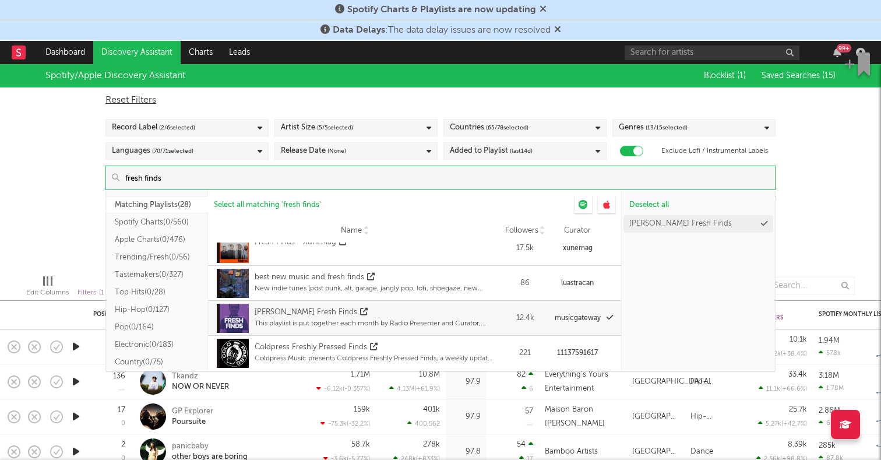
click at [831, 245] on div "Spotify/Apple Discovery Assistant Blocklist ( 1 ) Saved Searches ( 15 ) Reset F…" at bounding box center [440, 164] width 881 height 201
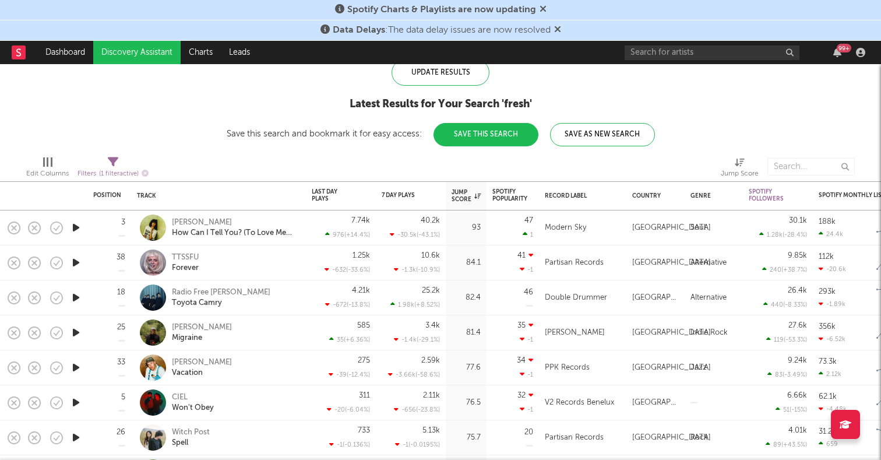
click at [76, 221] on icon "button" at bounding box center [76, 227] width 12 height 15
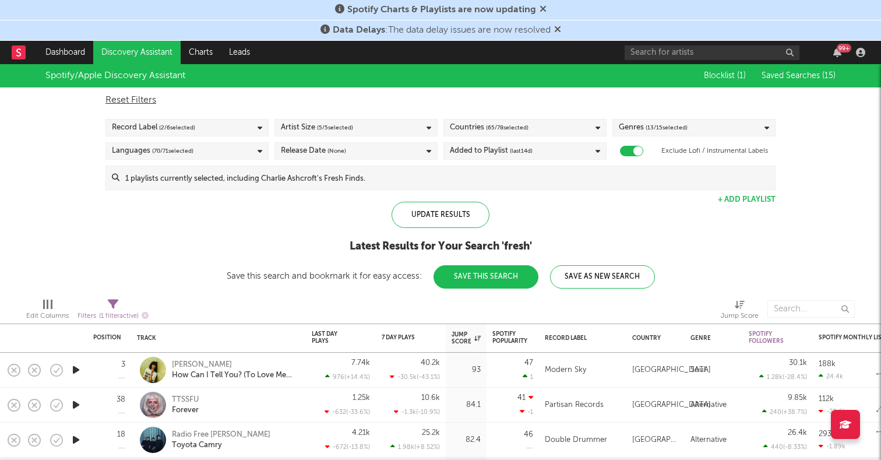
click at [239, 185] on input at bounding box center [447, 177] width 656 height 23
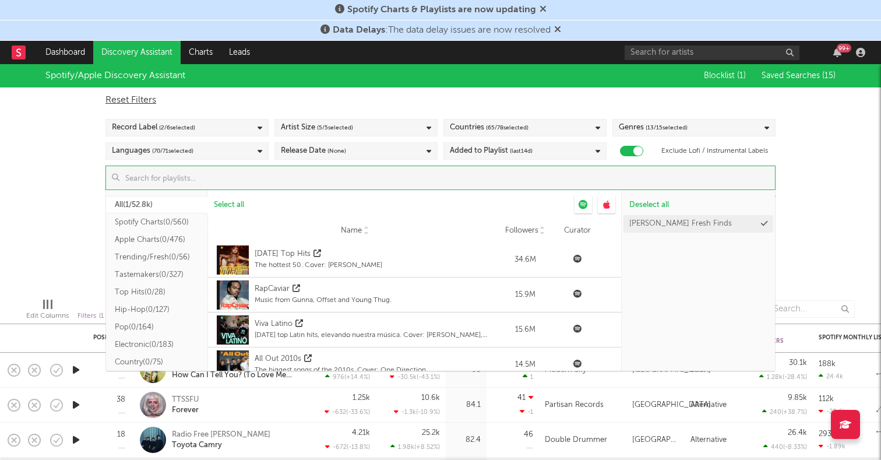
click at [759, 219] on button "Charlie Ashcroft's Fresh Finds" at bounding box center [699, 223] width 150 height 17
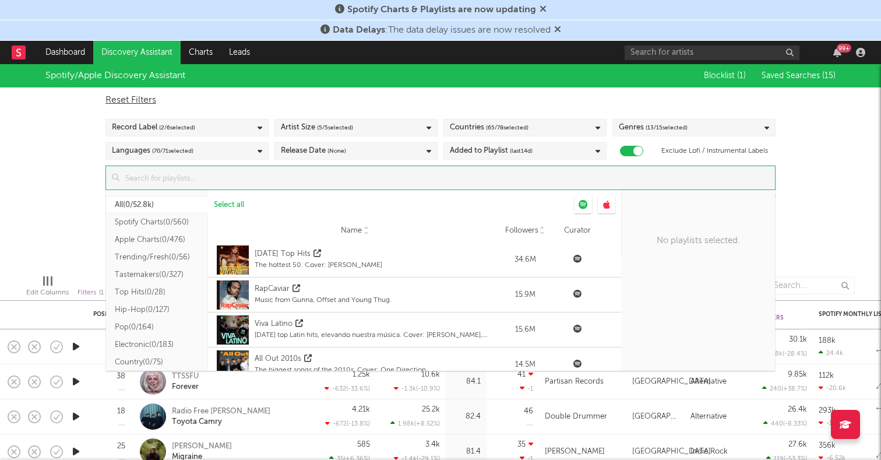
click at [370, 183] on input at bounding box center [447, 177] width 656 height 23
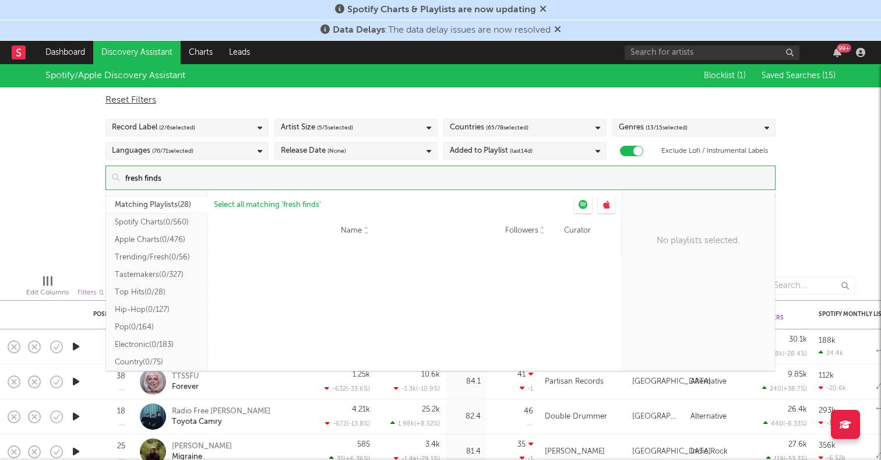
scroll to position [851, 0]
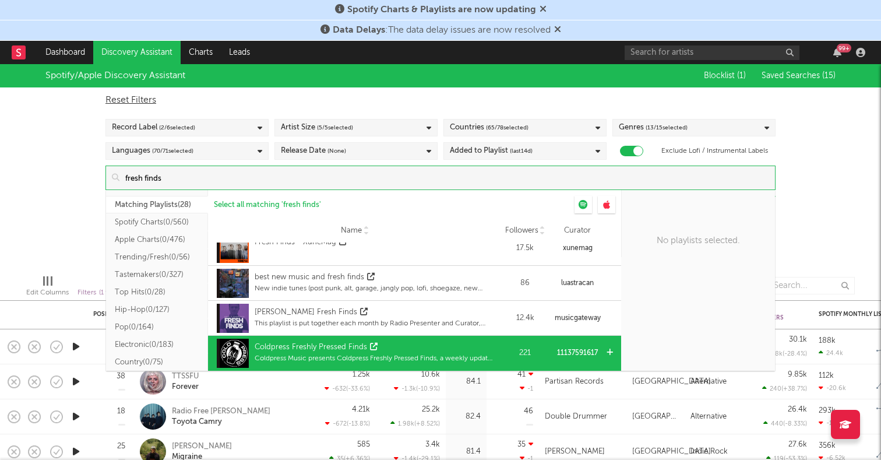
type input "fresh finds"
click at [322, 340] on div "Coldpress Freshly Pressed Finds Coldpress Music presents Coldpress Freshly Pres…" at bounding box center [375, 353] width 241 height 29
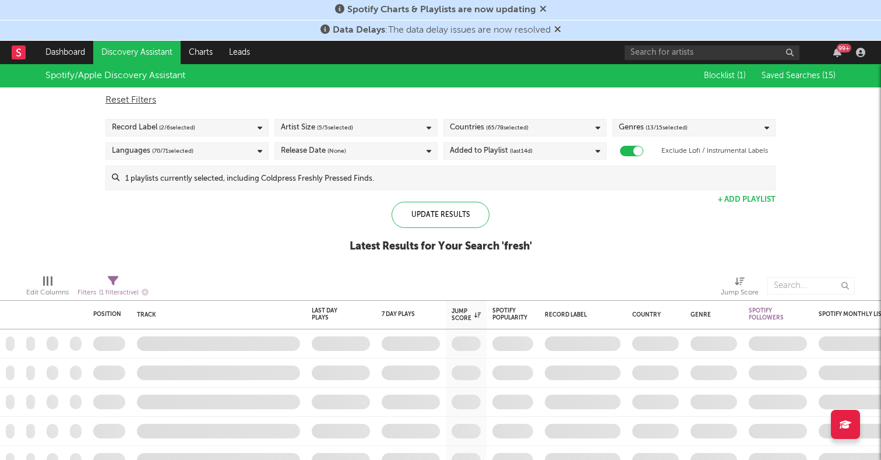
click at [847, 231] on div "Spotify/Apple Discovery Assistant Blocklist ( 1 ) Saved Searches ( 15 ) Reset F…" at bounding box center [440, 164] width 881 height 201
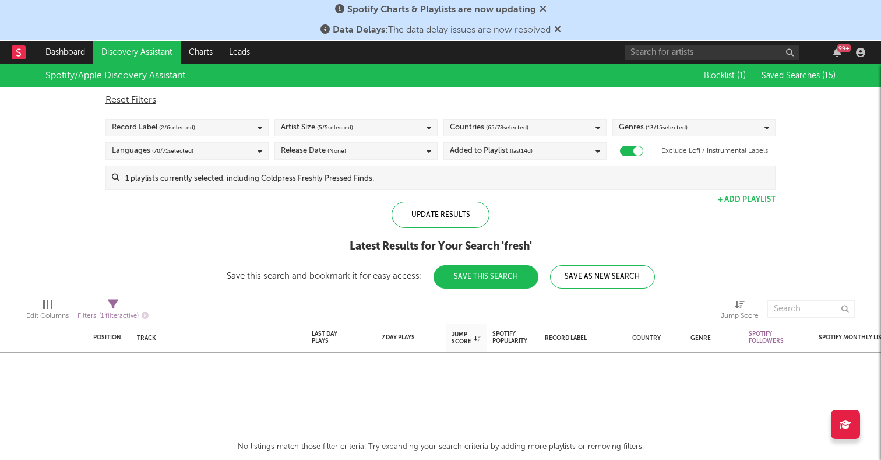
click at [549, 167] on input at bounding box center [447, 177] width 656 height 23
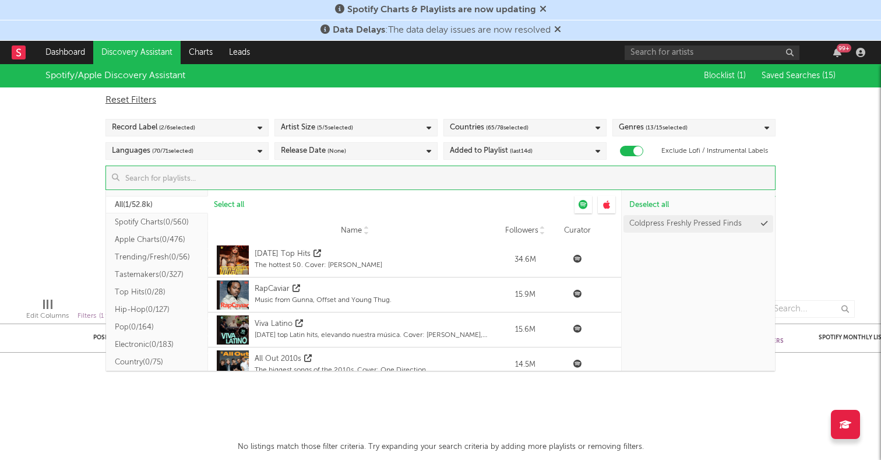
click at [144, 217] on button "Spotify Charts ( 0/560 )" at bounding box center [157, 221] width 102 height 17
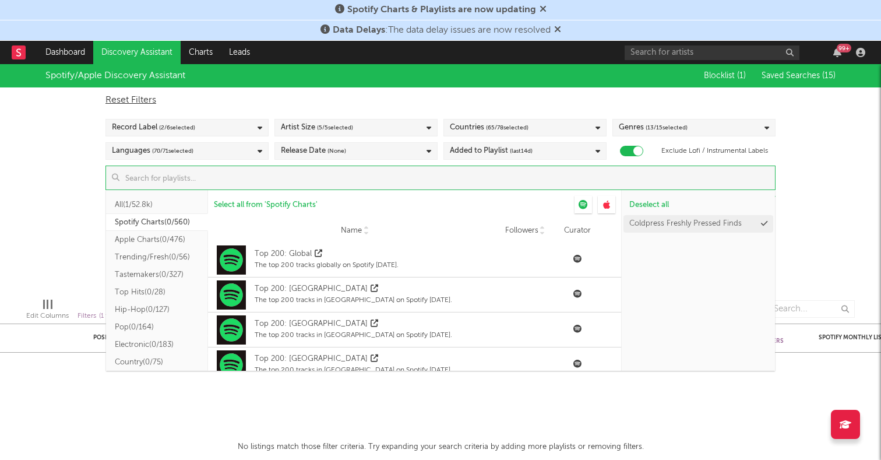
click at [143, 206] on button "All ( 1/52.8k )" at bounding box center [157, 204] width 102 height 17
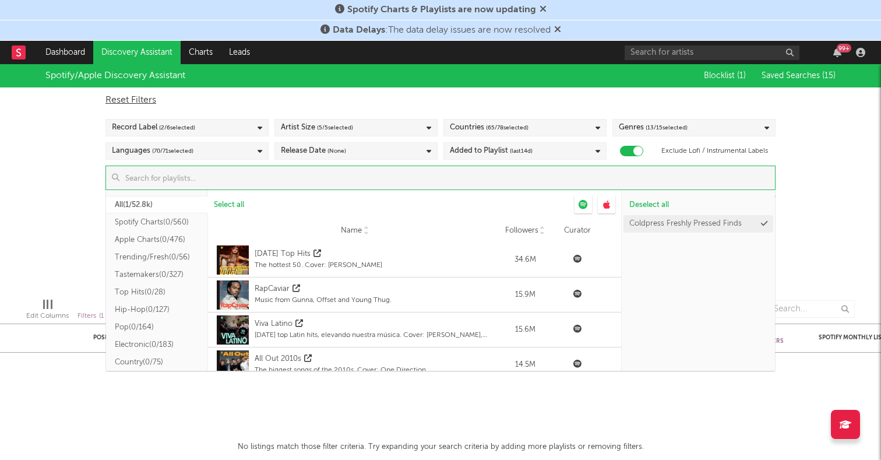
click at [145, 218] on button "Spotify Charts ( 0/560 )" at bounding box center [157, 221] width 102 height 17
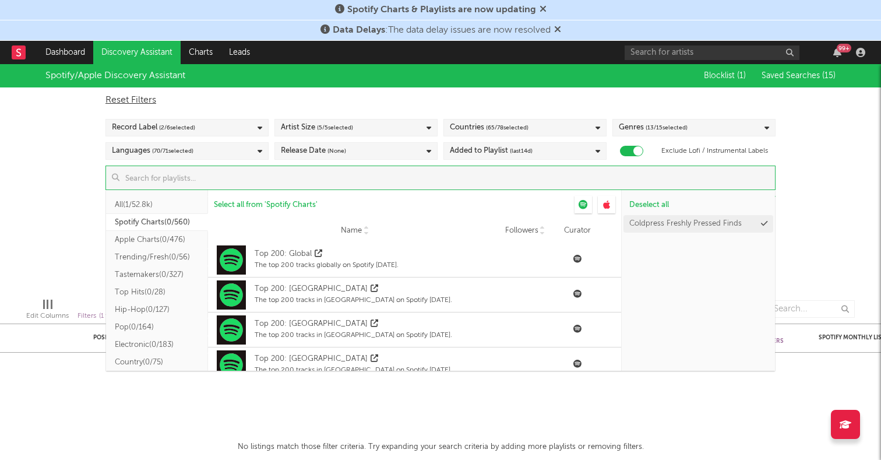
click at [227, 181] on input at bounding box center [447, 177] width 656 height 23
type input "n"
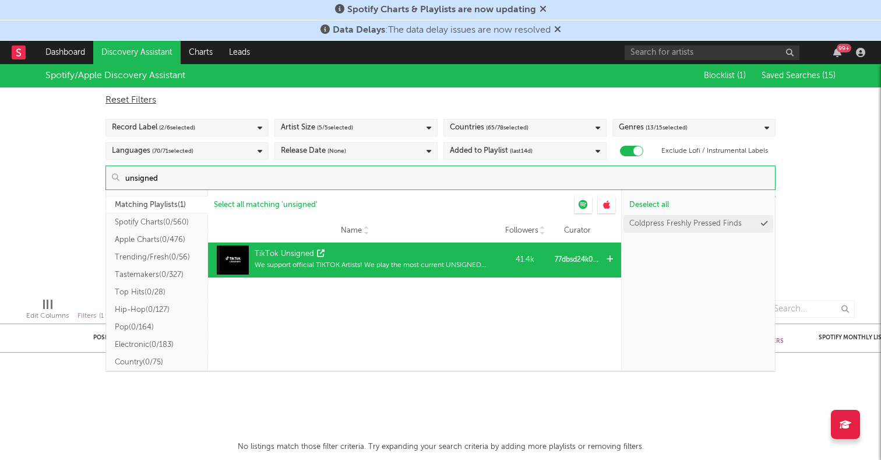
type input "unsigned"
click at [283, 248] on div "TikTok Unsigned" at bounding box center [284, 254] width 59 height 12
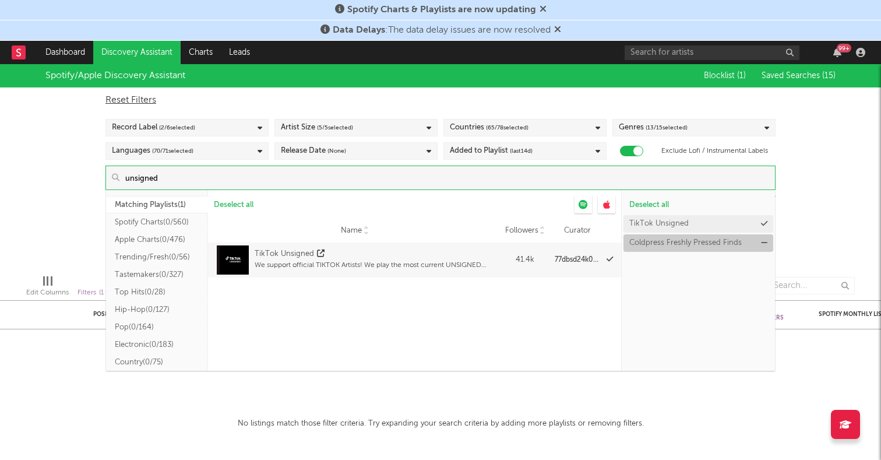
click at [765, 244] on icon at bounding box center [764, 243] width 6 height 8
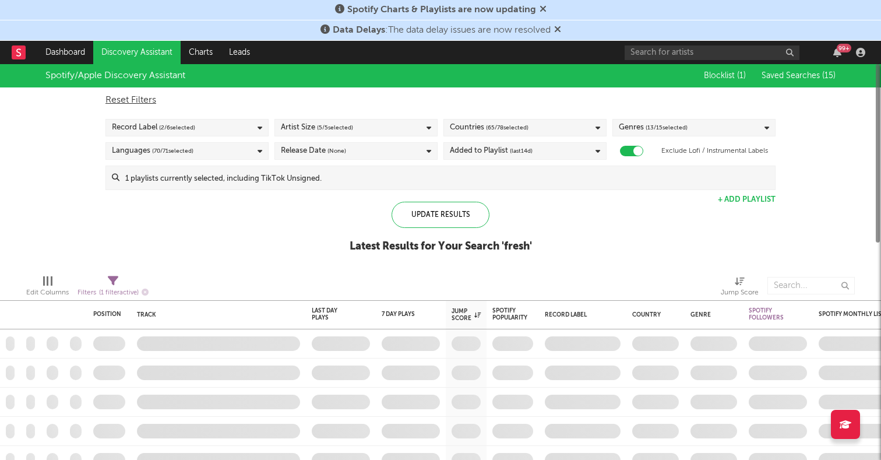
click at [809, 228] on div "Spotify/Apple Discovery Assistant Blocklist ( 1 ) Saved Searches ( 15 ) Reset F…" at bounding box center [440, 164] width 881 height 201
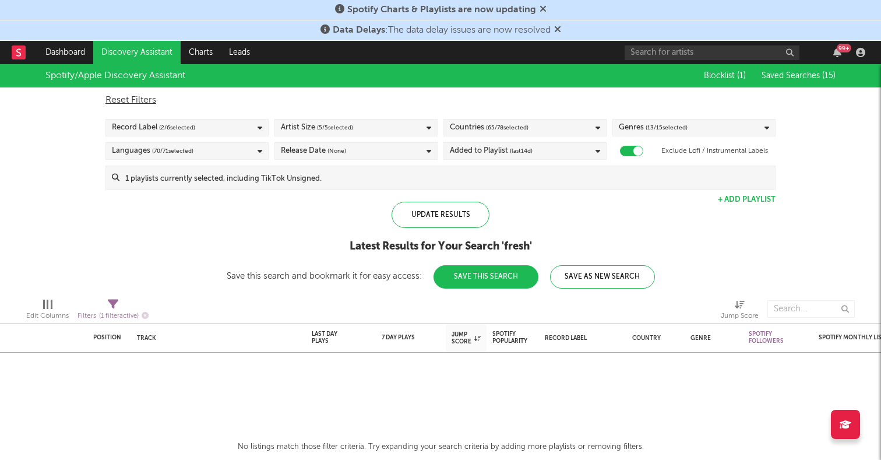
click at [369, 190] on div "Spotify/Apple Discovery Assistant Blocklist ( 1 ) Saved Searches ( 15 ) Reset F…" at bounding box center [440, 176] width 881 height 224
click at [351, 181] on input at bounding box center [447, 177] width 656 height 23
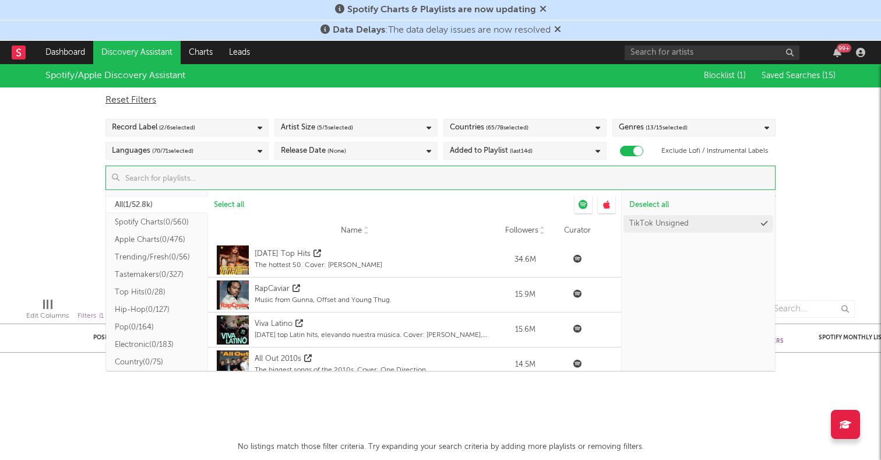
click at [150, 195] on div at bounding box center [157, 193] width 102 height 6
click at [144, 201] on button "All ( 1/52.8k )" at bounding box center [157, 204] width 102 height 17
click at [161, 180] on input at bounding box center [447, 177] width 656 height 23
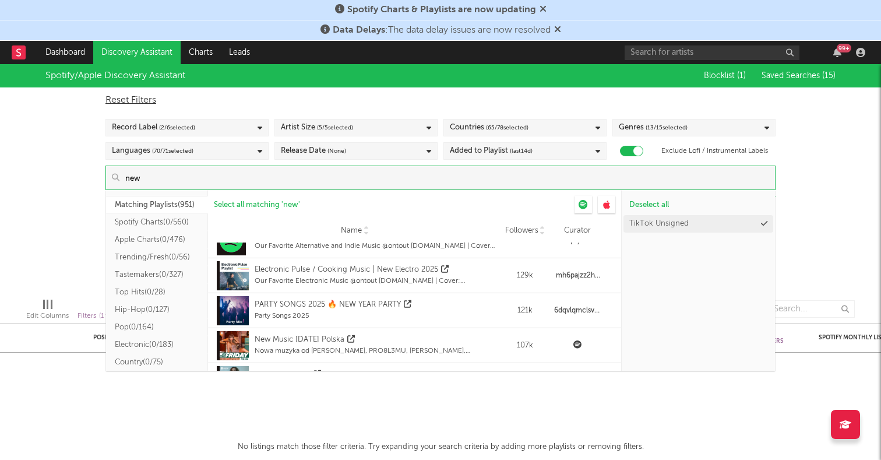
scroll to position [1804, 0]
type input "new"
click at [59, 248] on div "Spotify/Apple Discovery Assistant Blocklist ( 1 ) Saved Searches ( 15 ) Reset F…" at bounding box center [440, 176] width 881 height 224
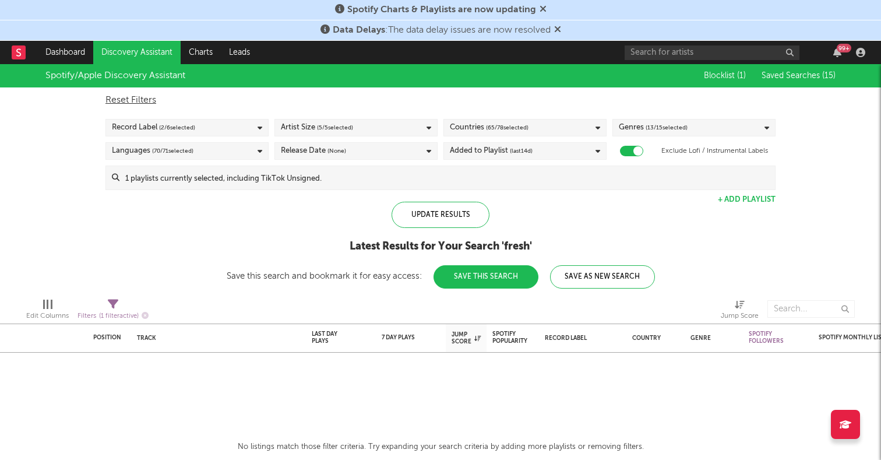
click at [143, 52] on link "Discovery Assistant" at bounding box center [136, 52] width 87 height 23
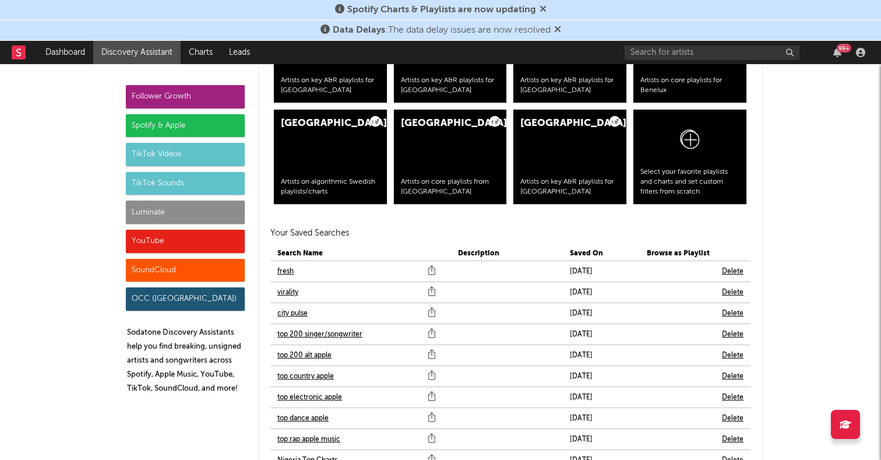
scroll to position [2456, 0]
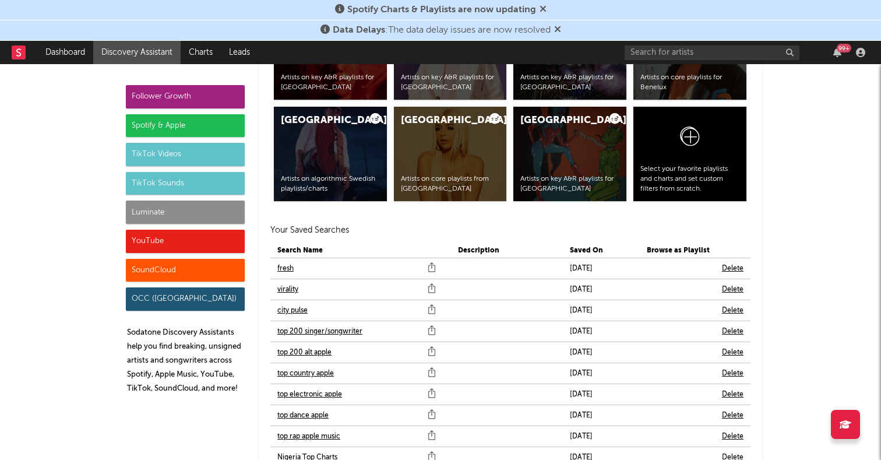
click at [295, 307] on link "city pulse" at bounding box center [292, 311] width 30 height 14
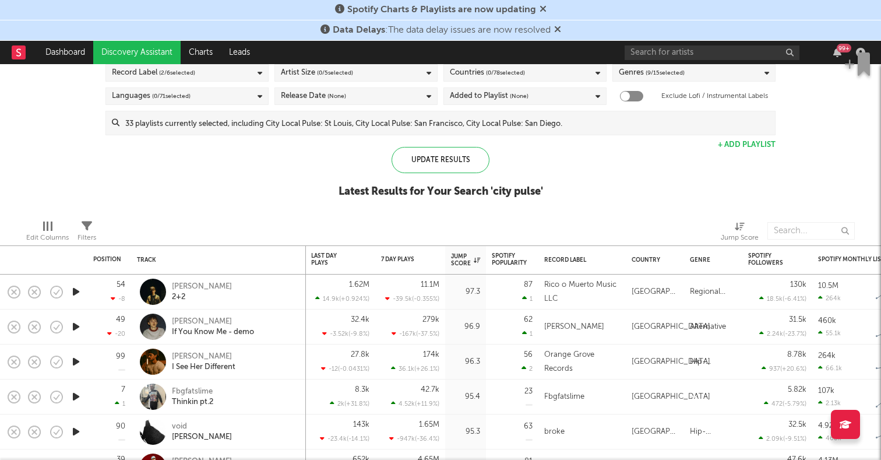
click at [78, 290] on icon "button" at bounding box center [76, 291] width 12 height 15
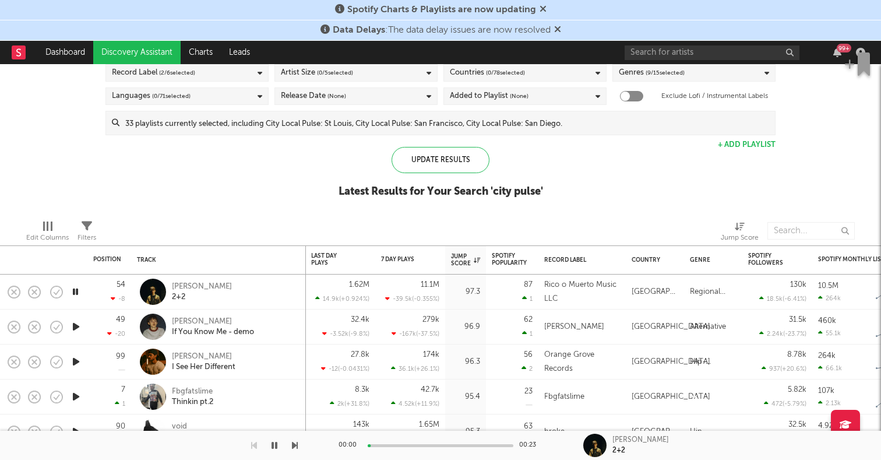
click at [78, 290] on icon "button" at bounding box center [75, 291] width 11 height 15
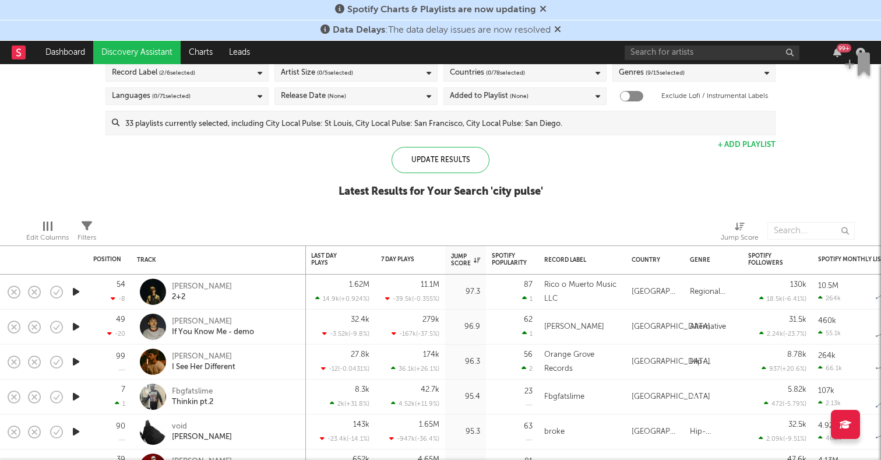
click at [75, 322] on icon "button" at bounding box center [76, 326] width 12 height 15
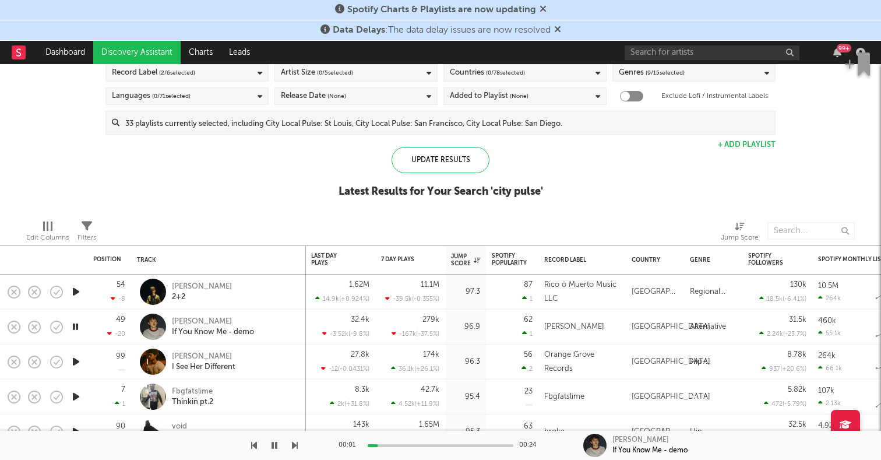
click at [75, 322] on icon "button" at bounding box center [75, 326] width 11 height 15
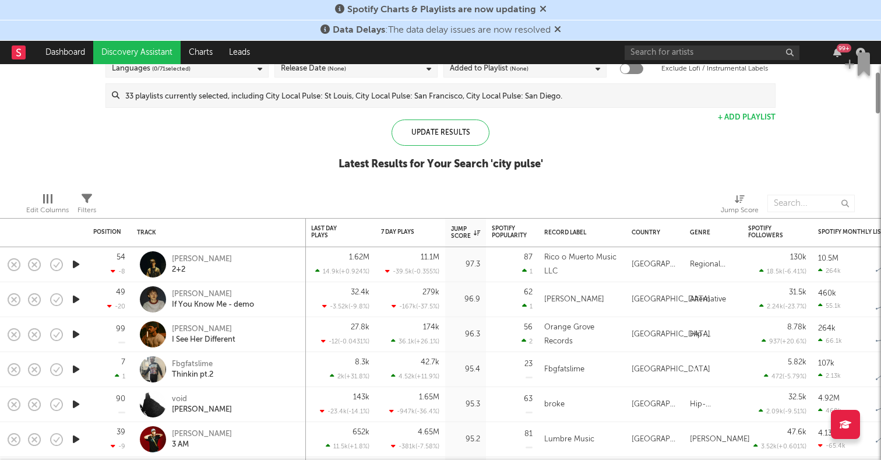
click at [76, 331] on icon "button" at bounding box center [76, 334] width 12 height 15
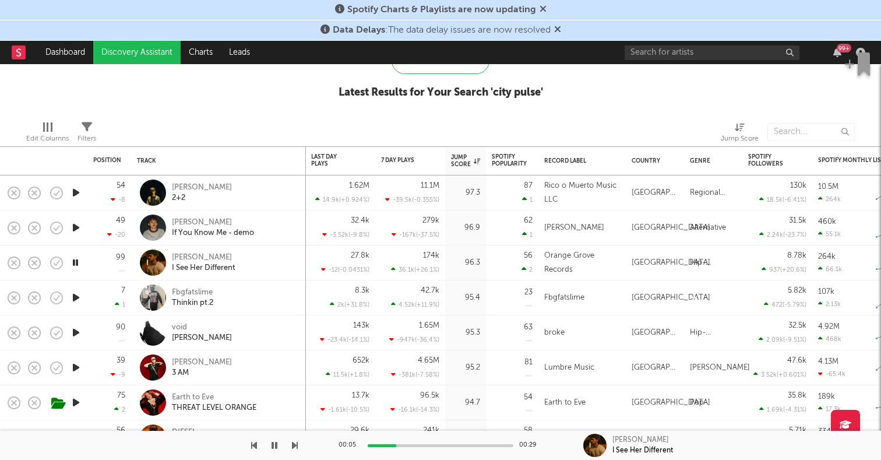
click at [79, 328] on icon "button" at bounding box center [76, 332] width 12 height 15
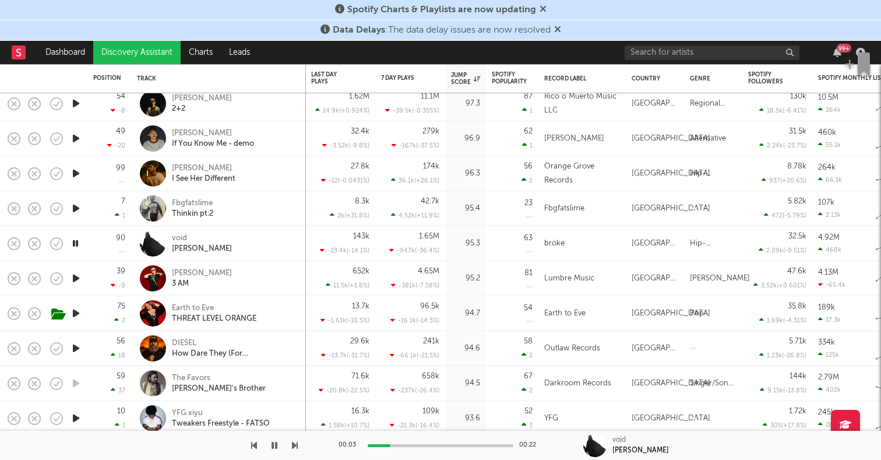
click at [75, 344] on icon "button" at bounding box center [76, 348] width 12 height 15
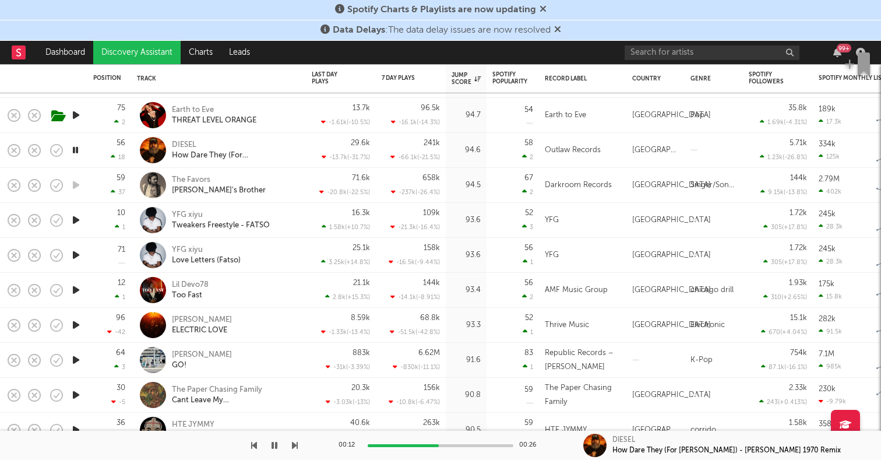
click at [74, 358] on icon "button" at bounding box center [76, 360] width 12 height 15
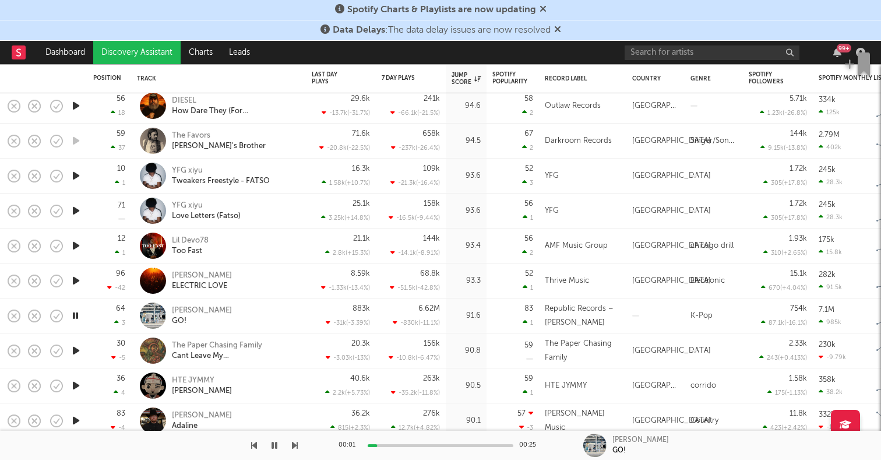
click at [76, 353] on icon "button" at bounding box center [76, 350] width 12 height 15
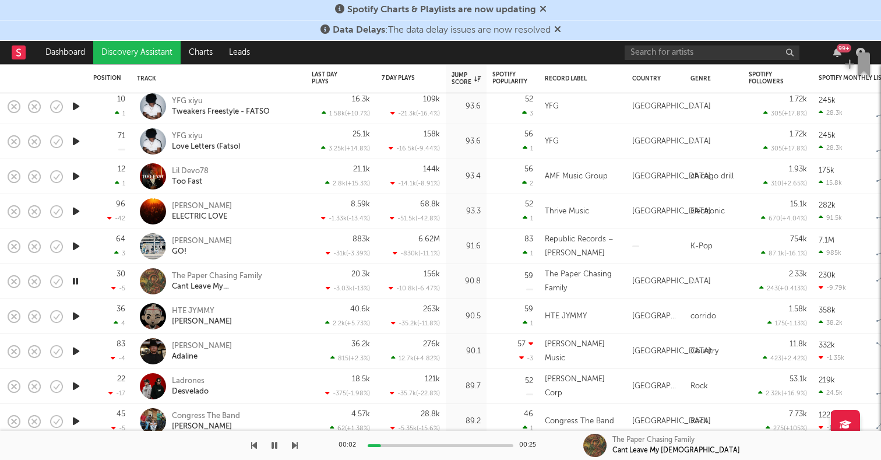
click at [79, 347] on icon "button" at bounding box center [76, 351] width 12 height 15
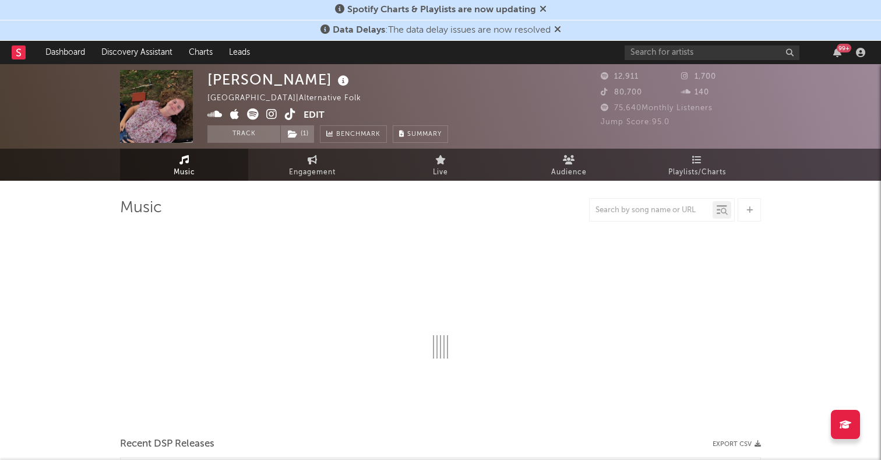
select select "1w"
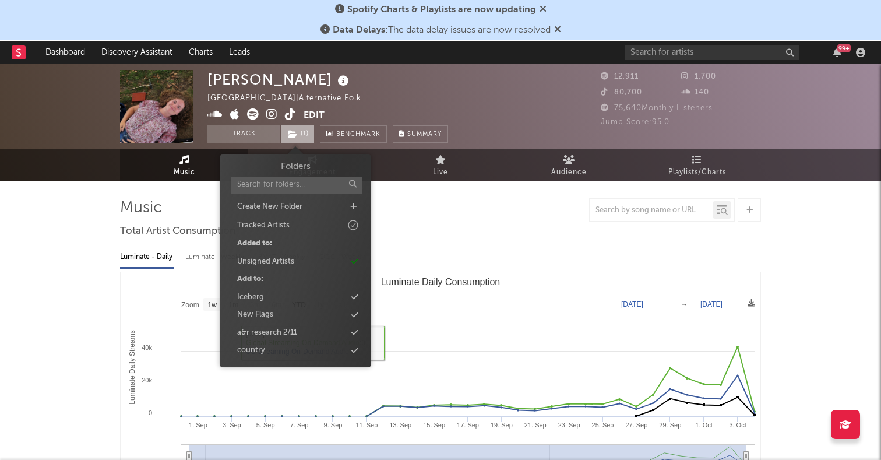
click at [296, 139] on span "( 1 )" at bounding box center [297, 133] width 34 height 17
click at [290, 259] on div "Unsigned Artists" at bounding box center [265, 262] width 57 height 12
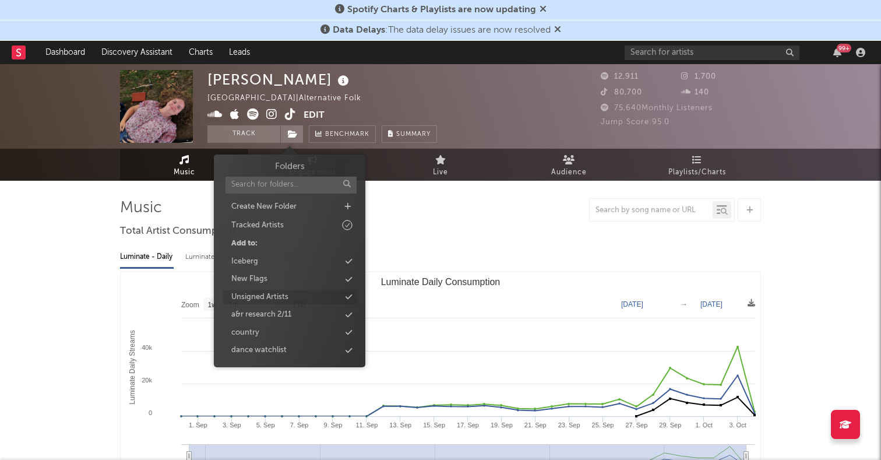
click at [289, 297] on div "Unsigned Artists" at bounding box center [290, 297] width 134 height 15
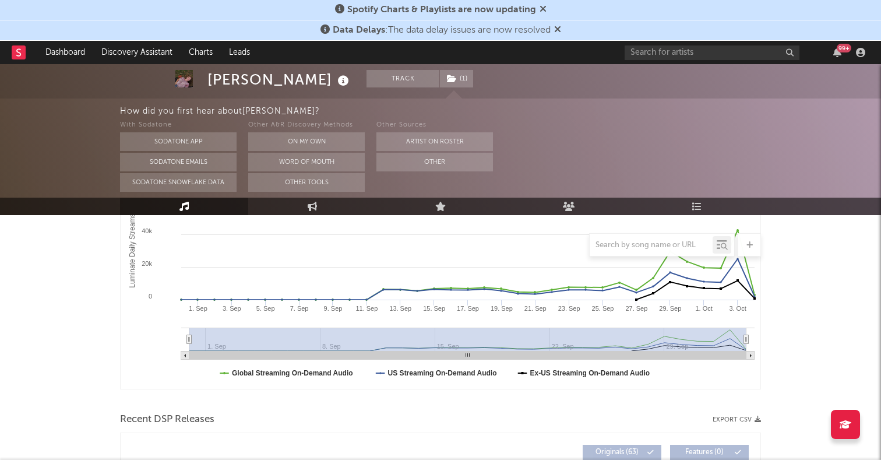
scroll to position [187, 0]
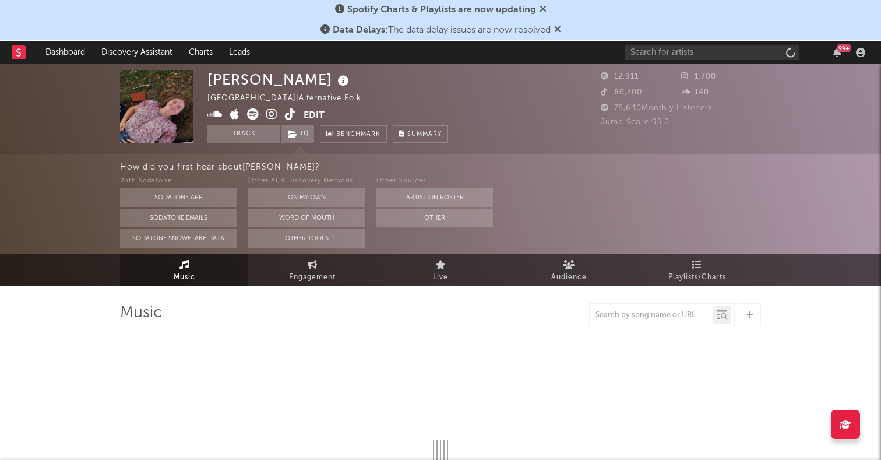
select select "1w"
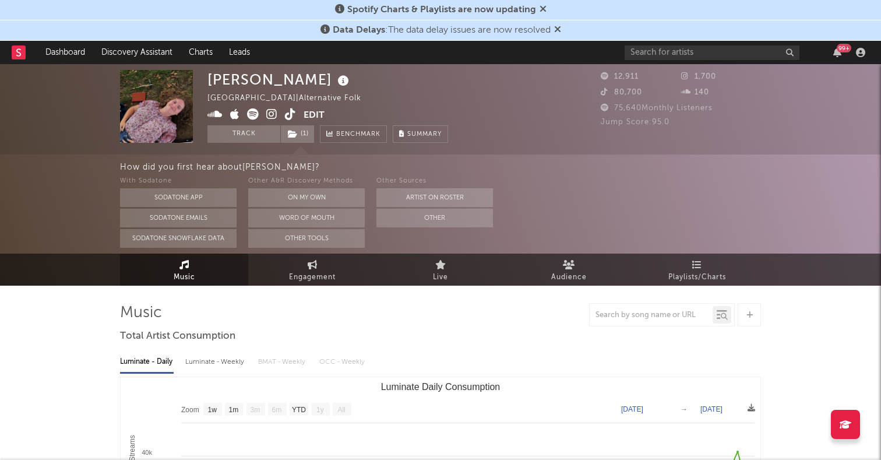
click at [270, 117] on icon at bounding box center [271, 114] width 11 height 12
click at [333, 263] on link "Engagement" at bounding box center [312, 270] width 128 height 32
select select "1w"
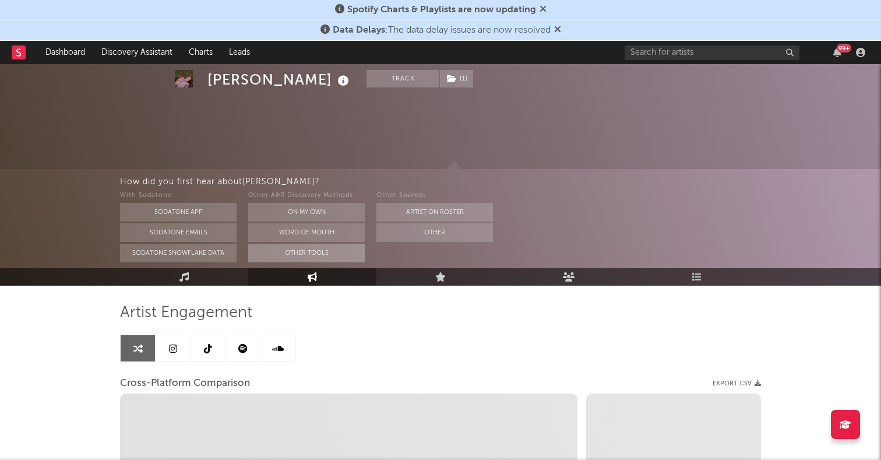
select select "1m"
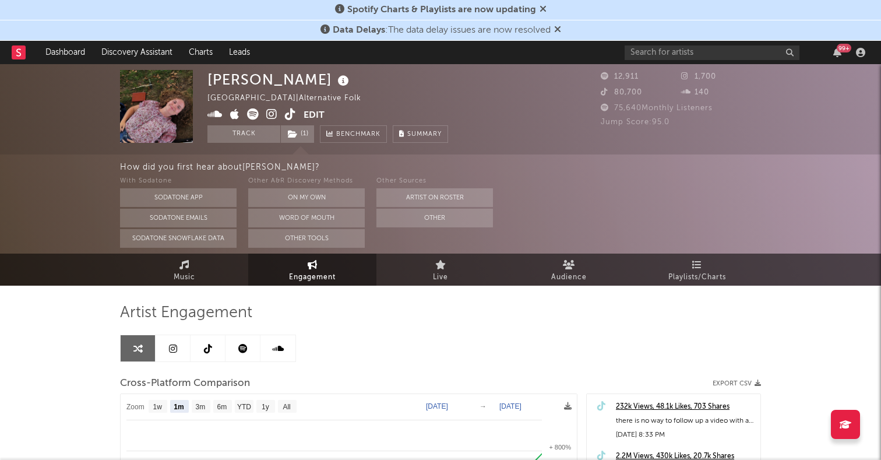
click at [204, 342] on link at bounding box center [208, 348] width 35 height 26
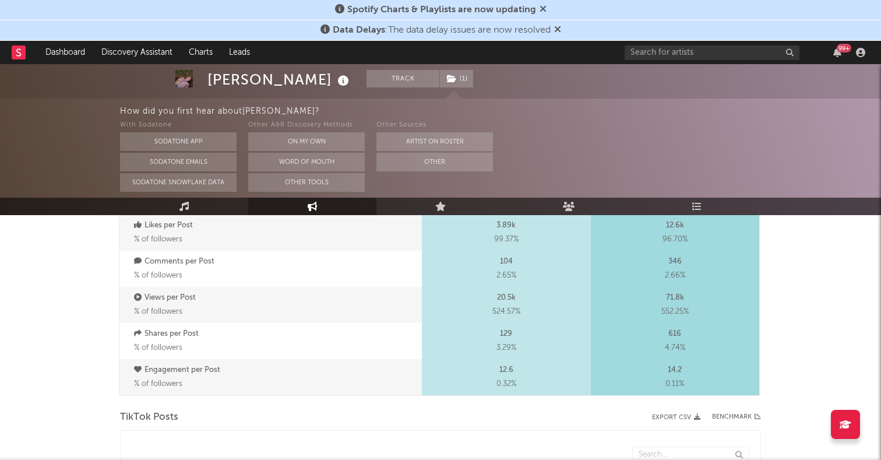
select select "1w"
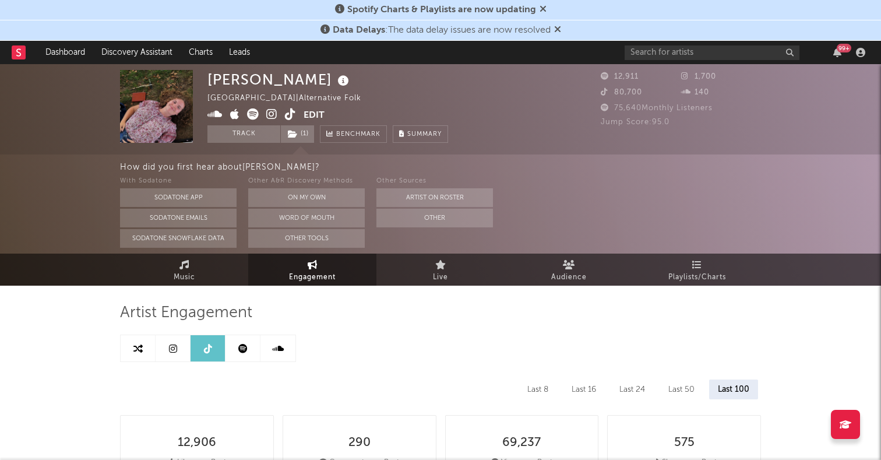
click at [289, 112] on icon at bounding box center [290, 114] width 11 height 12
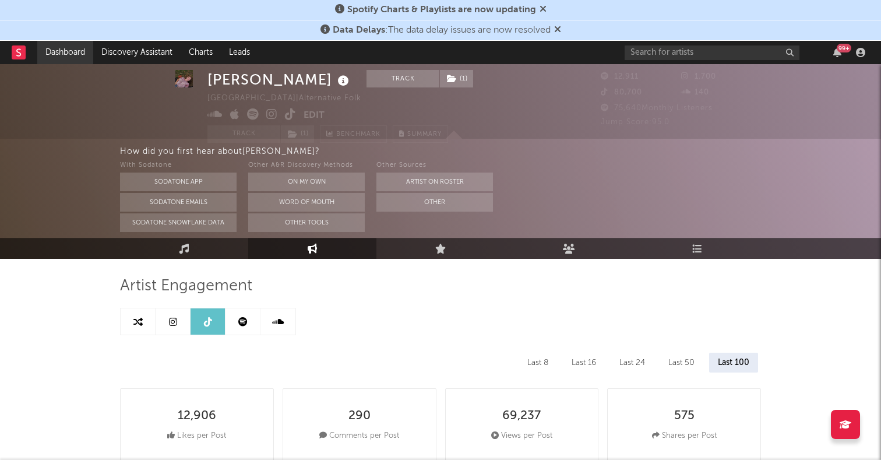
click at [61, 50] on link "Dashboard" at bounding box center [65, 52] width 56 height 23
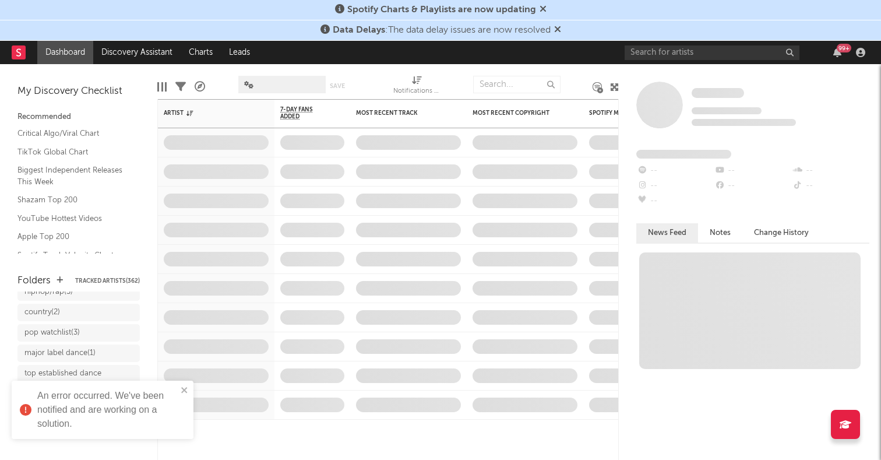
scroll to position [136, 0]
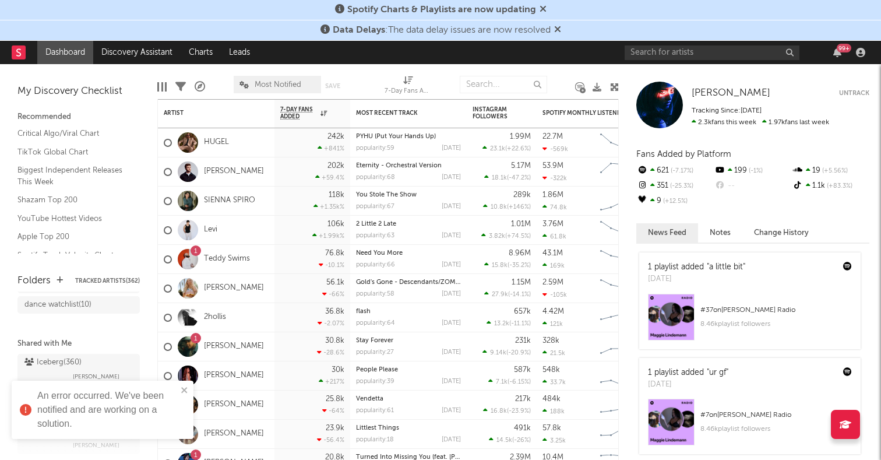
scroll to position [270, 0]
click at [182, 388] on icon "close" at bounding box center [184, 390] width 6 height 6
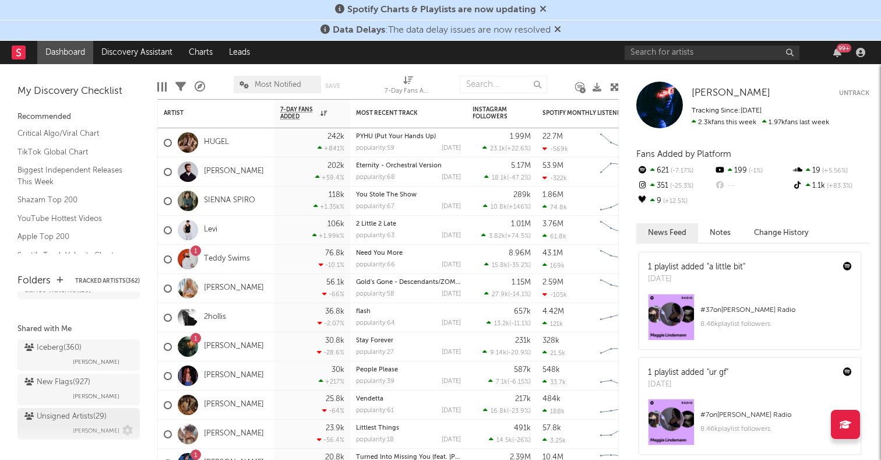
click at [50, 413] on div "Unsigned Artists ( 29 ) Jack Whitney" at bounding box center [78, 424] width 108 height 28
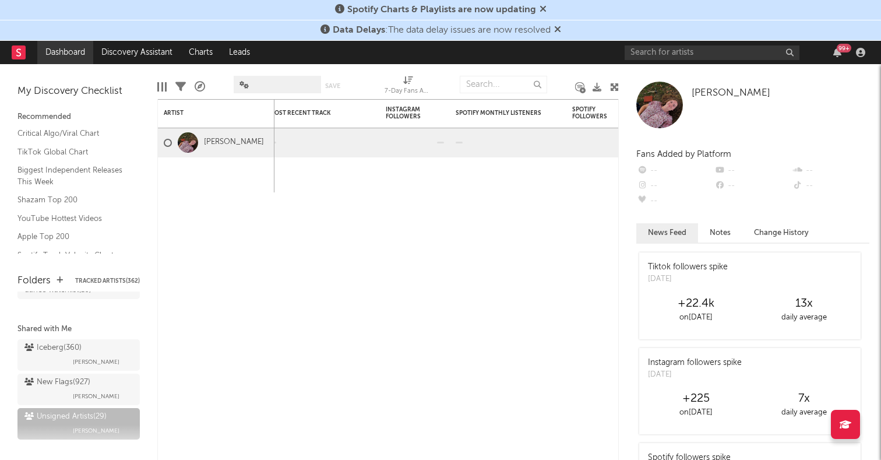
click at [65, 50] on link "Dashboard" at bounding box center [65, 52] width 56 height 23
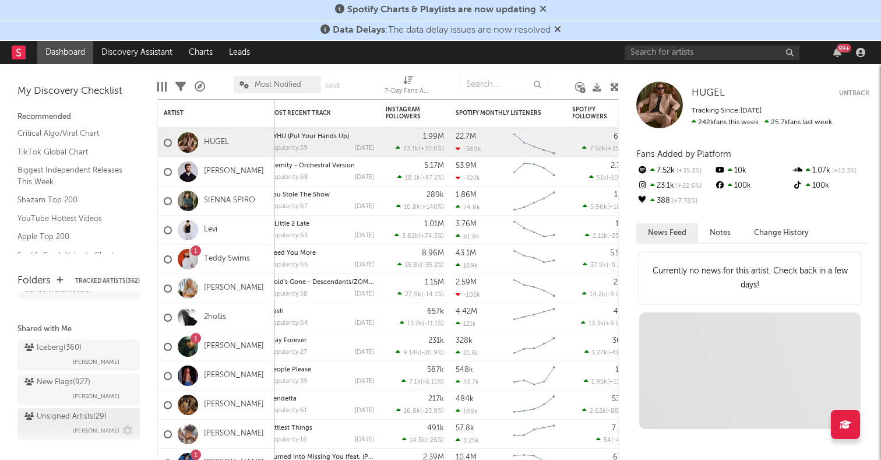
click at [60, 414] on div "Unsigned Artists ( 29 ) Jack Whitney" at bounding box center [78, 424] width 108 height 28
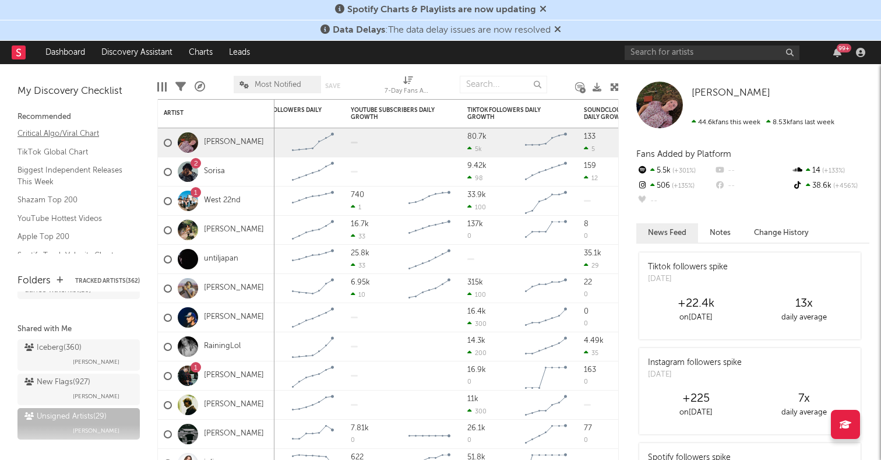
click at [61, 134] on link "Critical Algo/Viral Chart" at bounding box center [72, 133] width 111 height 13
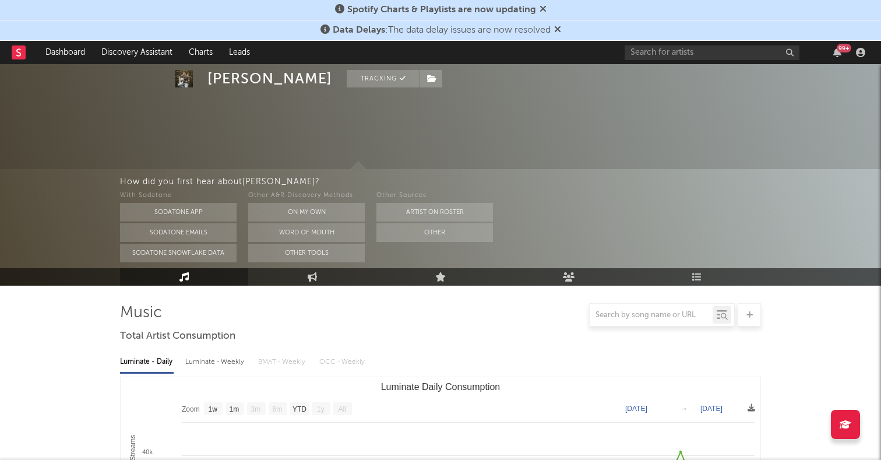
select select "1w"
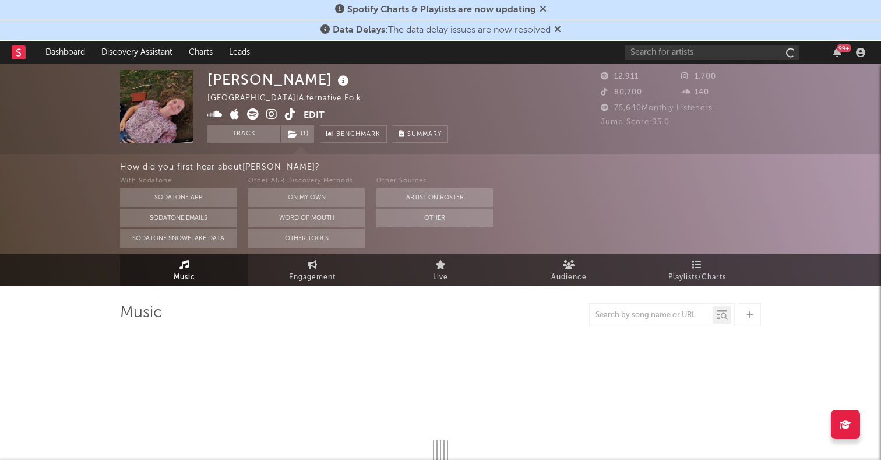
select select "1w"
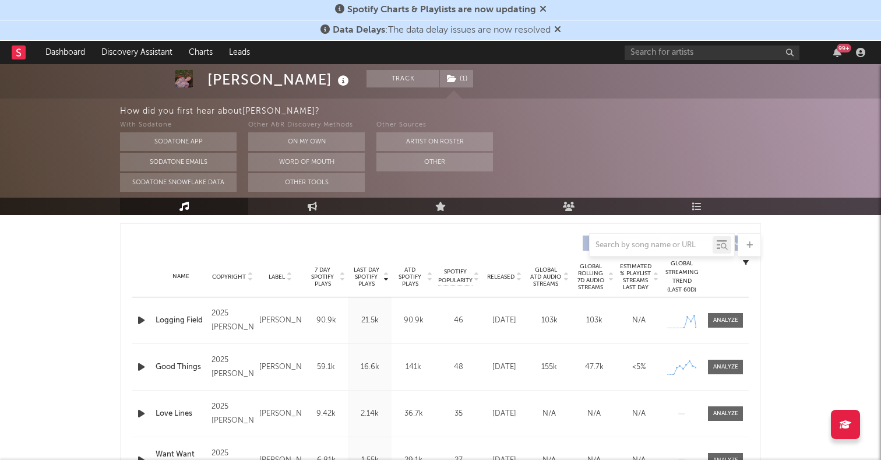
scroll to position [472, 0]
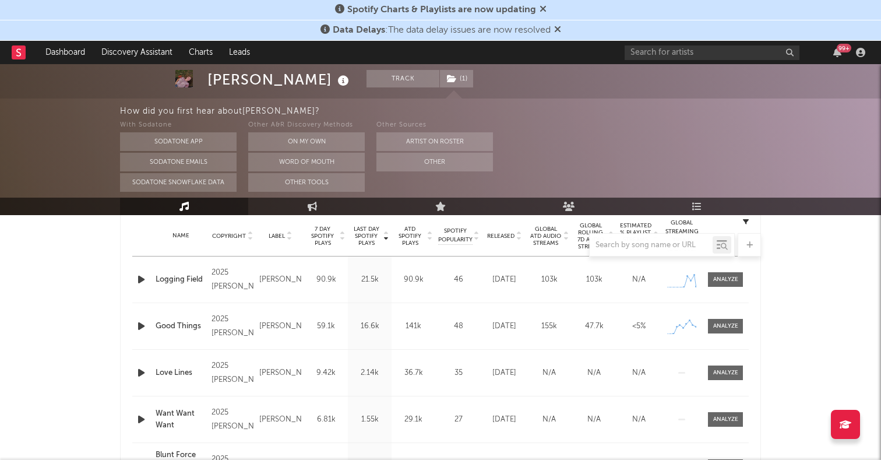
click at [139, 324] on icon "button" at bounding box center [141, 326] width 12 height 15
click at [139, 274] on icon "button" at bounding box center [141, 279] width 12 height 15
click at [139, 275] on icon "button" at bounding box center [141, 279] width 12 height 15
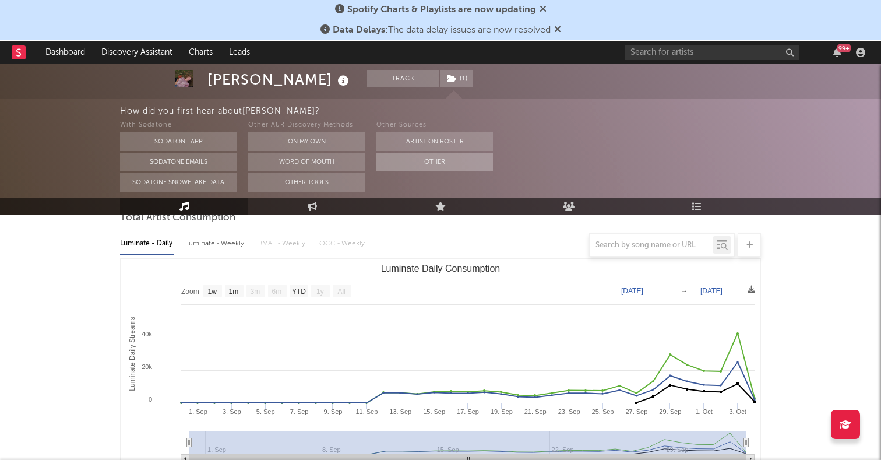
scroll to position [0, 0]
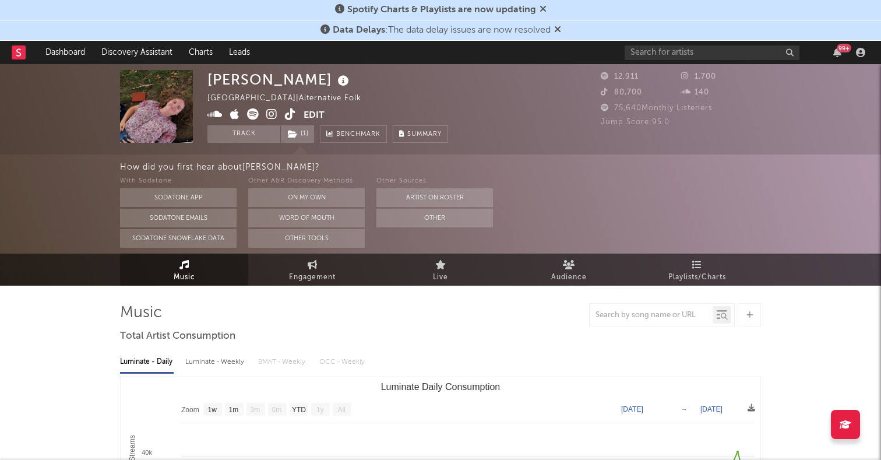
click at [334, 253] on div "How did you first hear about Annabelle Dinda ? With Sodatone Sodatone App Sodat…" at bounding box center [500, 203] width 761 height 99
click at [329, 280] on span "Engagement" at bounding box center [312, 277] width 47 height 14
select select "1w"
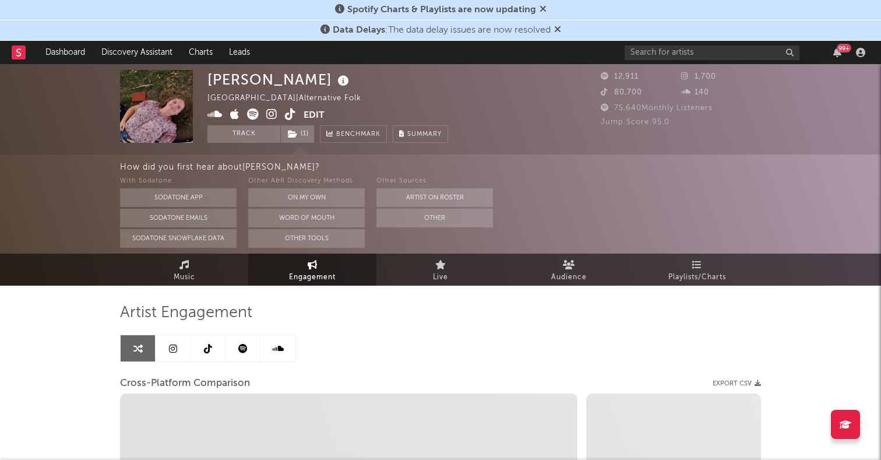
select select "1m"
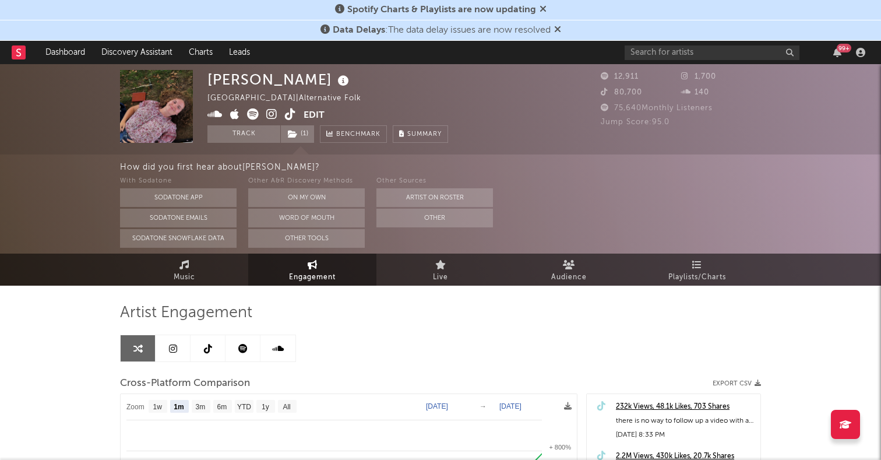
click at [274, 110] on icon at bounding box center [271, 114] width 11 height 12
click at [290, 115] on icon at bounding box center [290, 114] width 11 height 12
click at [190, 280] on span "Music" at bounding box center [185, 277] width 22 height 14
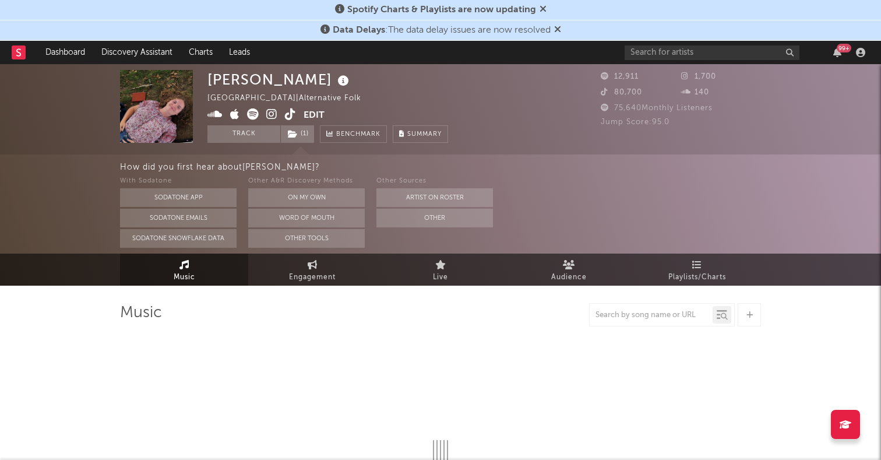
select select "1w"
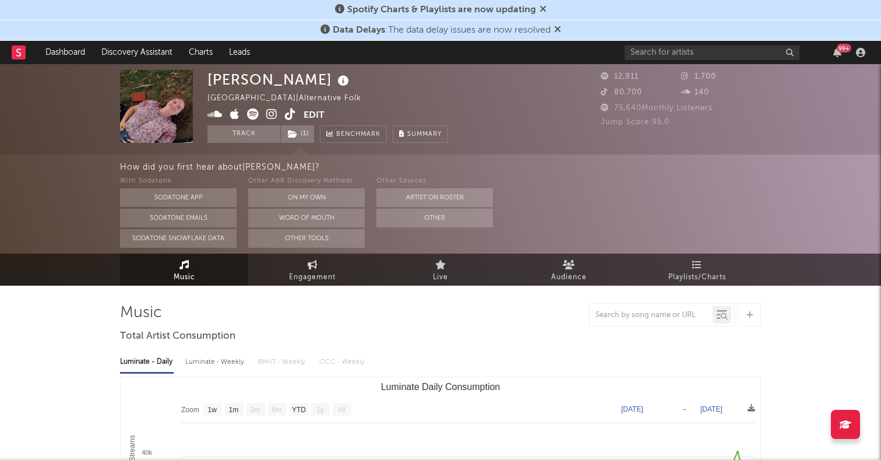
scroll to position [107, 0]
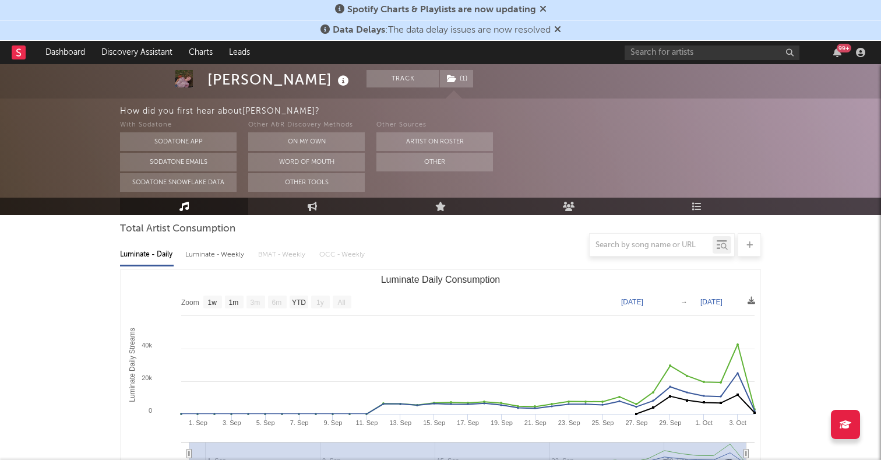
click at [347, 300] on rect "Luminate Daily Consumption" at bounding box center [342, 302] width 19 height 13
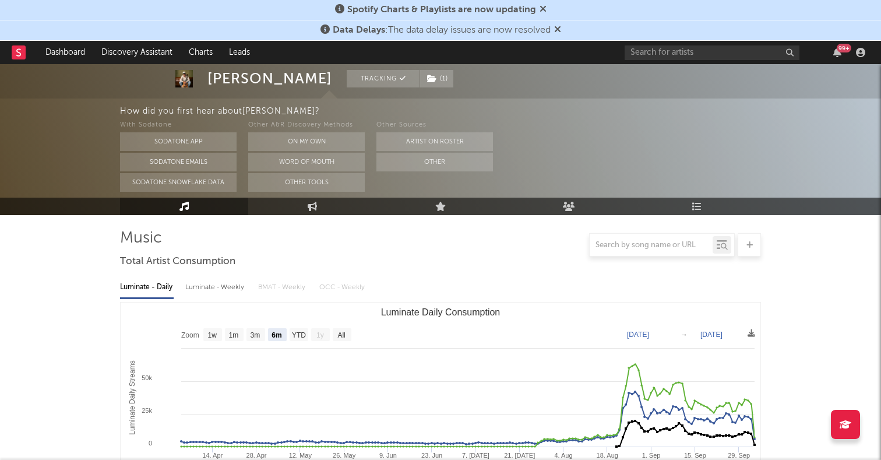
scroll to position [86, 0]
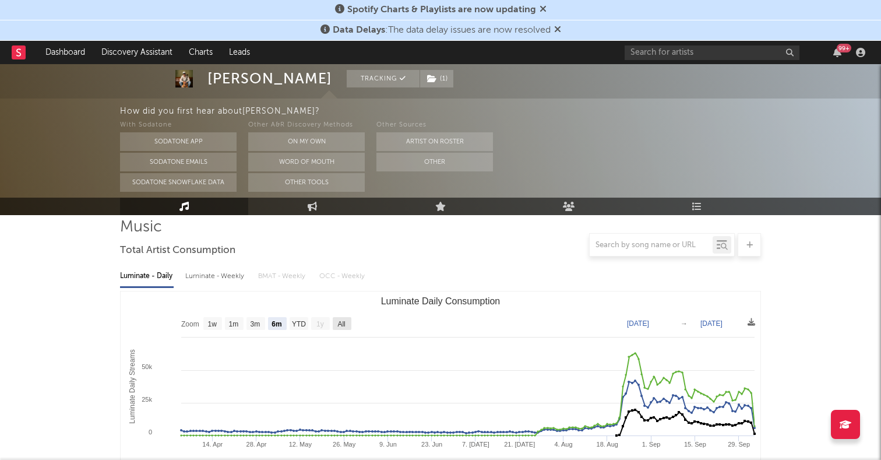
click at [339, 322] on text "All" at bounding box center [341, 324] width 8 height 8
select select "All"
type input "[DATE]"
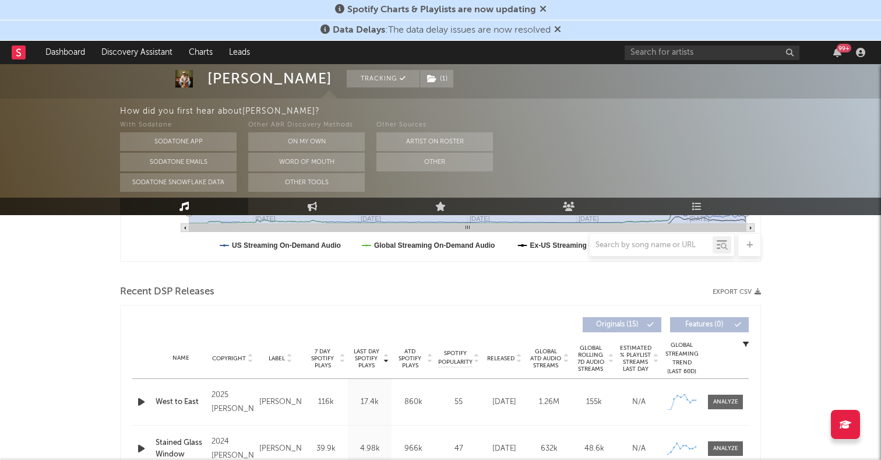
scroll to position [0, 0]
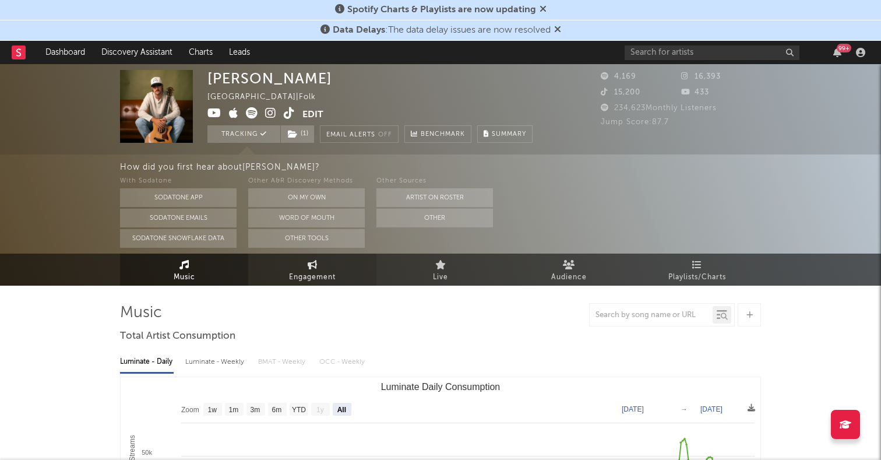
click at [339, 273] on link "Engagement" at bounding box center [312, 270] width 128 height 32
select select "1w"
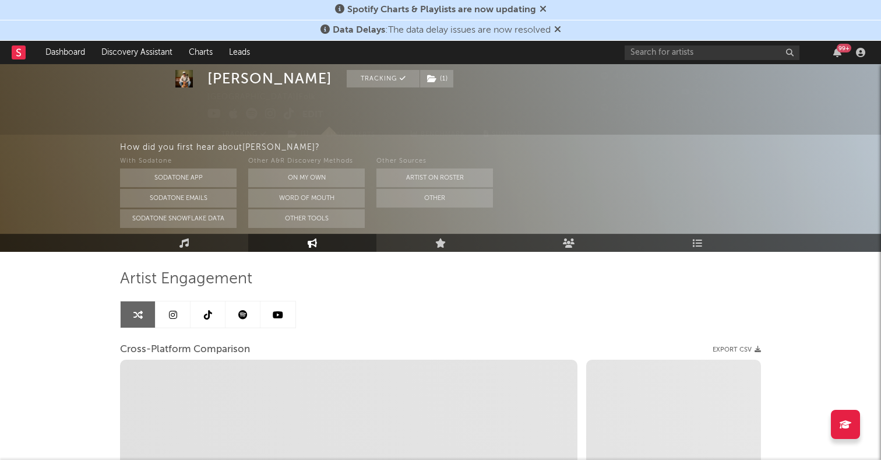
scroll to position [99, 0]
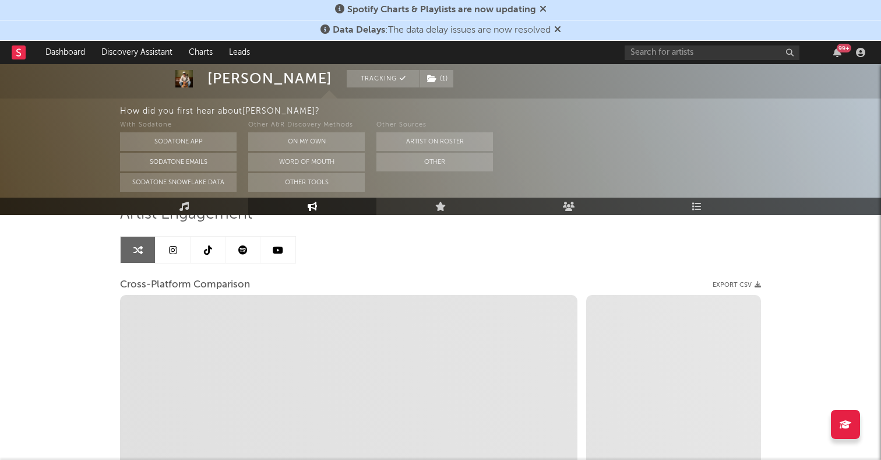
click at [184, 251] on link at bounding box center [173, 250] width 35 height 26
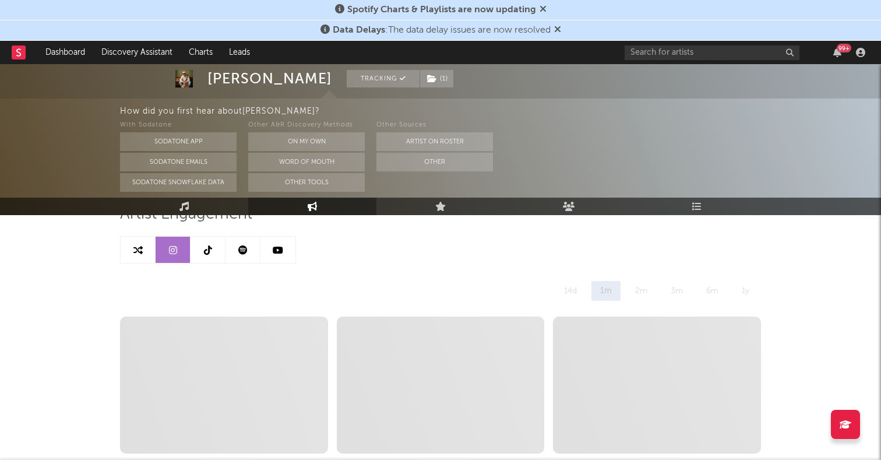
select select "6m"
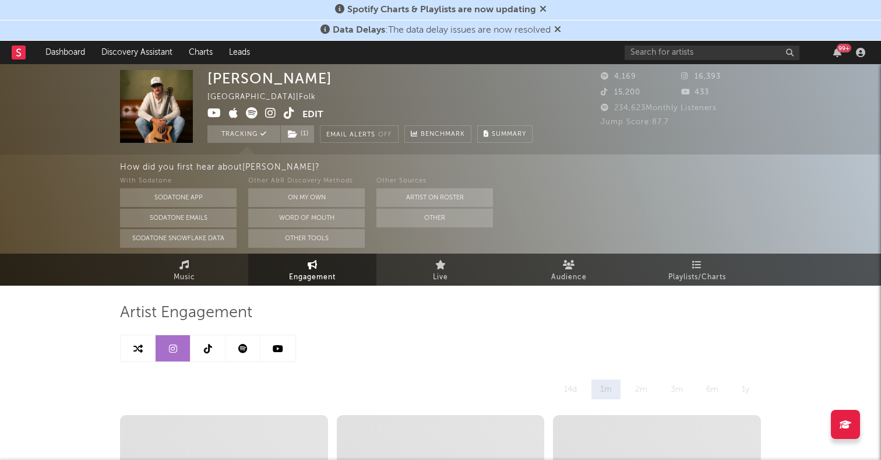
click at [216, 340] on link at bounding box center [208, 348] width 35 height 26
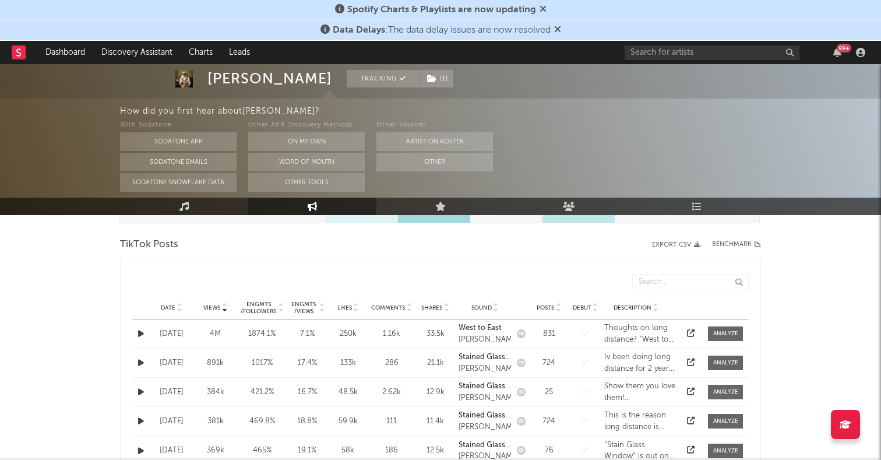
select select "6m"
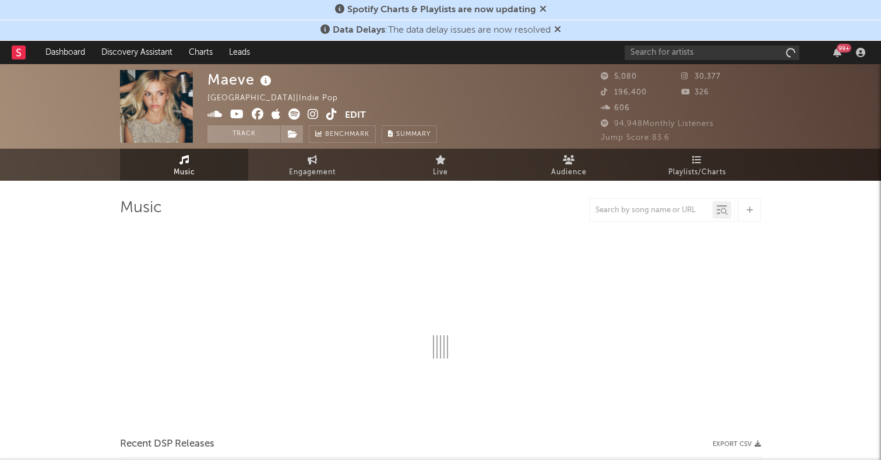
select select "1w"
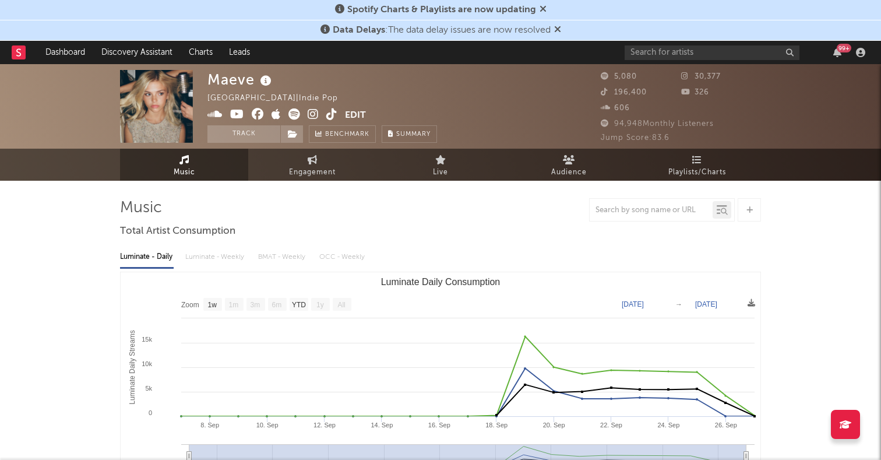
click at [340, 299] on rect "Luminate Daily Consumption" at bounding box center [342, 304] width 19 height 13
click at [302, 173] on span "Engagement" at bounding box center [312, 173] width 47 height 14
select select "1w"
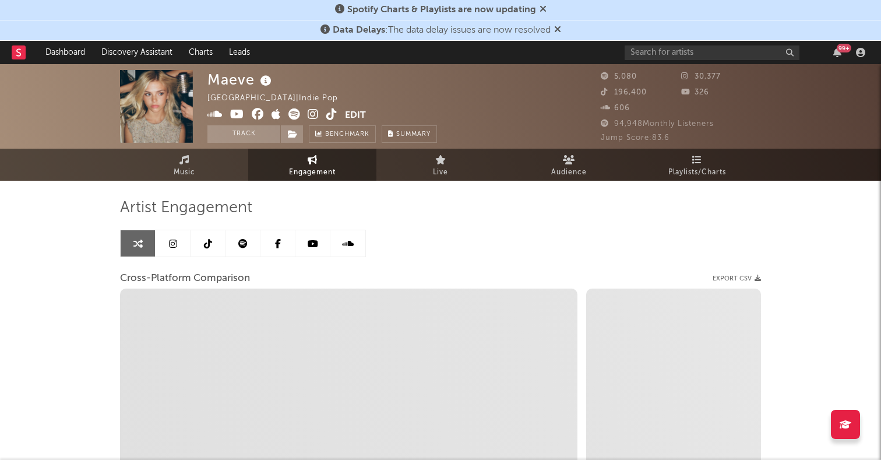
click at [215, 241] on link at bounding box center [208, 243] width 35 height 26
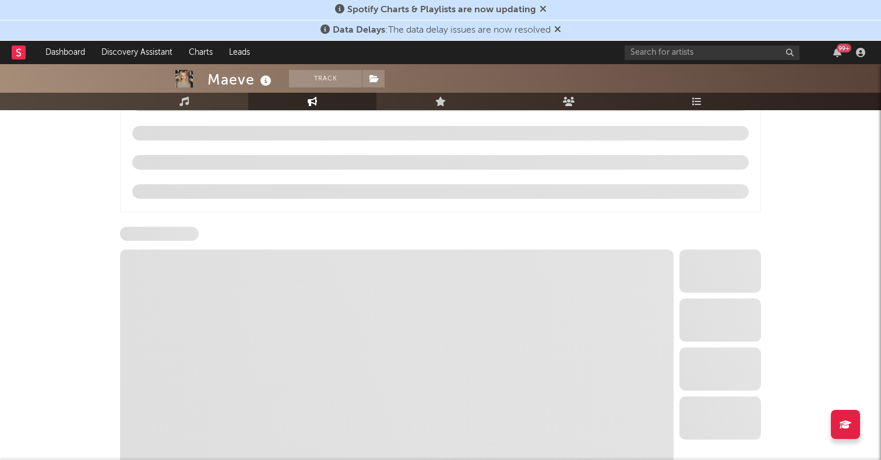
scroll to position [970, 0]
select select "6m"
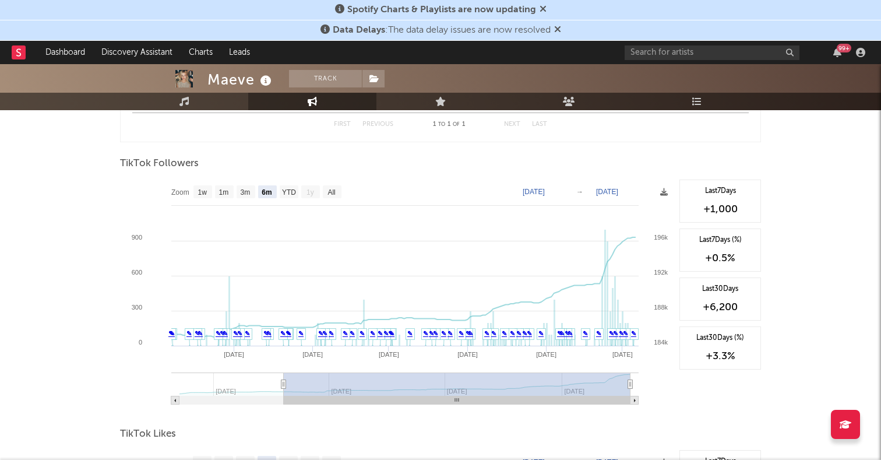
scroll to position [993, 0]
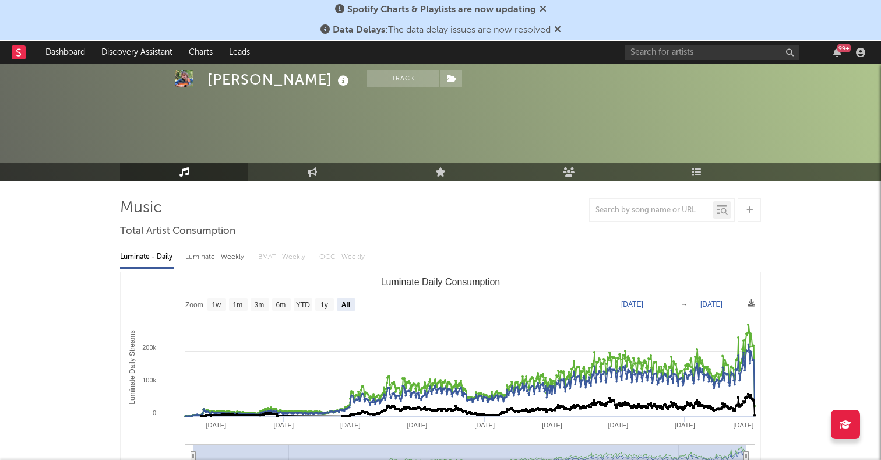
select select "All"
select select "1w"
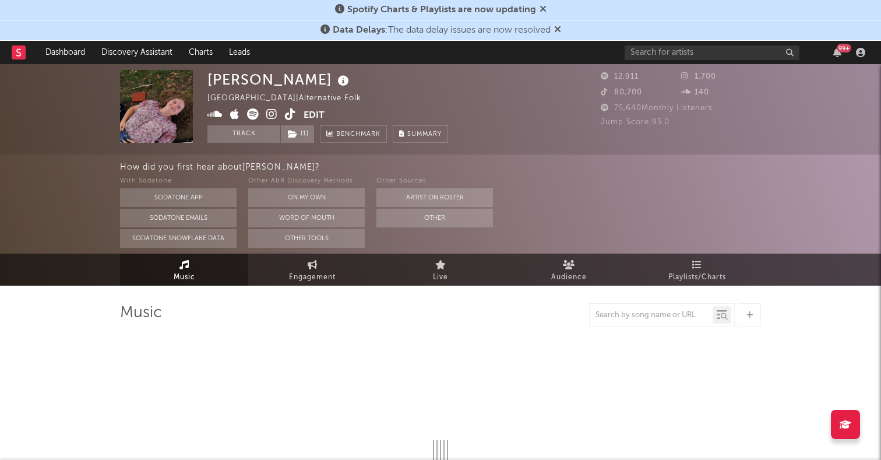
select select "1w"
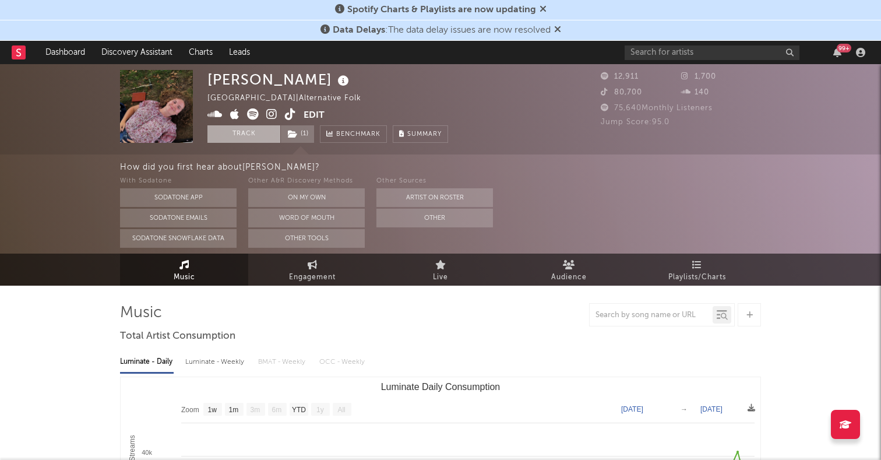
click at [265, 135] on button "Track" at bounding box center [244, 133] width 73 height 17
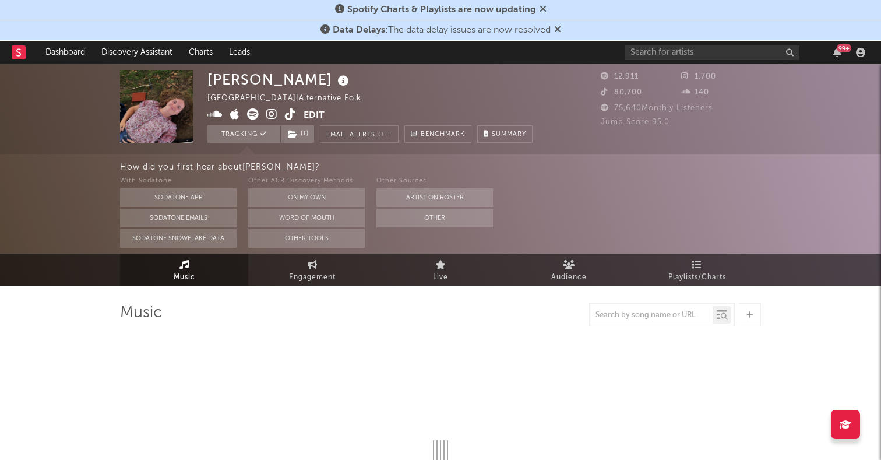
select select "1w"
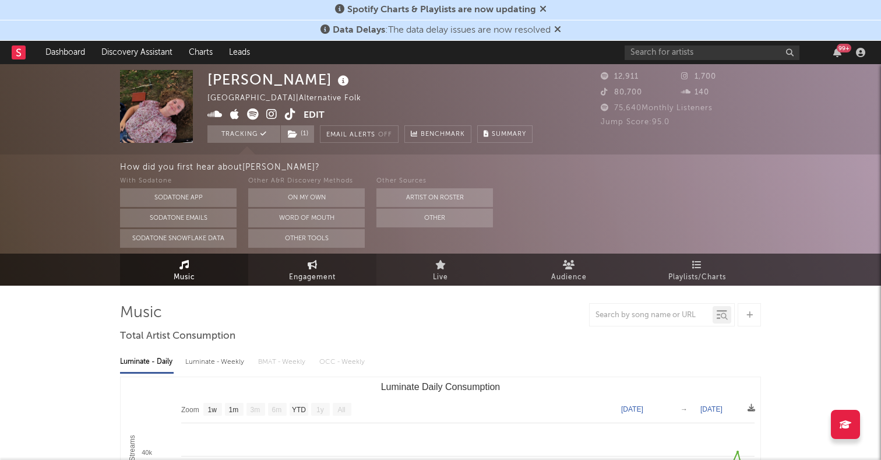
click at [330, 273] on span "Engagement" at bounding box center [312, 277] width 47 height 14
select select "1w"
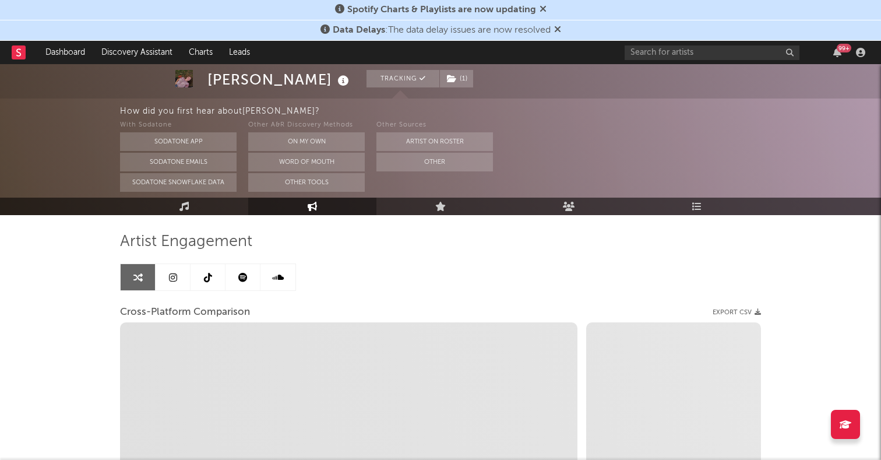
scroll to position [115, 0]
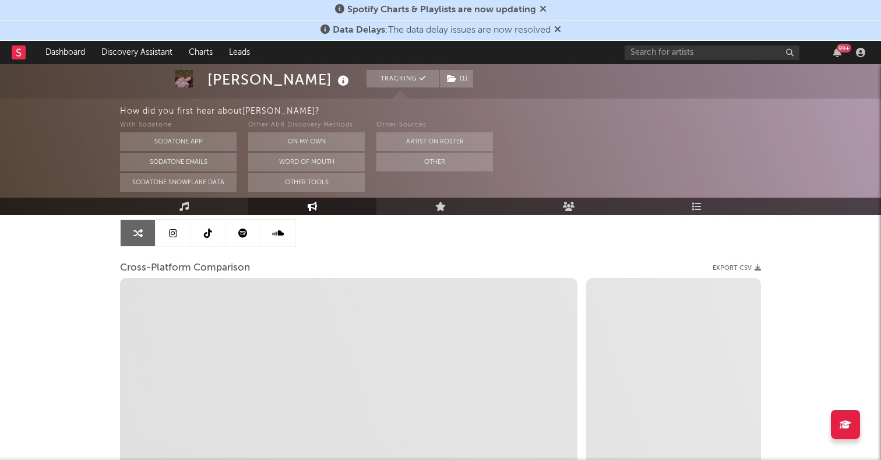
click at [206, 226] on link at bounding box center [208, 233] width 35 height 26
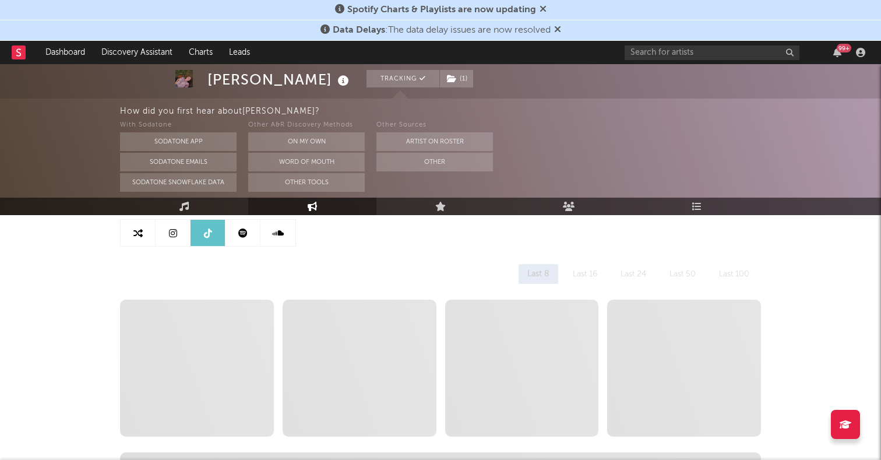
select select "1w"
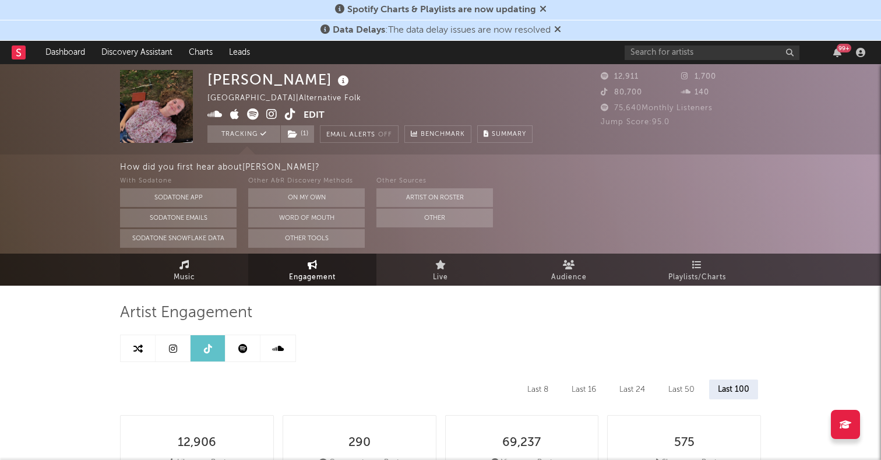
click at [178, 276] on span "Music" at bounding box center [185, 277] width 22 height 14
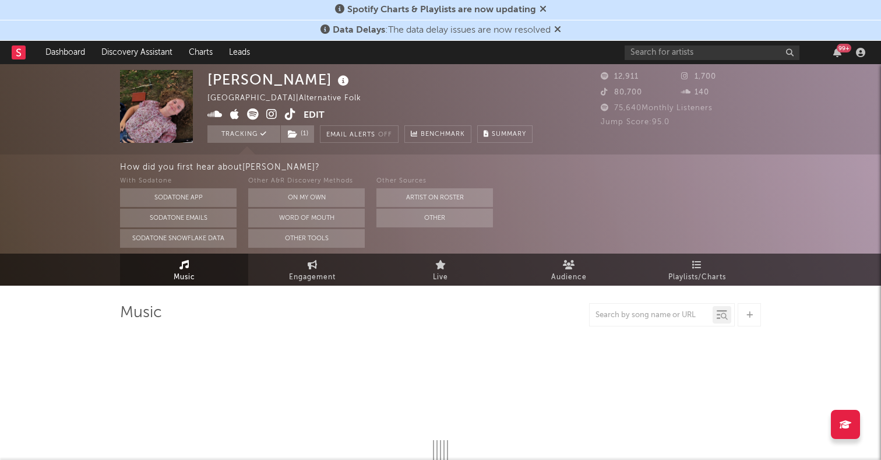
select select "1w"
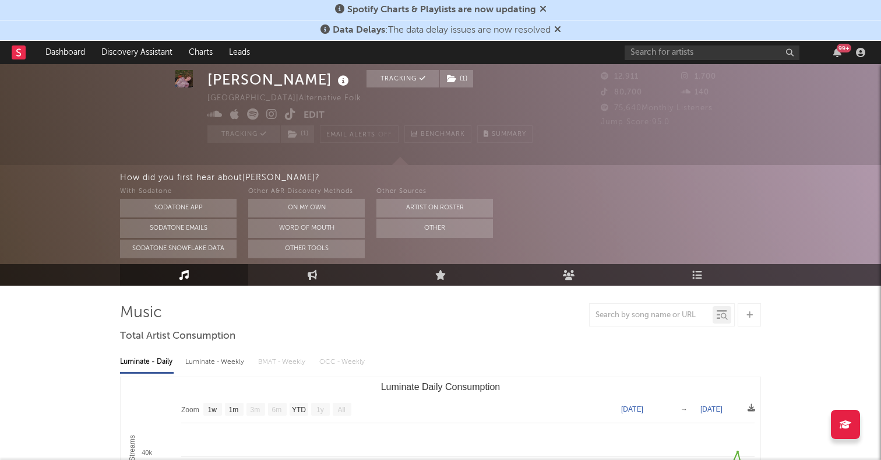
scroll to position [113, 0]
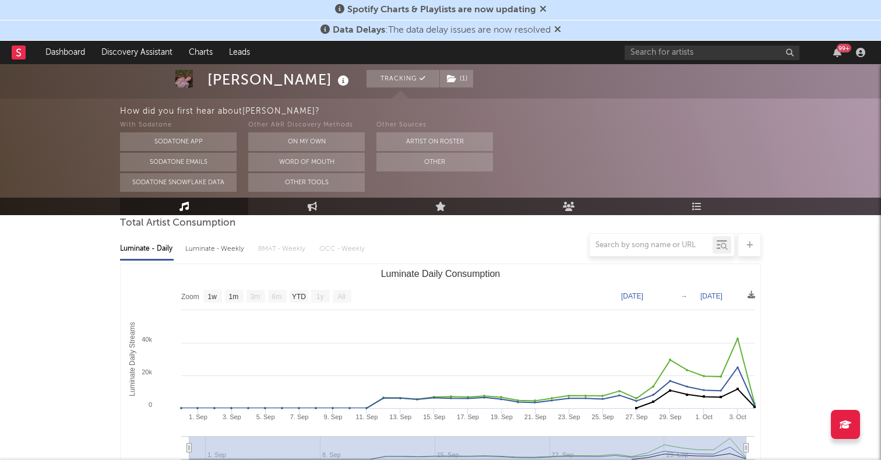
click at [346, 300] on rect "Luminate Daily Consumption" at bounding box center [342, 296] width 19 height 13
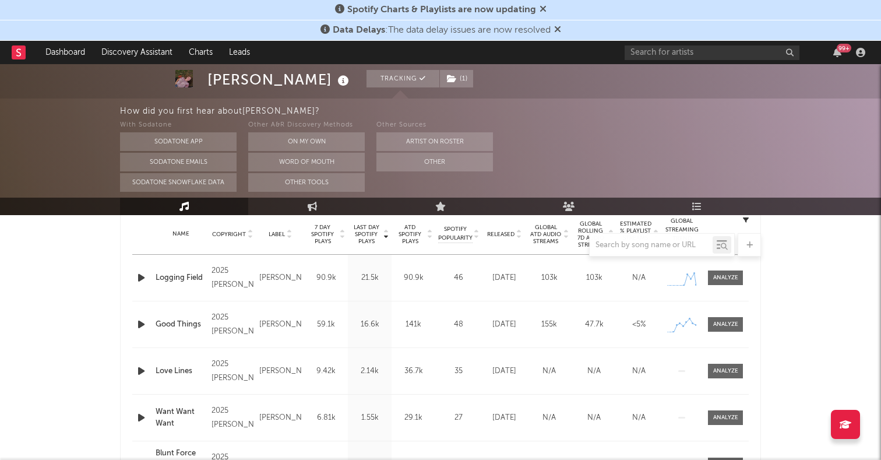
scroll to position [474, 0]
